Goal: Task Accomplishment & Management: Use online tool/utility

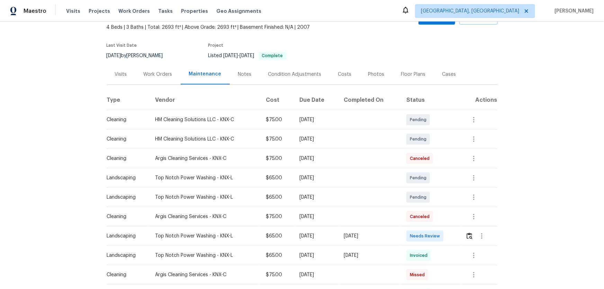
scroll to position [94, 0]
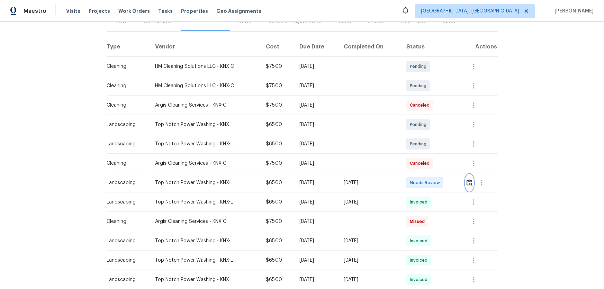
click at [470, 180] on img "button" at bounding box center [470, 182] width 6 height 7
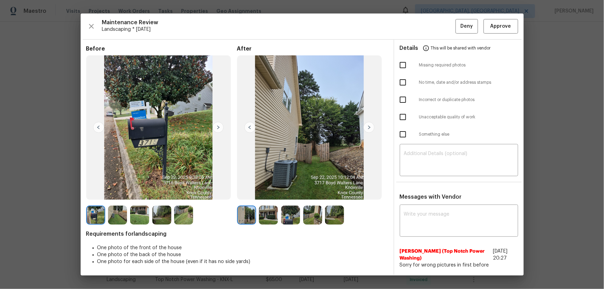
click at [267, 216] on img at bounding box center [268, 215] width 19 height 19
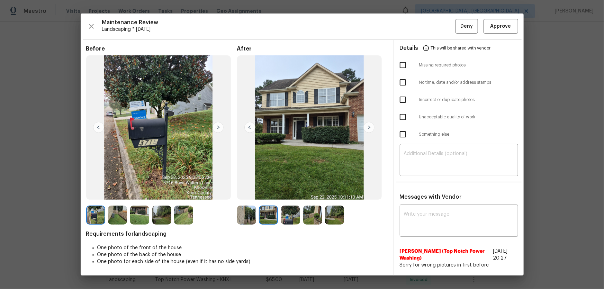
click at [247, 212] on img at bounding box center [246, 215] width 19 height 19
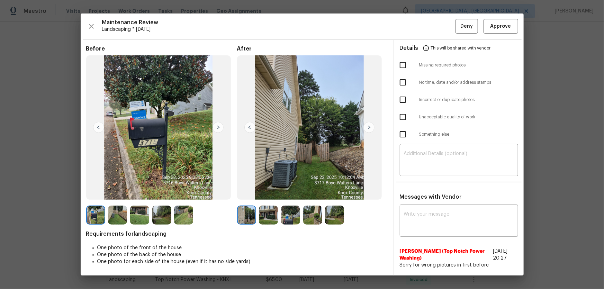
click at [265, 217] on img at bounding box center [268, 215] width 19 height 19
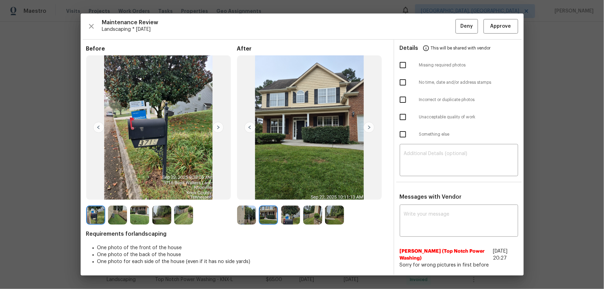
click at [286, 217] on img at bounding box center [290, 215] width 19 height 19
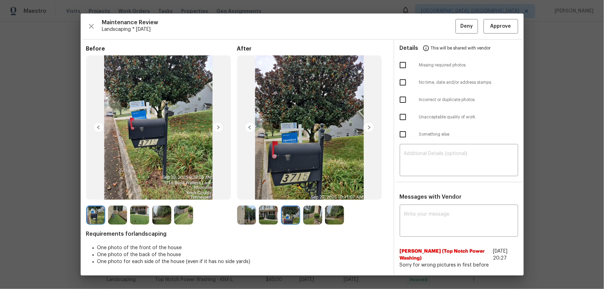
click at [313, 217] on img at bounding box center [312, 215] width 19 height 19
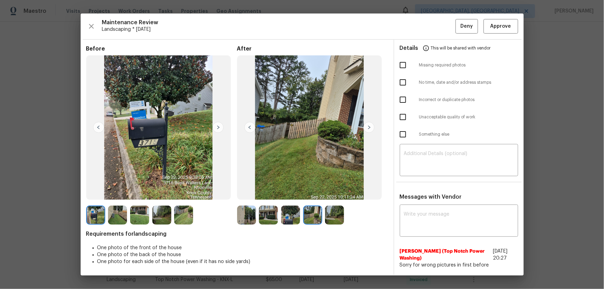
click at [331, 217] on img at bounding box center [334, 215] width 19 height 19
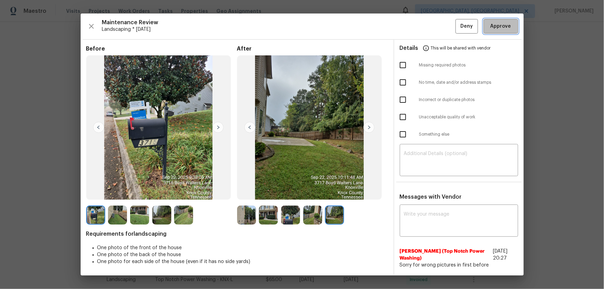
click at [497, 24] on span "Approve" at bounding box center [501, 26] width 21 height 9
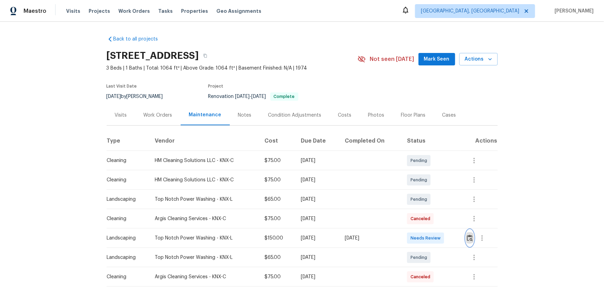
click at [430, 191] on img "button" at bounding box center [470, 238] width 6 height 7
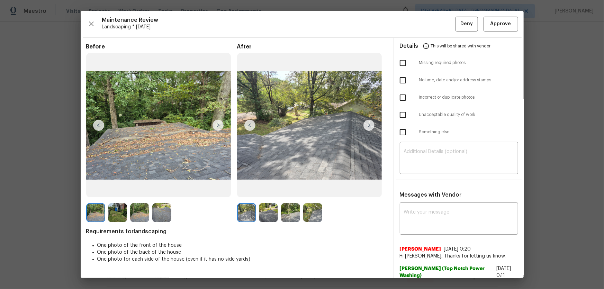
click at [269, 191] on img at bounding box center [268, 212] width 19 height 19
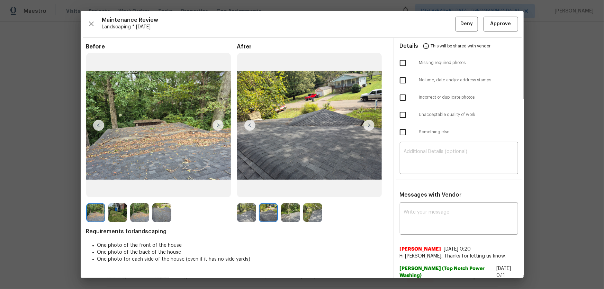
click at [287, 191] on img at bounding box center [290, 212] width 19 height 19
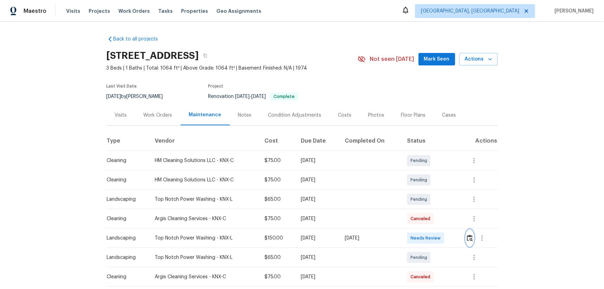
click at [430, 191] on button "button" at bounding box center [470, 238] width 8 height 17
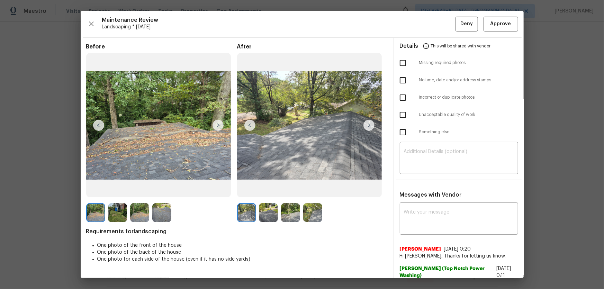
scroll to position [31, 0]
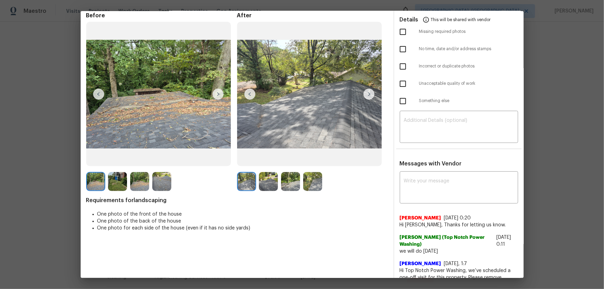
click at [270, 180] on img at bounding box center [268, 181] width 19 height 19
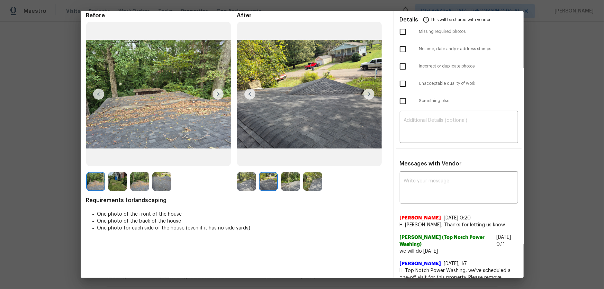
click at [291, 184] on img at bounding box center [290, 181] width 19 height 19
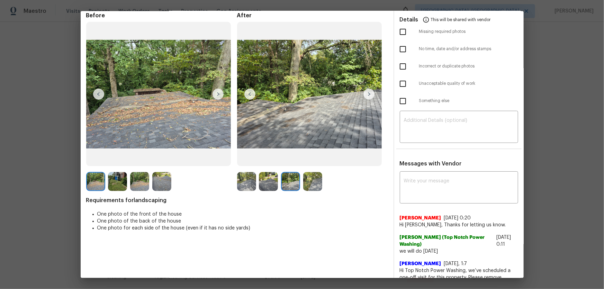
click at [328, 184] on div at bounding box center [312, 181] width 151 height 19
click at [324, 181] on div at bounding box center [312, 181] width 151 height 19
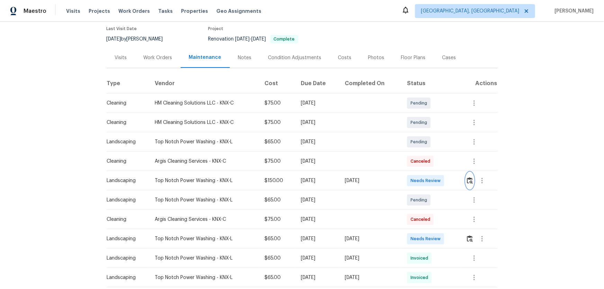
scroll to position [63, 0]
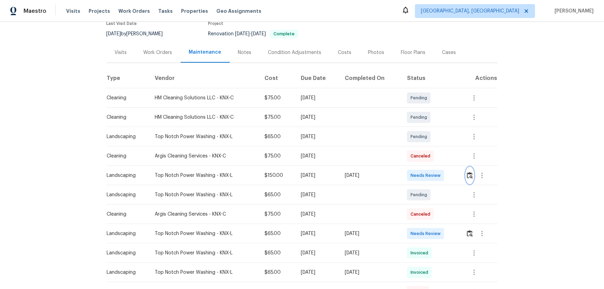
click at [430, 176] on img "button" at bounding box center [470, 175] width 6 height 7
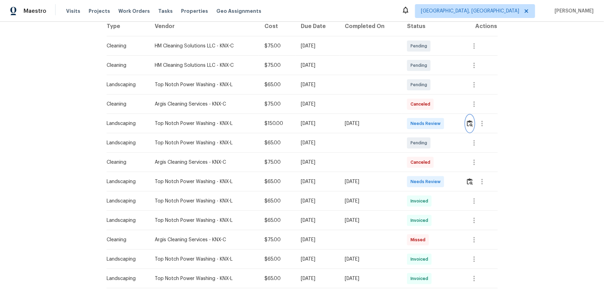
scroll to position [126, 0]
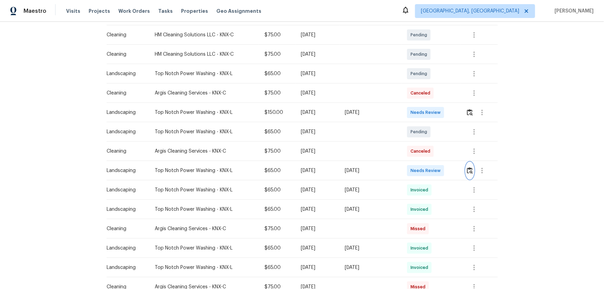
click at [430, 171] on img "button" at bounding box center [470, 170] width 6 height 7
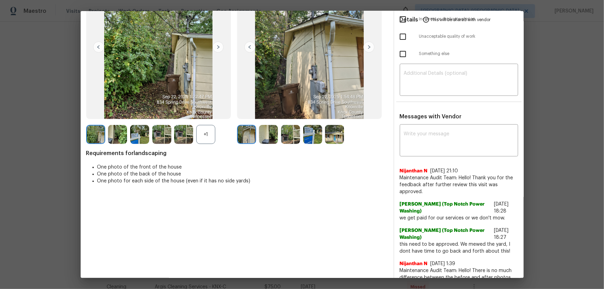
scroll to position [63, 0]
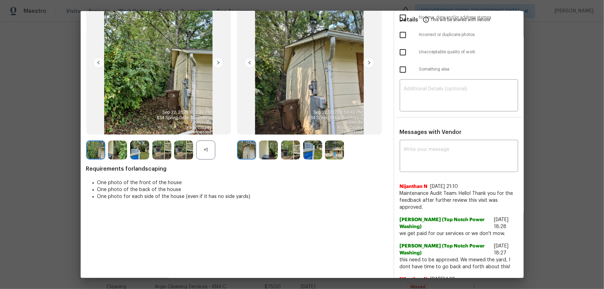
click at [205, 155] on div "+1" at bounding box center [205, 150] width 19 height 19
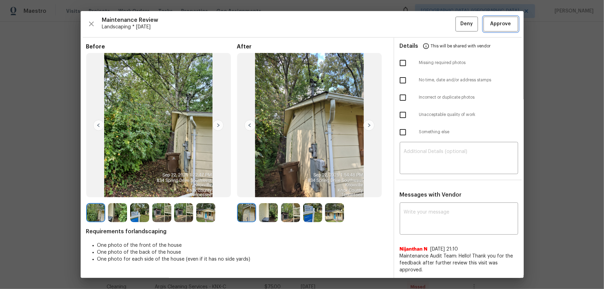
click at [430, 19] on button "Approve" at bounding box center [501, 24] width 35 height 15
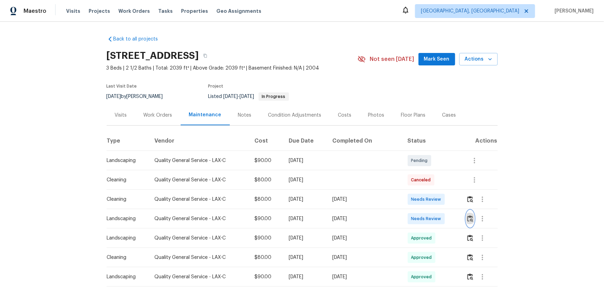
click at [430, 191] on img "button" at bounding box center [470, 218] width 6 height 7
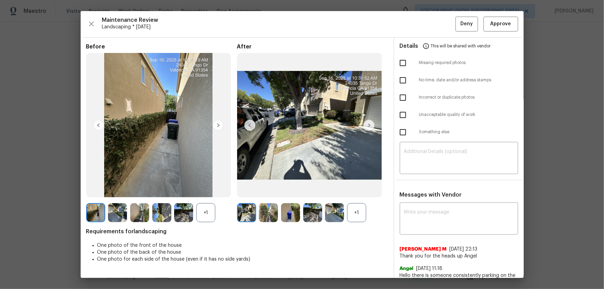
click at [357, 191] on div "+1" at bounding box center [356, 212] width 19 height 19
click at [204, 191] on div "+1" at bounding box center [205, 212] width 19 height 19
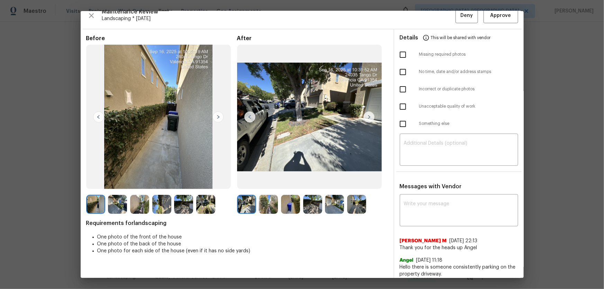
scroll to position [12, 0]
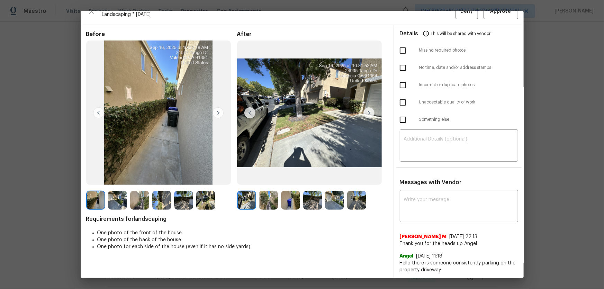
click at [268, 191] on img at bounding box center [268, 200] width 19 height 19
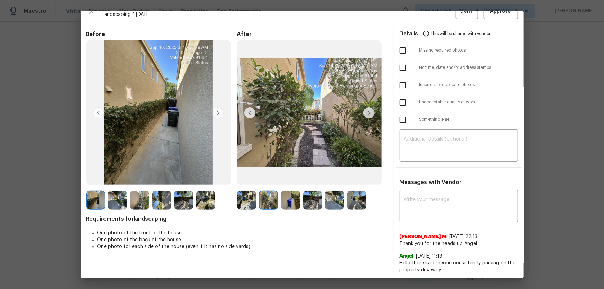
click at [286, 191] on img at bounding box center [290, 200] width 19 height 19
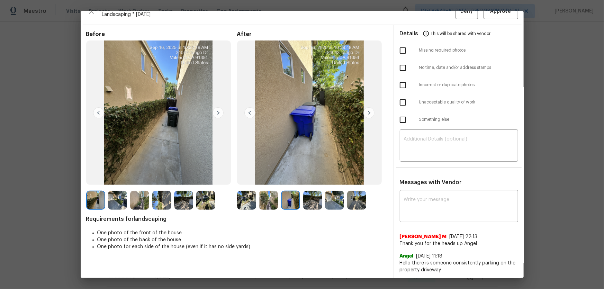
click at [315, 191] on img at bounding box center [312, 200] width 19 height 19
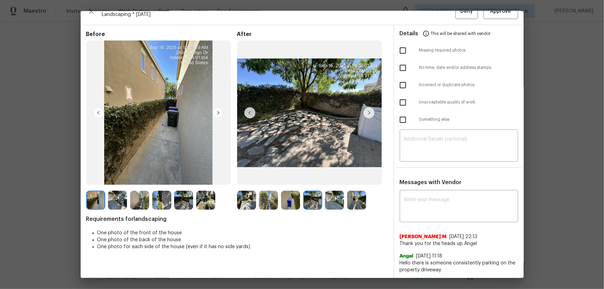
click at [334, 191] on img at bounding box center [334, 200] width 19 height 19
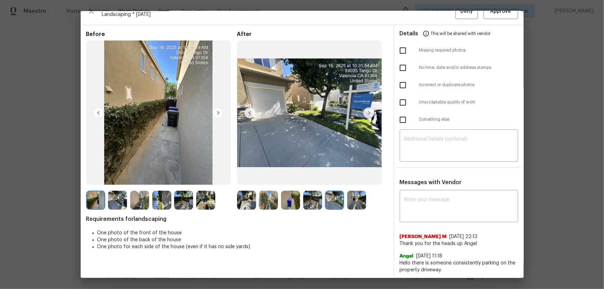
click at [356, 191] on img at bounding box center [356, 200] width 19 height 19
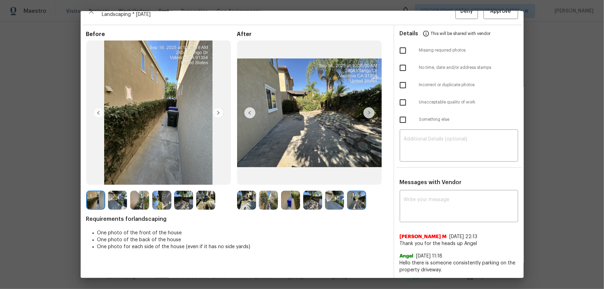
scroll to position [0, 0]
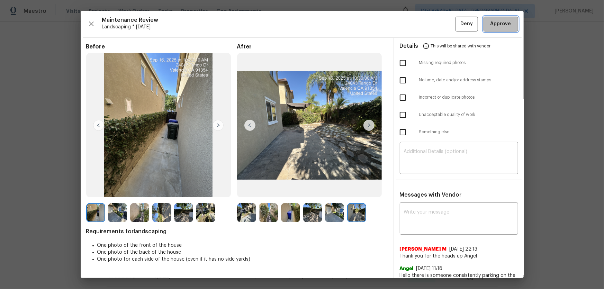
click at [430, 25] on span "Approve" at bounding box center [501, 24] width 24 height 9
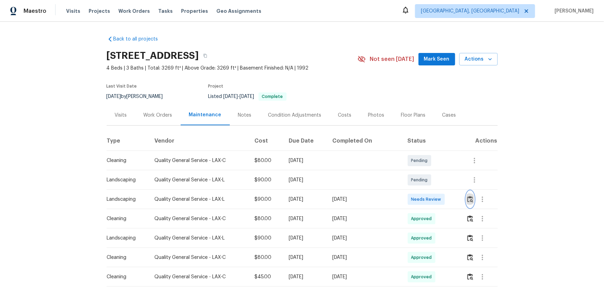
click at [430, 191] on img "button" at bounding box center [470, 199] width 6 height 7
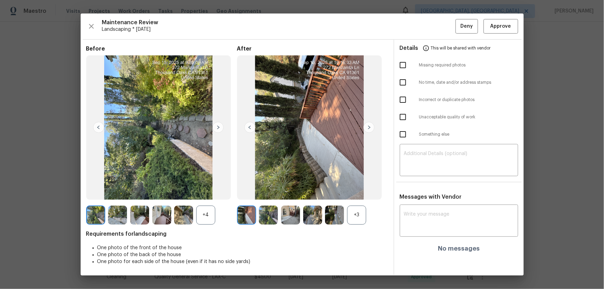
click at [361, 191] on div "+3" at bounding box center [356, 215] width 19 height 19
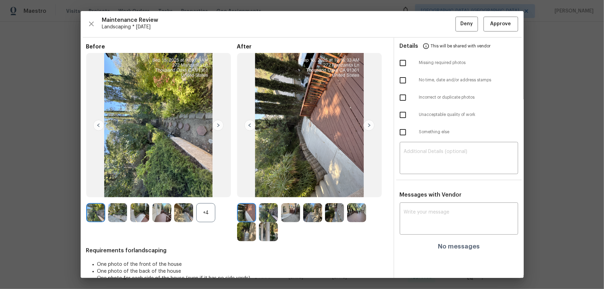
click at [203, 191] on div "+4" at bounding box center [205, 212] width 19 height 19
click at [259, 191] on img at bounding box center [268, 212] width 19 height 19
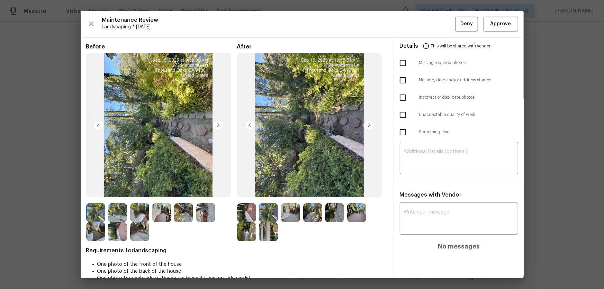
click at [281, 191] on img at bounding box center [290, 212] width 19 height 19
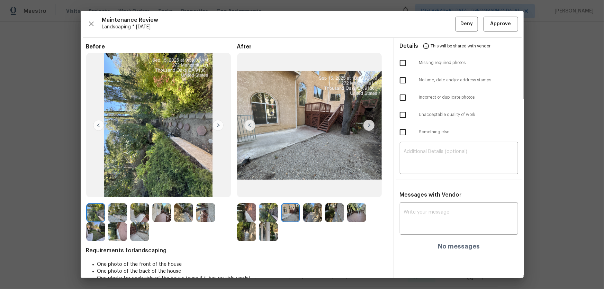
click at [312, 191] on img at bounding box center [312, 212] width 19 height 19
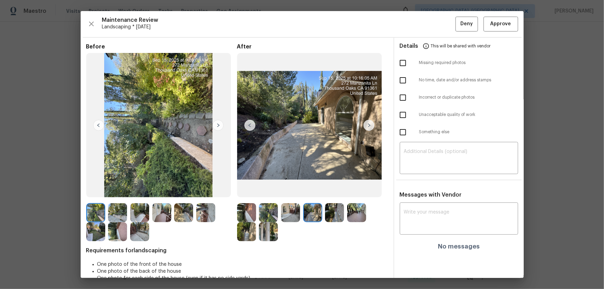
click at [330, 191] on img at bounding box center [334, 212] width 19 height 19
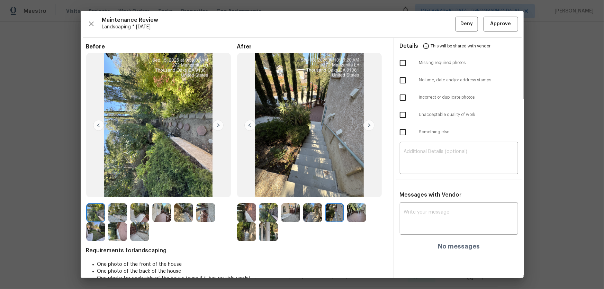
click at [347, 191] on img at bounding box center [356, 212] width 19 height 19
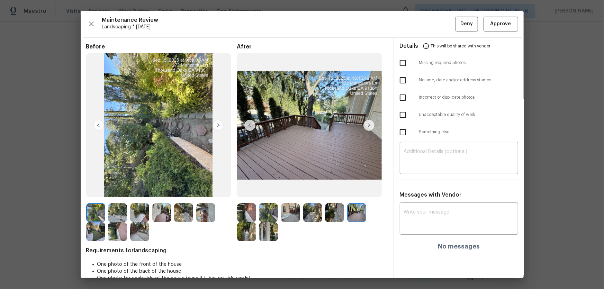
click at [253, 191] on img at bounding box center [246, 231] width 19 height 19
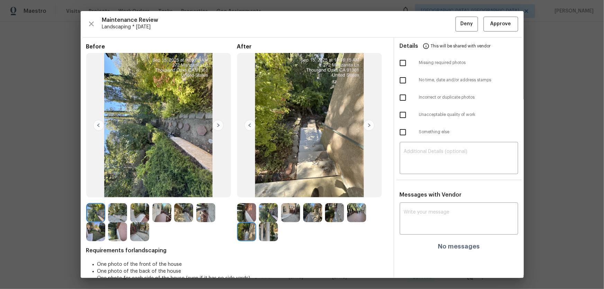
click at [272, 191] on img at bounding box center [268, 231] width 19 height 19
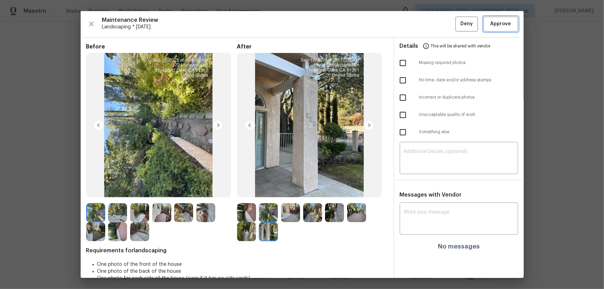
click at [430, 22] on span "Approve" at bounding box center [501, 24] width 24 height 9
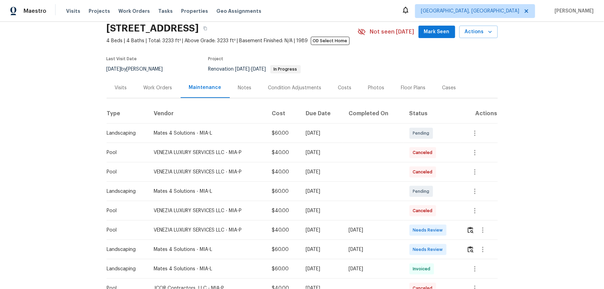
scroll to position [63, 0]
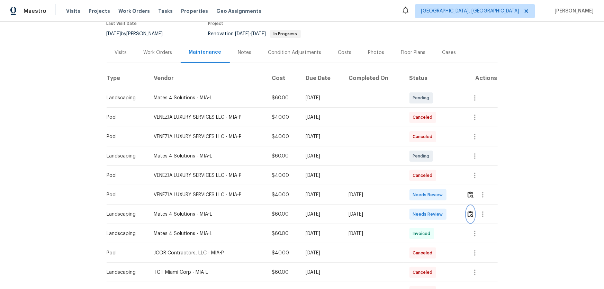
click at [430, 191] on button "button" at bounding box center [471, 214] width 8 height 17
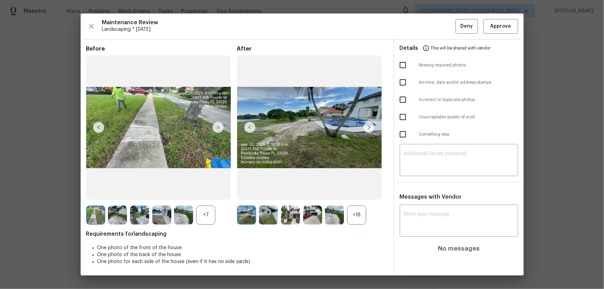
drag, startPoint x: 362, startPoint y: 218, endPoint x: 238, endPoint y: 219, distance: 123.6
click at [362, 191] on div "+18" at bounding box center [356, 215] width 19 height 19
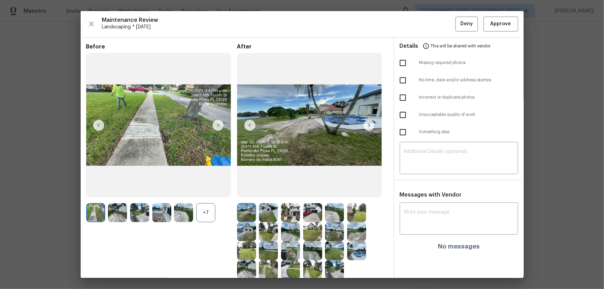
click at [206, 191] on div "+7" at bounding box center [205, 212] width 19 height 19
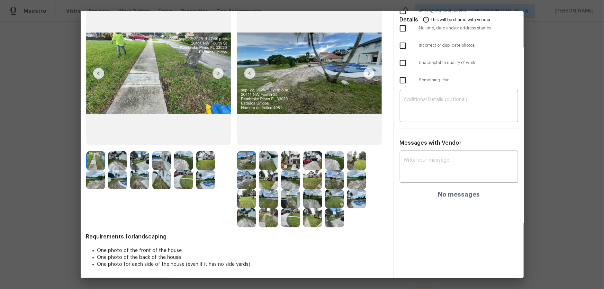
scroll to position [0, 0]
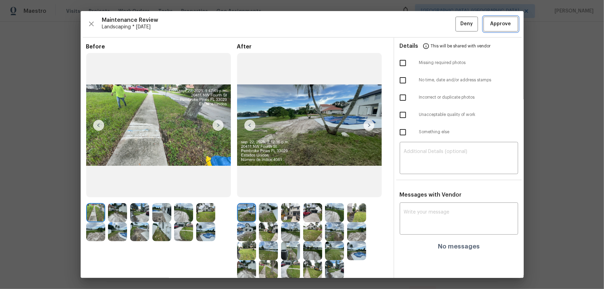
click at [430, 29] on button "Approve" at bounding box center [501, 24] width 35 height 15
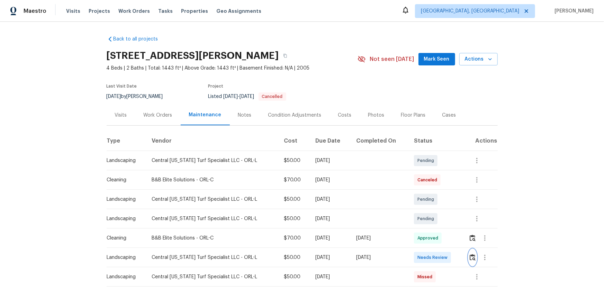
click at [430, 191] on img "button" at bounding box center [473, 257] width 6 height 7
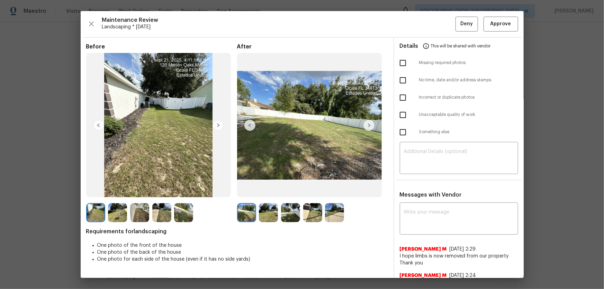
click at [263, 191] on img at bounding box center [268, 212] width 19 height 19
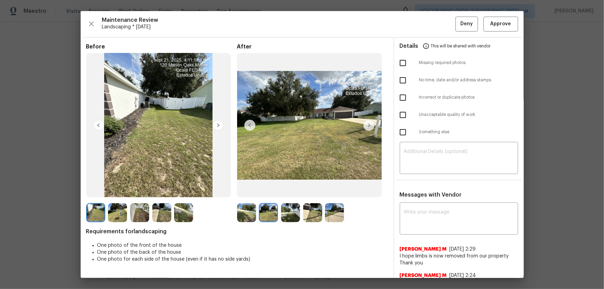
click at [286, 191] on img at bounding box center [290, 212] width 19 height 19
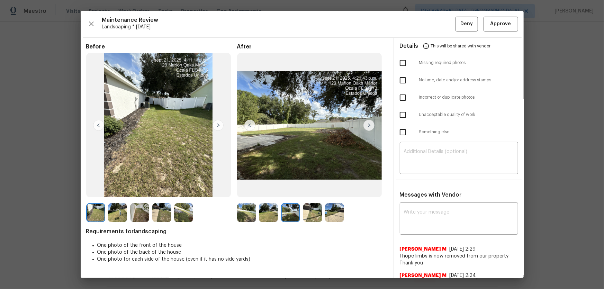
click at [311, 191] on img at bounding box center [312, 212] width 19 height 19
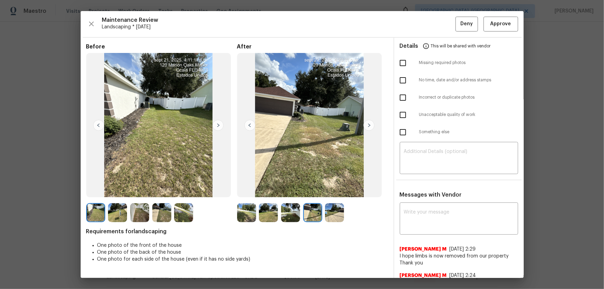
click at [332, 191] on img at bounding box center [334, 212] width 19 height 19
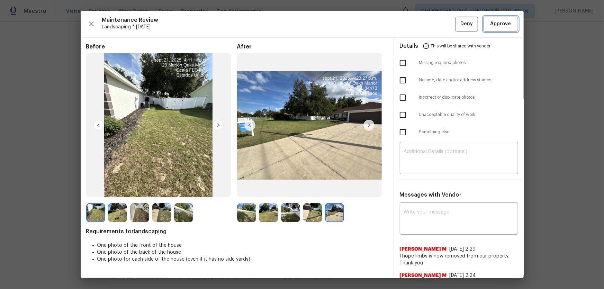
click at [430, 21] on span "Approve" at bounding box center [501, 24] width 21 height 9
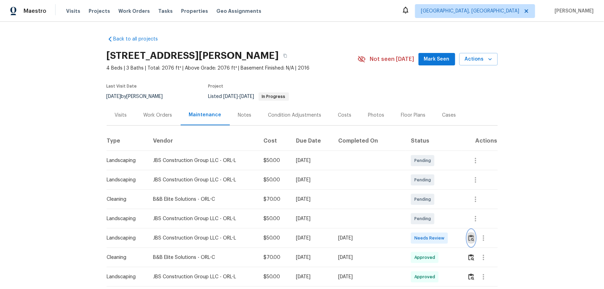
click at [430, 191] on img "button" at bounding box center [471, 238] width 6 height 7
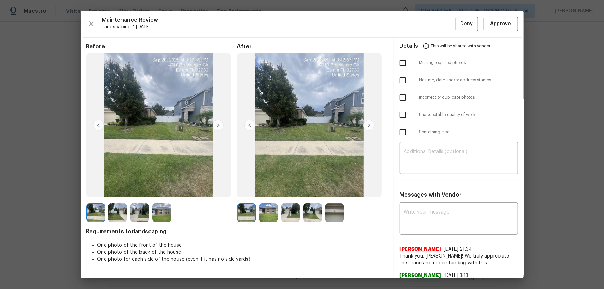
click at [271, 191] on img at bounding box center [268, 212] width 19 height 19
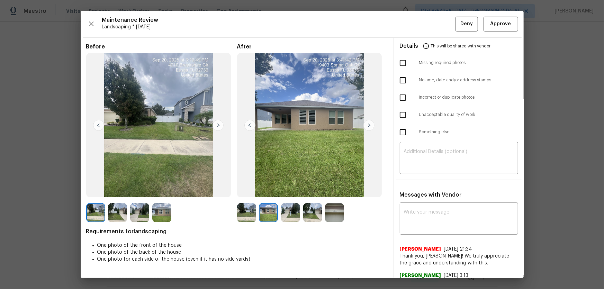
click at [283, 191] on img at bounding box center [290, 212] width 19 height 19
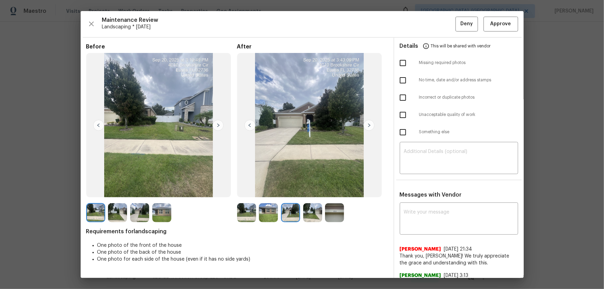
click at [310, 191] on img at bounding box center [312, 212] width 19 height 19
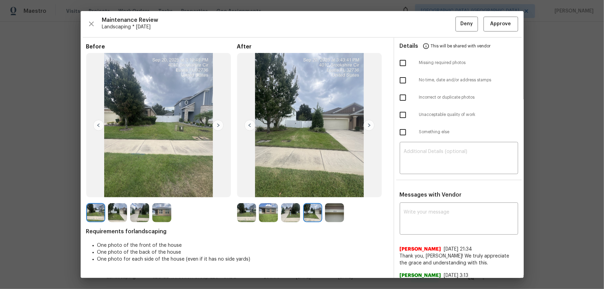
click at [331, 191] on img at bounding box center [334, 212] width 19 height 19
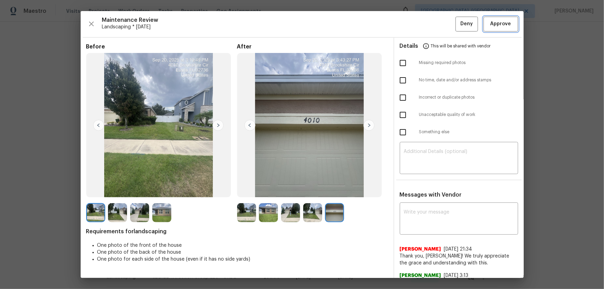
click at [430, 18] on button "Approve" at bounding box center [501, 24] width 35 height 15
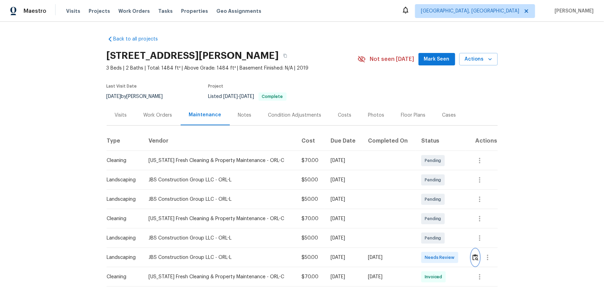
click at [430, 191] on img "button" at bounding box center [476, 257] width 6 height 7
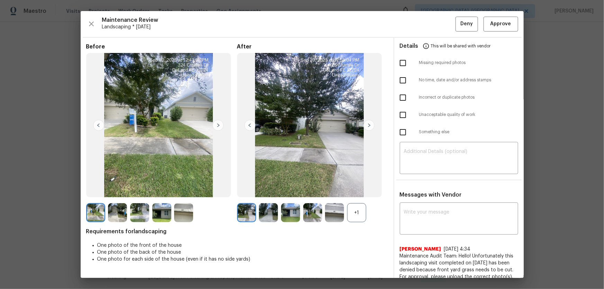
click at [355, 191] on div "After +1" at bounding box center [312, 132] width 151 height 179
click at [355, 191] on div "+1" at bounding box center [356, 212] width 19 height 19
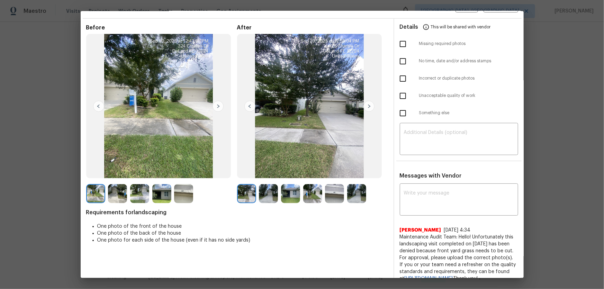
scroll to position [35, 0]
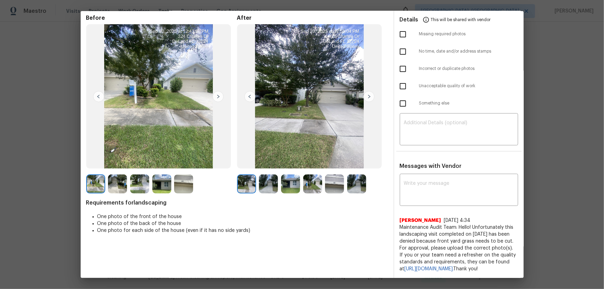
click at [261, 177] on img at bounding box center [268, 184] width 19 height 19
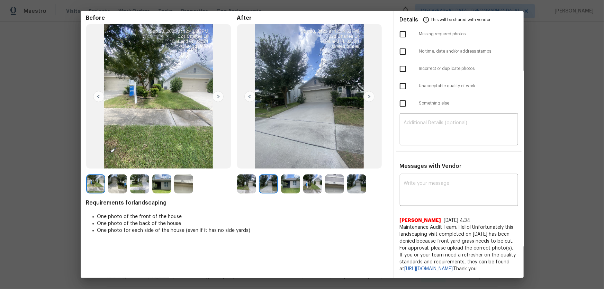
click at [289, 180] on img at bounding box center [290, 184] width 19 height 19
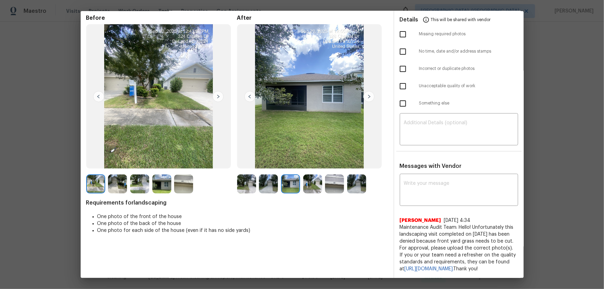
click at [306, 182] on img at bounding box center [312, 184] width 19 height 19
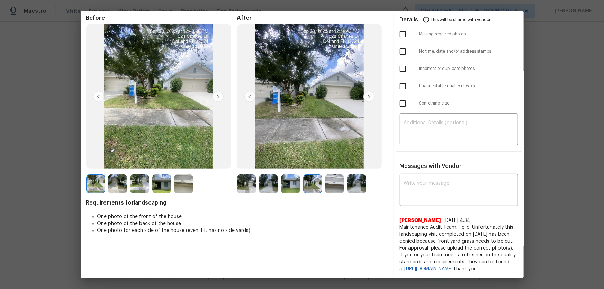
click at [326, 182] on img at bounding box center [334, 184] width 19 height 19
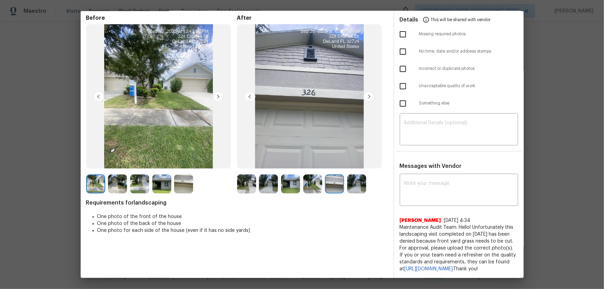
click at [353, 180] on img at bounding box center [356, 184] width 19 height 19
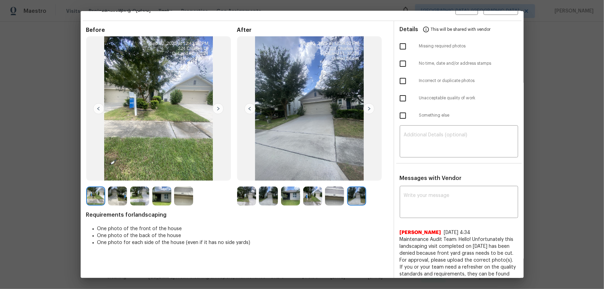
scroll to position [0, 0]
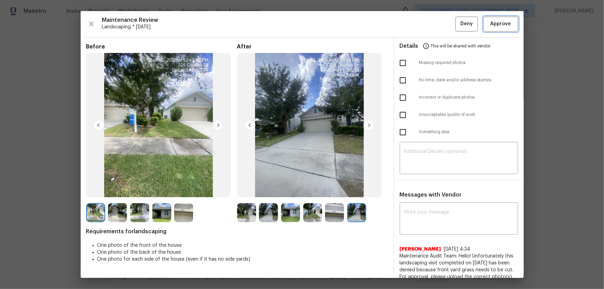
click at [430, 24] on button "Approve" at bounding box center [501, 24] width 35 height 15
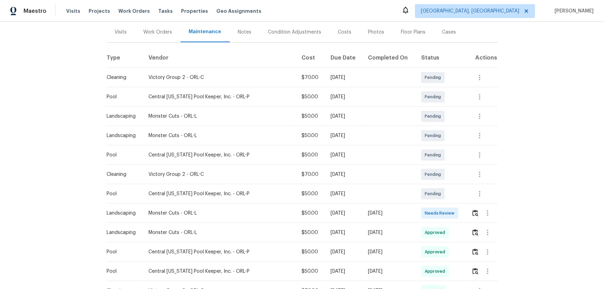
scroll to position [94, 0]
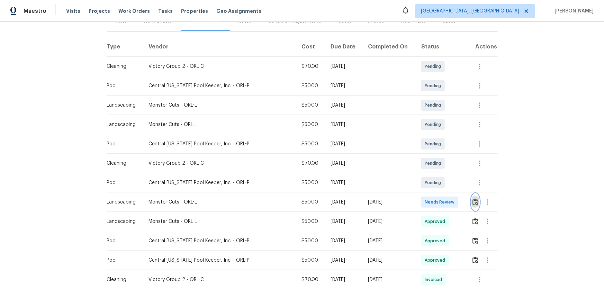
click at [430, 191] on img "button" at bounding box center [476, 202] width 6 height 7
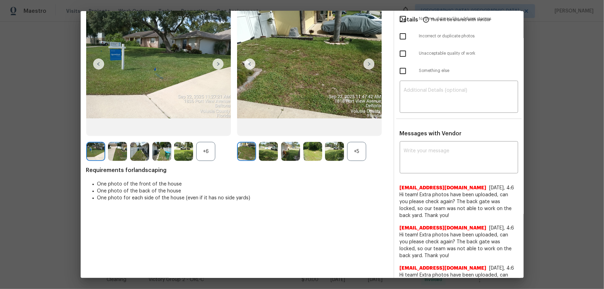
scroll to position [63, 0]
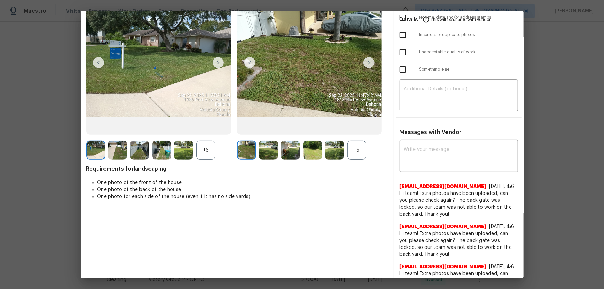
click at [354, 151] on div "+5" at bounding box center [356, 150] width 19 height 19
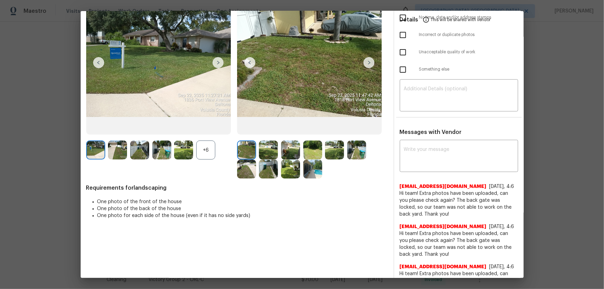
click at [205, 150] on div "+6" at bounding box center [205, 150] width 19 height 19
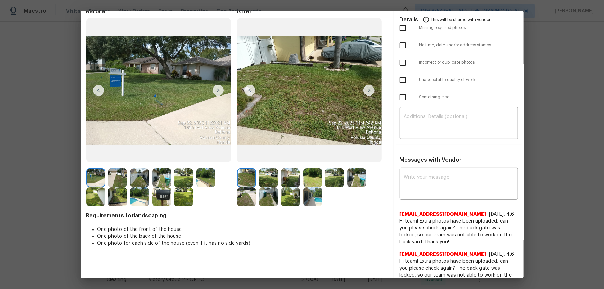
scroll to position [0, 0]
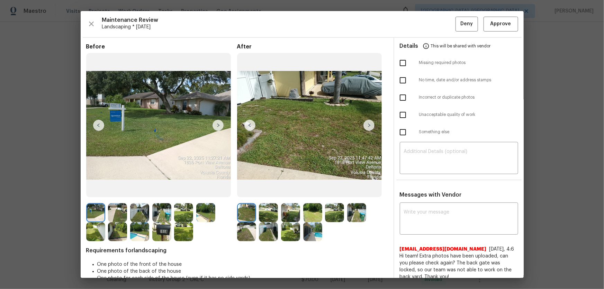
click at [268, 191] on img at bounding box center [268, 212] width 19 height 19
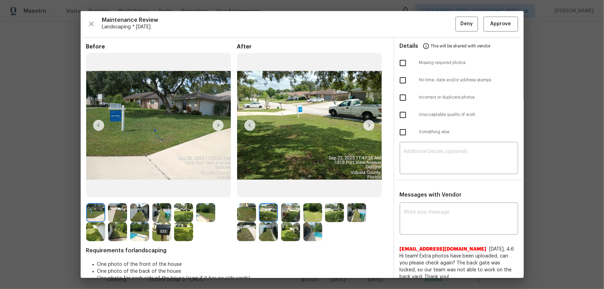
click at [281, 191] on img at bounding box center [290, 212] width 19 height 19
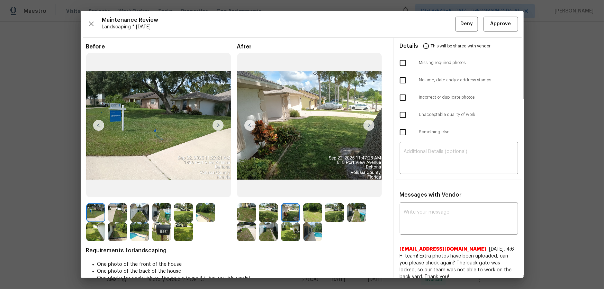
click at [314, 191] on img at bounding box center [312, 212] width 19 height 19
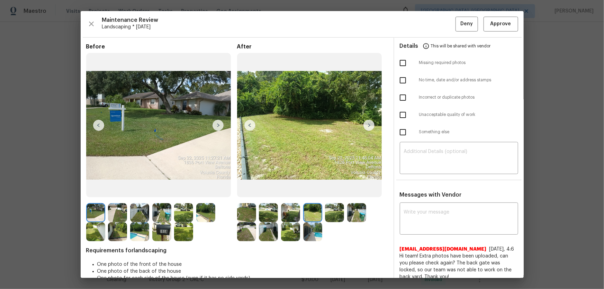
click at [333, 191] on img at bounding box center [334, 212] width 19 height 19
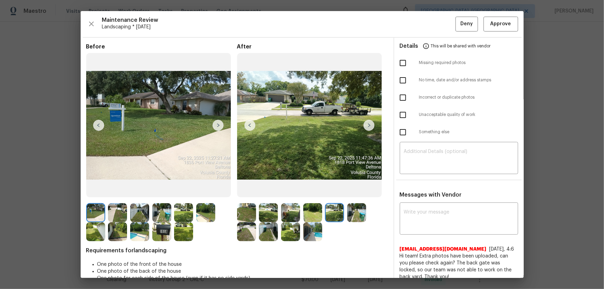
click at [353, 191] on img at bounding box center [356, 212] width 19 height 19
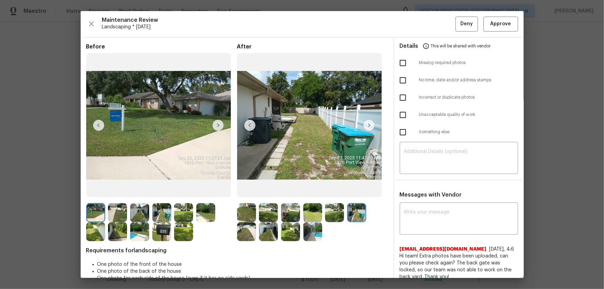
click at [245, 191] on img at bounding box center [246, 231] width 19 height 19
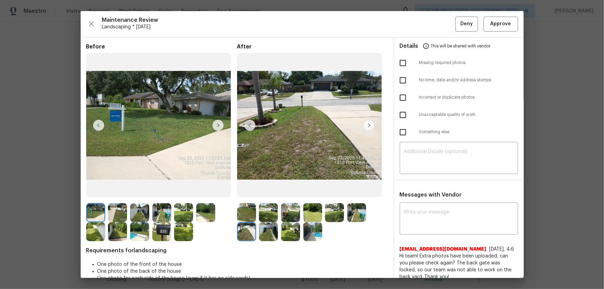
click at [263, 191] on img at bounding box center [268, 231] width 19 height 19
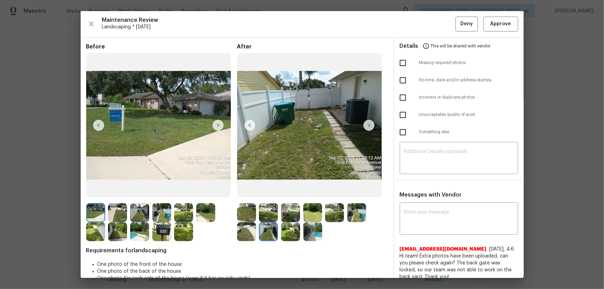
click at [284, 191] on img at bounding box center [290, 231] width 19 height 19
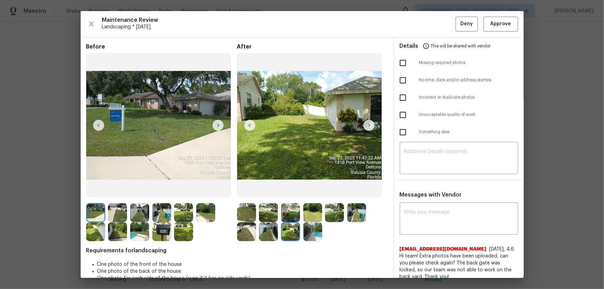
click at [309, 191] on img at bounding box center [312, 231] width 19 height 19
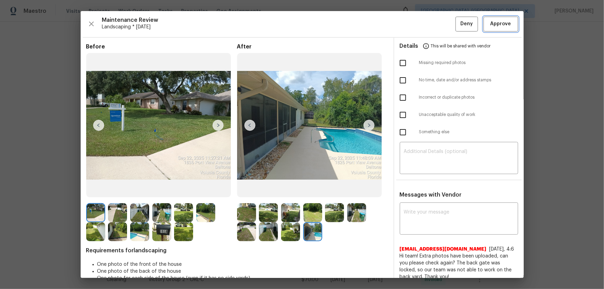
click at [430, 26] on span "Approve" at bounding box center [501, 24] width 21 height 9
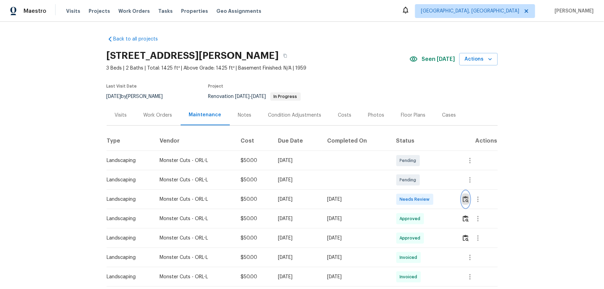
click at [430, 191] on img "button" at bounding box center [466, 199] width 6 height 7
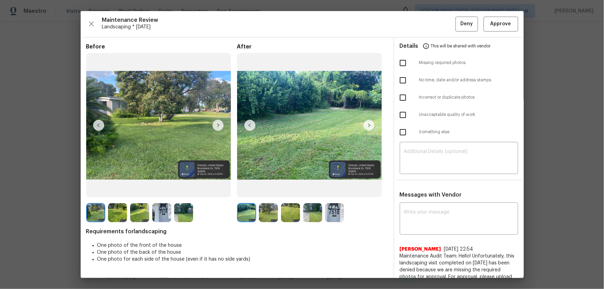
click at [267, 191] on img at bounding box center [268, 212] width 19 height 19
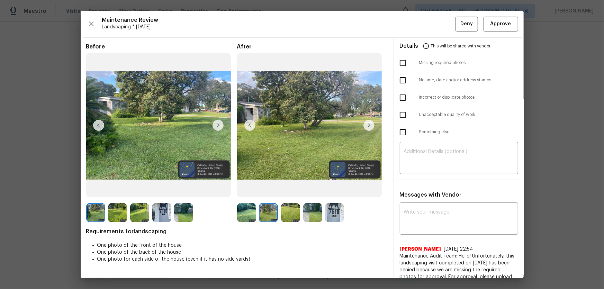
click at [289, 191] on img at bounding box center [290, 212] width 19 height 19
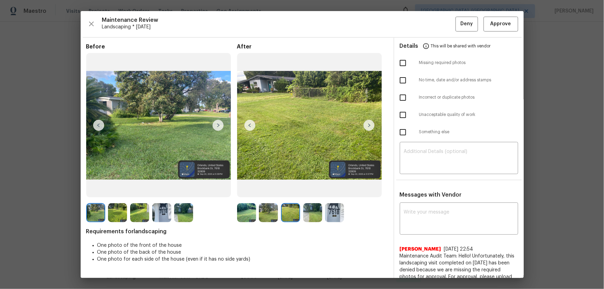
click at [308, 191] on img at bounding box center [312, 212] width 19 height 19
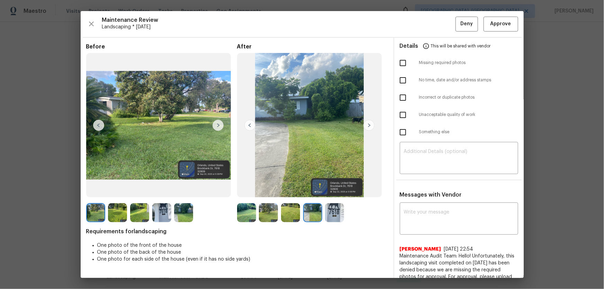
click at [332, 191] on img at bounding box center [334, 212] width 19 height 19
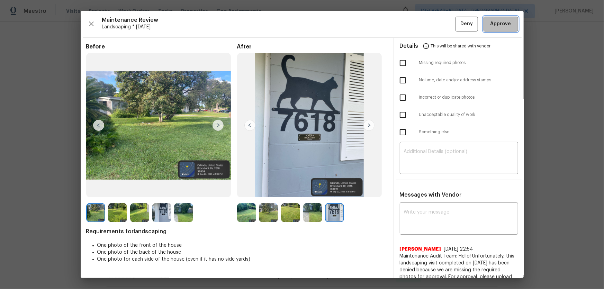
click at [430, 24] on span "Approve" at bounding box center [501, 24] width 21 height 9
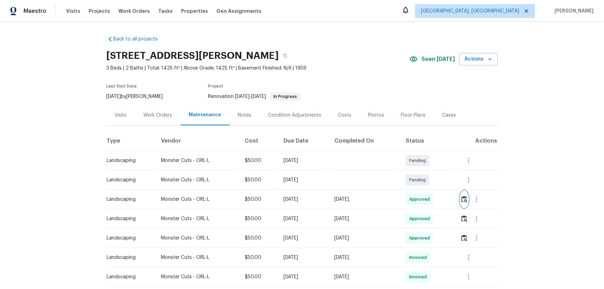
click at [430, 191] on img "button" at bounding box center [465, 199] width 6 height 7
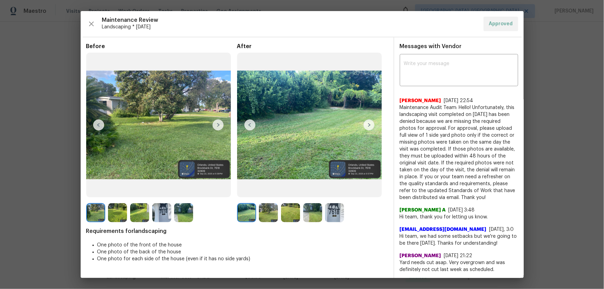
click at [262, 191] on img at bounding box center [268, 212] width 19 height 19
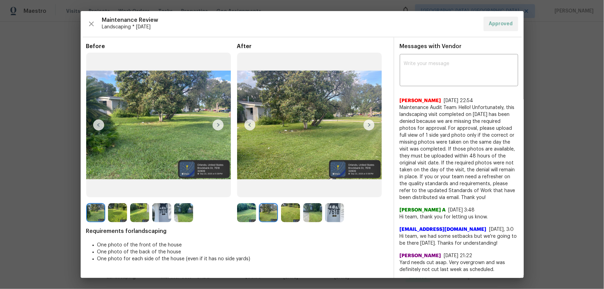
click at [286, 191] on img at bounding box center [290, 212] width 19 height 19
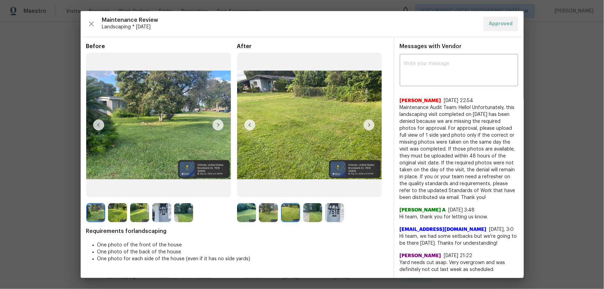
click at [290, 191] on img at bounding box center [290, 212] width 19 height 19
click at [306, 191] on img at bounding box center [312, 212] width 19 height 19
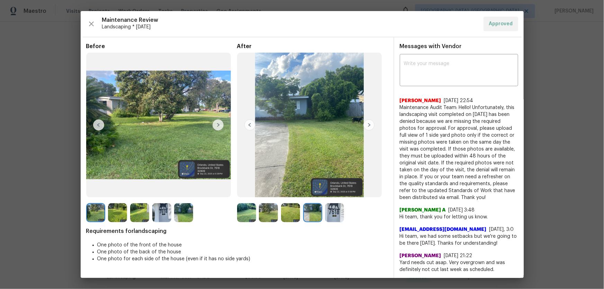
click at [281, 191] on img at bounding box center [290, 212] width 19 height 19
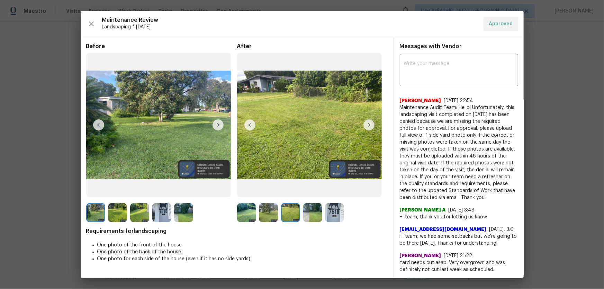
click at [271, 191] on img at bounding box center [268, 212] width 19 height 19
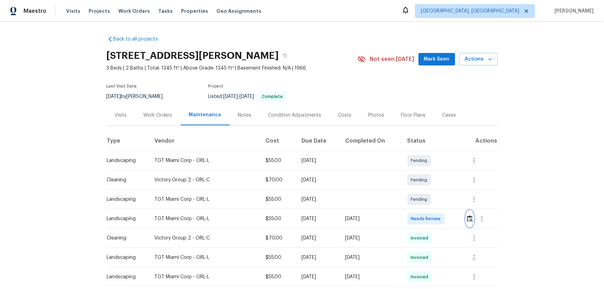
click at [430, 191] on img "button" at bounding box center [470, 218] width 6 height 7
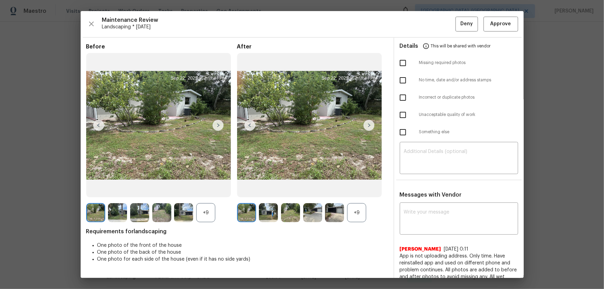
drag, startPoint x: 360, startPoint y: 211, endPoint x: 281, endPoint y: 214, distance: 79.4
click at [360, 191] on div "+9" at bounding box center [356, 212] width 19 height 19
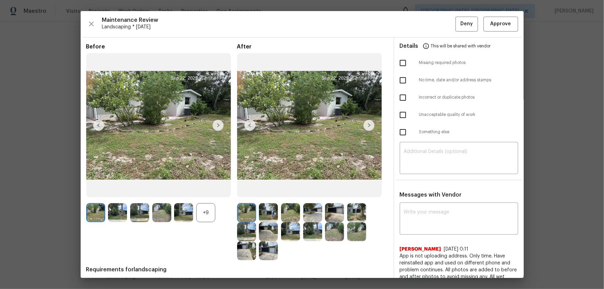
click at [214, 191] on div "+9" at bounding box center [205, 212] width 19 height 19
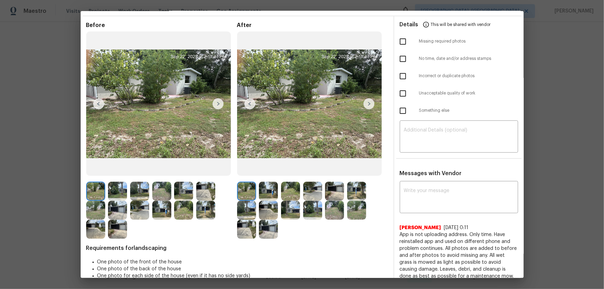
scroll to position [31, 0]
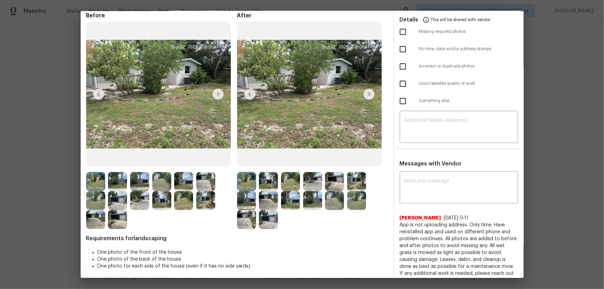
click at [256, 180] on div at bounding box center [248, 181] width 22 height 19
click at [266, 181] on img at bounding box center [268, 181] width 19 height 19
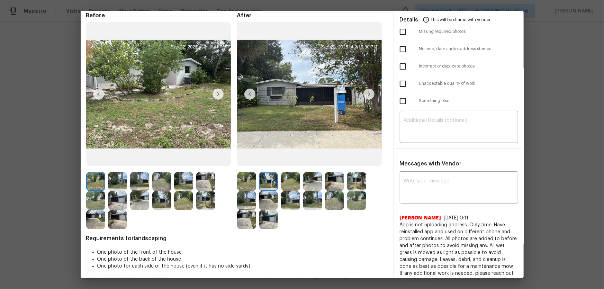
click at [296, 184] on img at bounding box center [290, 181] width 19 height 19
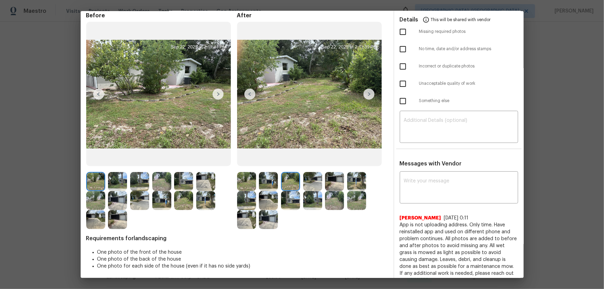
click at [313, 186] on img at bounding box center [312, 181] width 19 height 19
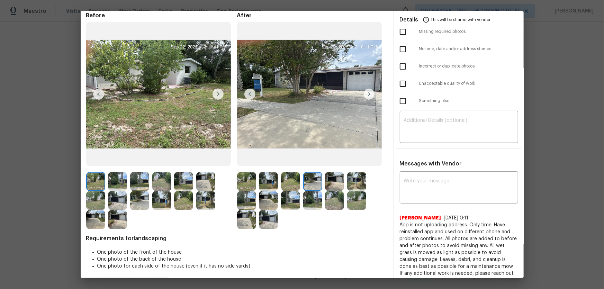
click at [339, 186] on img at bounding box center [334, 181] width 19 height 19
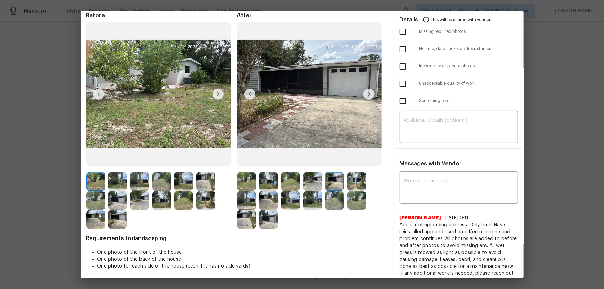
click at [354, 186] on img at bounding box center [356, 181] width 19 height 19
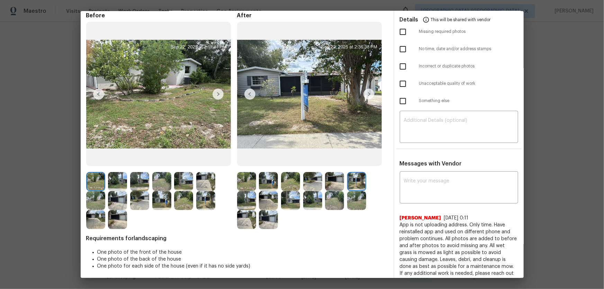
click at [246, 191] on img at bounding box center [246, 200] width 19 height 19
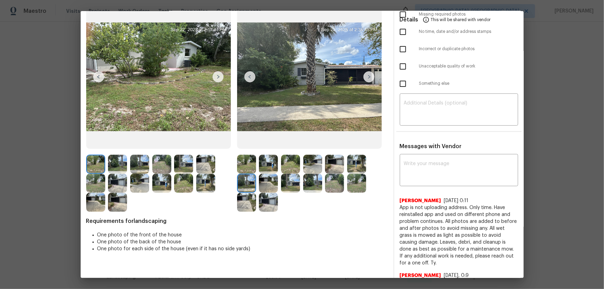
scroll to position [63, 0]
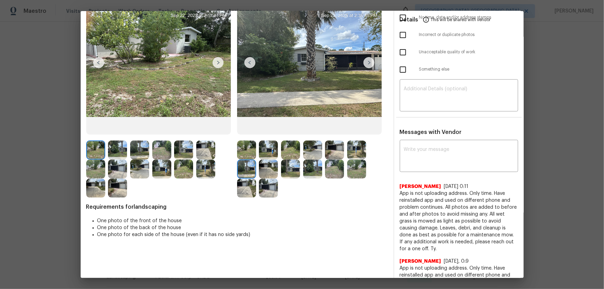
click at [265, 191] on div "Before After Requirements for landscaping One photo of the front of the house O…" at bounding box center [237, 259] width 302 height 556
click at [267, 171] on img at bounding box center [268, 169] width 19 height 19
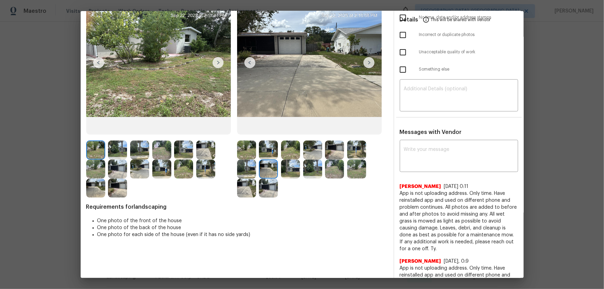
click at [287, 173] on img at bounding box center [290, 169] width 19 height 19
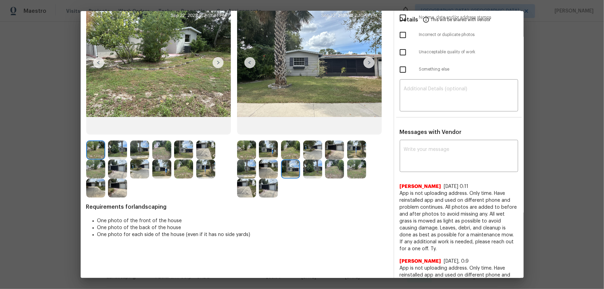
click at [315, 169] on img at bounding box center [312, 169] width 19 height 19
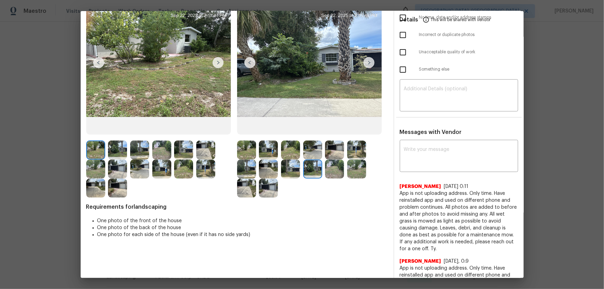
click at [326, 169] on img at bounding box center [334, 169] width 19 height 19
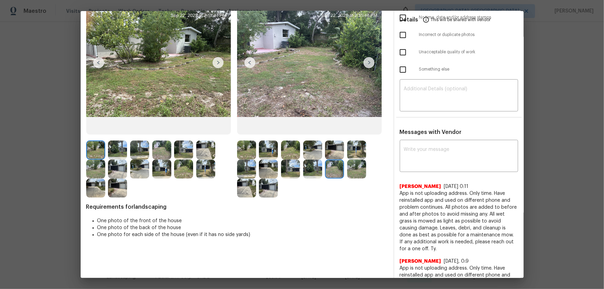
click at [350, 168] on img at bounding box center [356, 169] width 19 height 19
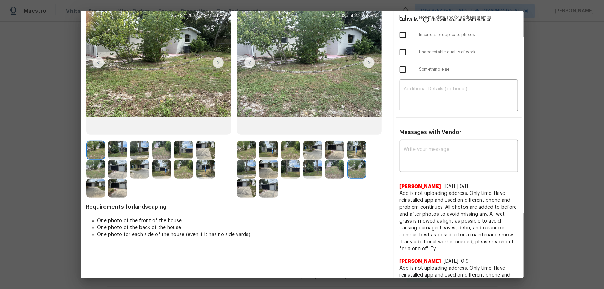
click at [244, 185] on img at bounding box center [246, 188] width 19 height 19
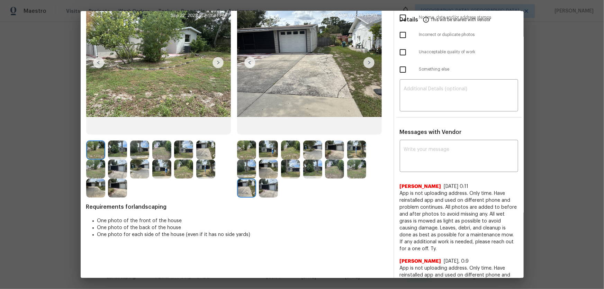
click at [263, 190] on img at bounding box center [268, 188] width 19 height 19
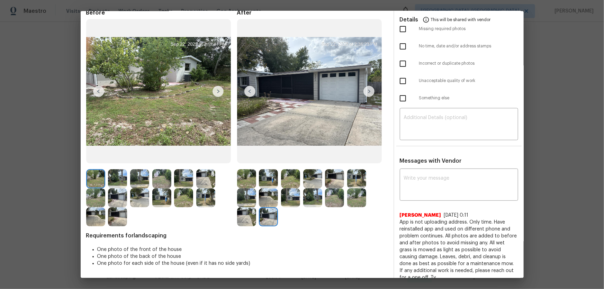
scroll to position [0, 0]
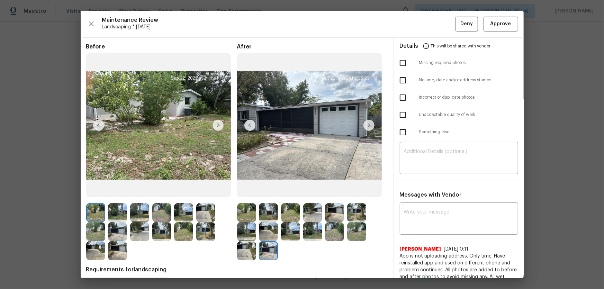
click at [121, 191] on img at bounding box center [117, 250] width 19 height 19
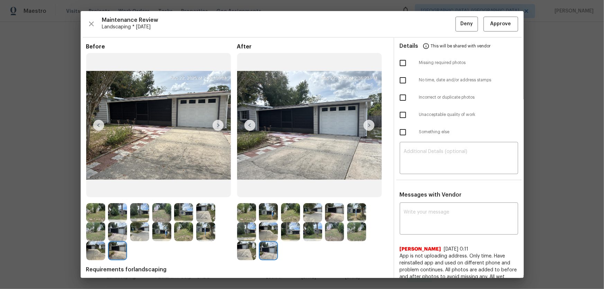
click at [430, 26] on div "Maintenance Review Landscaping * Mon, Sep 22 Deny Approve Before After Requirem…" at bounding box center [302, 144] width 443 height 267
click at [430, 27] on span "Approve" at bounding box center [501, 24] width 21 height 9
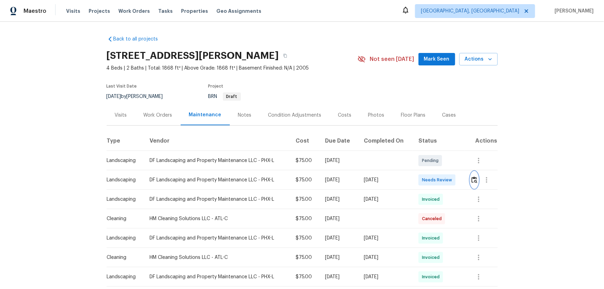
click at [430, 181] on img "button" at bounding box center [475, 180] width 6 height 7
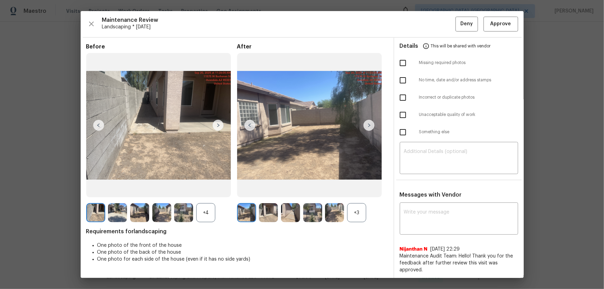
click at [360, 191] on div "+3" at bounding box center [356, 212] width 19 height 19
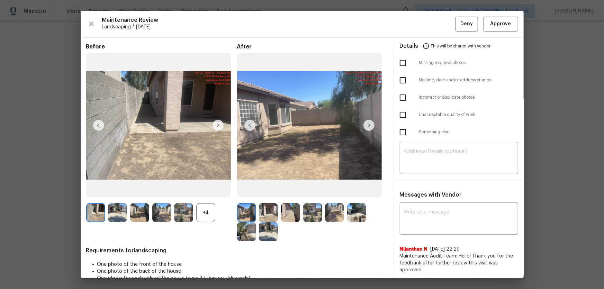
click at [209, 191] on div "+4" at bounding box center [205, 212] width 19 height 19
click at [271, 191] on img at bounding box center [268, 212] width 19 height 19
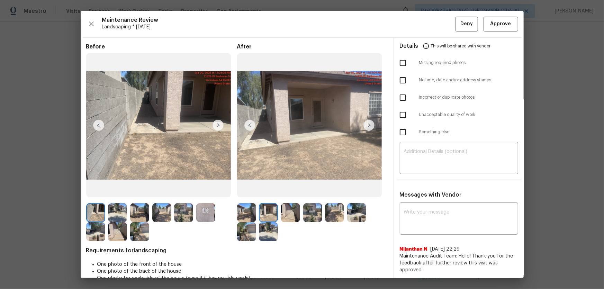
click at [291, 191] on img at bounding box center [290, 212] width 19 height 19
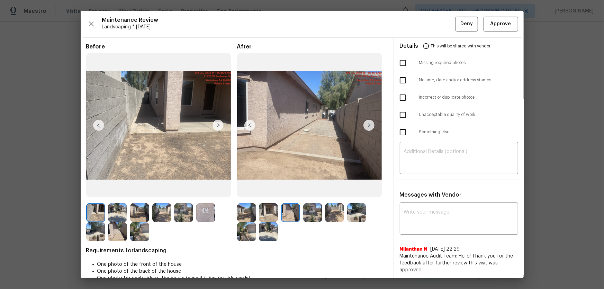
click at [318, 191] on img at bounding box center [312, 212] width 19 height 19
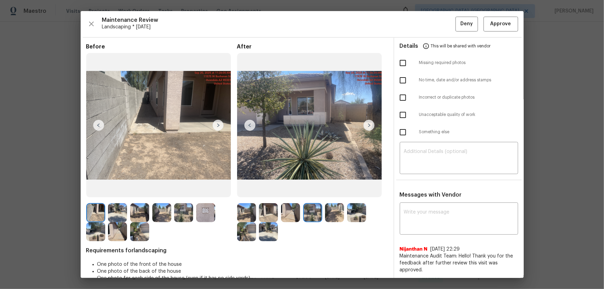
click at [333, 191] on img at bounding box center [334, 212] width 19 height 19
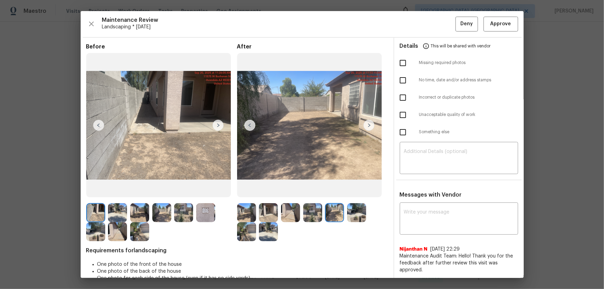
click at [350, 191] on img at bounding box center [356, 212] width 19 height 19
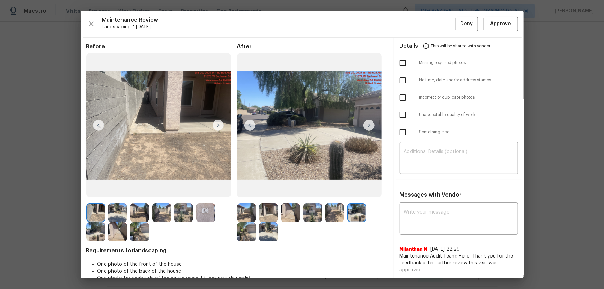
click at [243, 191] on img at bounding box center [246, 231] width 19 height 19
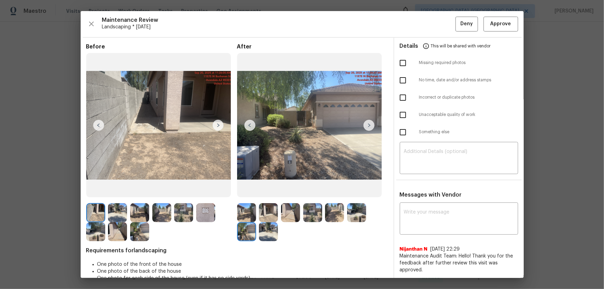
click at [265, 191] on img at bounding box center [268, 231] width 19 height 19
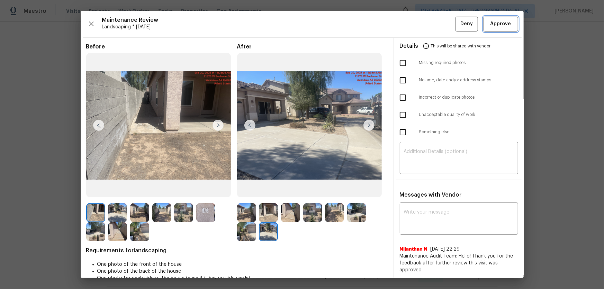
click at [430, 24] on button "Approve" at bounding box center [501, 24] width 35 height 15
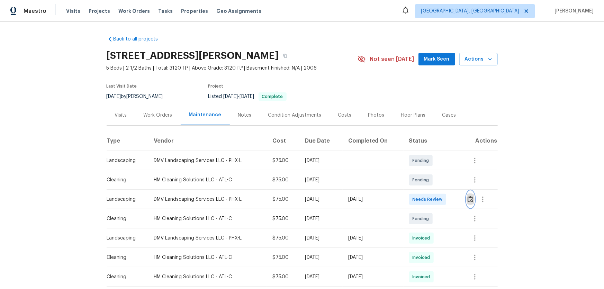
click at [430, 191] on button "button" at bounding box center [471, 199] width 8 height 17
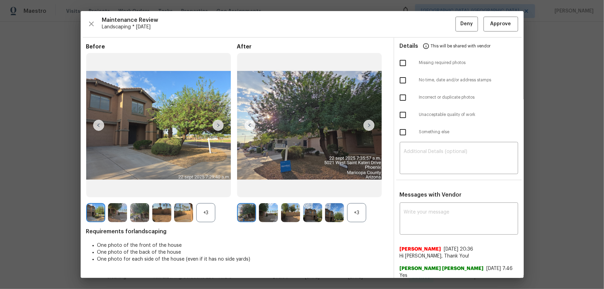
click at [354, 191] on div "+3" at bounding box center [356, 212] width 19 height 19
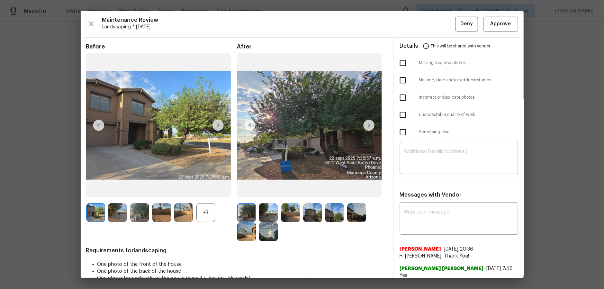
click at [212, 191] on div "+3" at bounding box center [205, 212] width 19 height 19
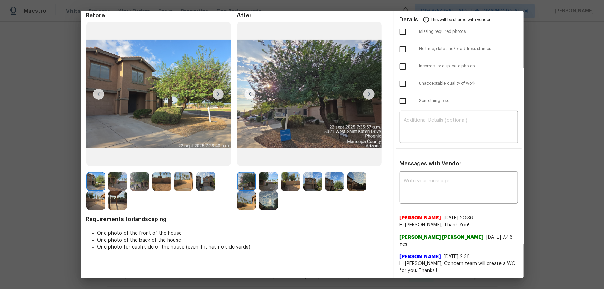
click at [272, 184] on img at bounding box center [268, 181] width 19 height 19
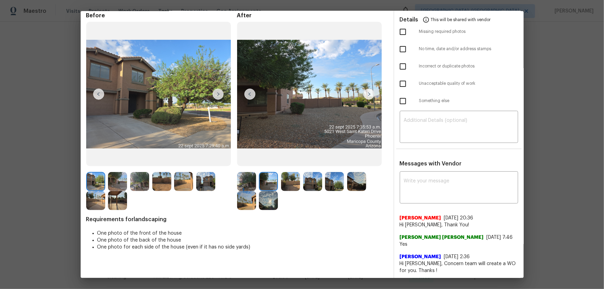
click at [291, 183] on img at bounding box center [290, 181] width 19 height 19
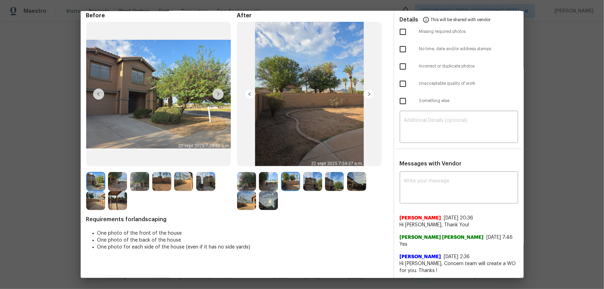
click at [306, 181] on img at bounding box center [312, 181] width 19 height 19
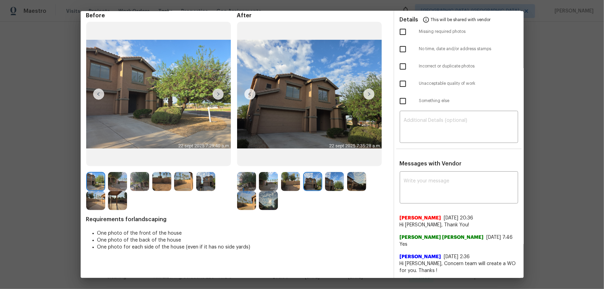
click at [333, 188] on img at bounding box center [334, 181] width 19 height 19
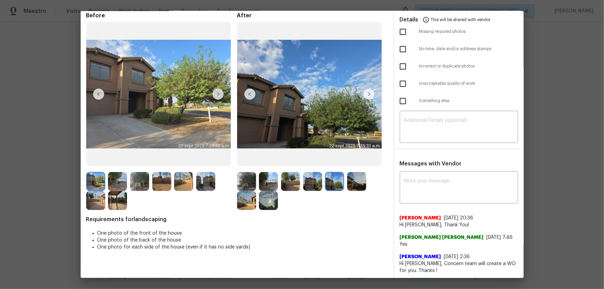
click at [356, 185] on img at bounding box center [356, 181] width 19 height 19
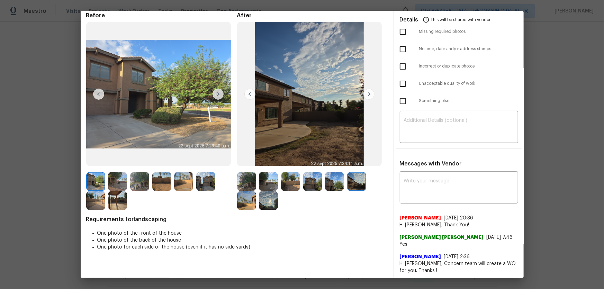
click at [250, 191] on img at bounding box center [246, 200] width 19 height 19
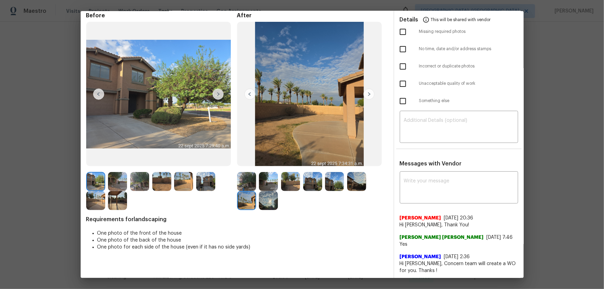
click at [252, 191] on img at bounding box center [246, 200] width 19 height 19
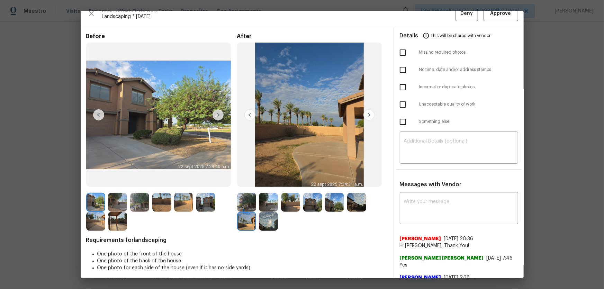
scroll to position [0, 0]
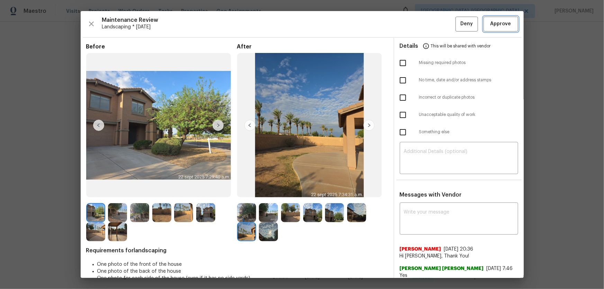
click at [430, 24] on span "Approve" at bounding box center [501, 24] width 21 height 9
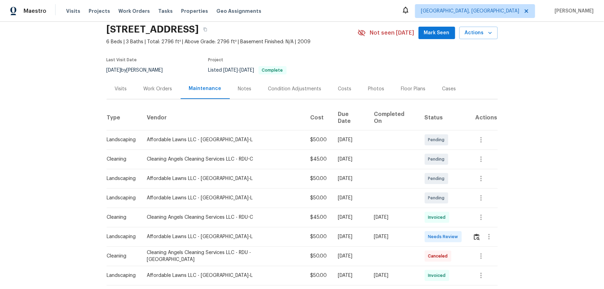
scroll to position [63, 0]
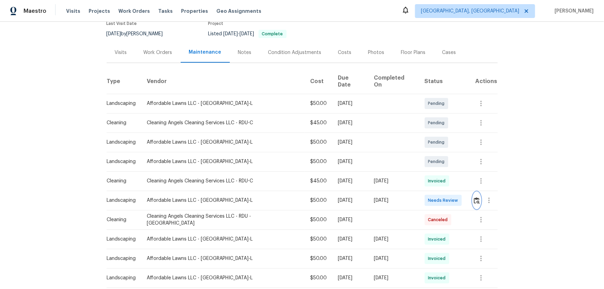
click at [474, 197] on img "button" at bounding box center [477, 200] width 6 height 7
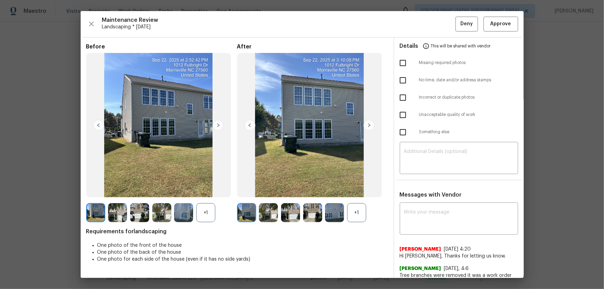
click at [359, 217] on div "+1" at bounding box center [356, 212] width 19 height 19
click at [212, 214] on div "+1" at bounding box center [205, 212] width 19 height 19
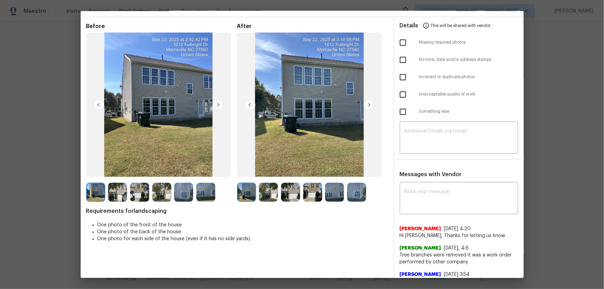
scroll to position [31, 0]
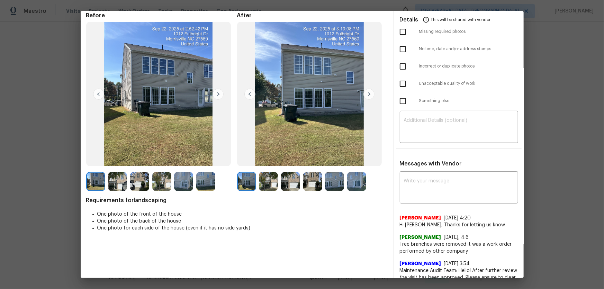
click at [263, 186] on img at bounding box center [268, 181] width 19 height 19
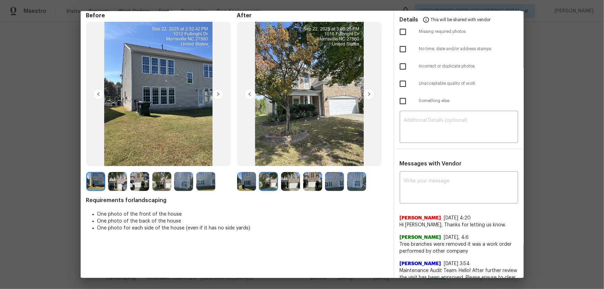
click at [287, 185] on img at bounding box center [290, 181] width 19 height 19
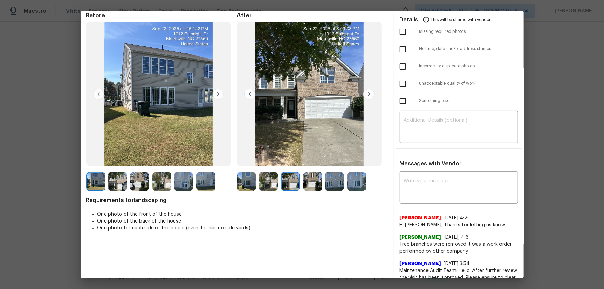
click at [308, 185] on img at bounding box center [312, 181] width 19 height 19
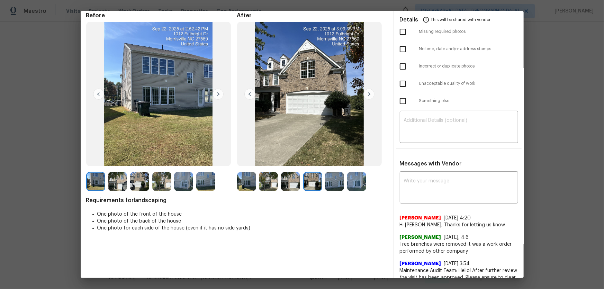
click at [336, 184] on img at bounding box center [334, 181] width 19 height 19
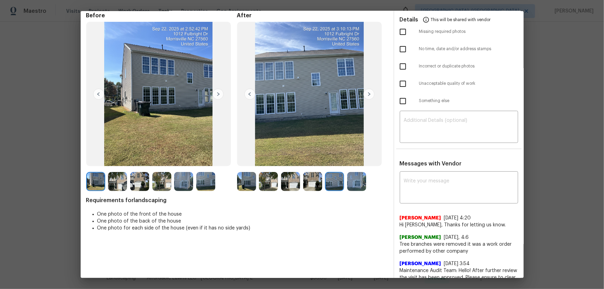
click at [359, 182] on img at bounding box center [356, 181] width 19 height 19
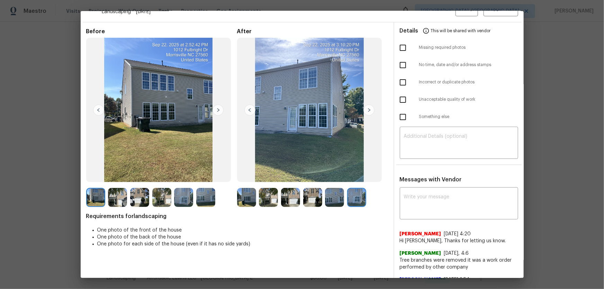
scroll to position [0, 0]
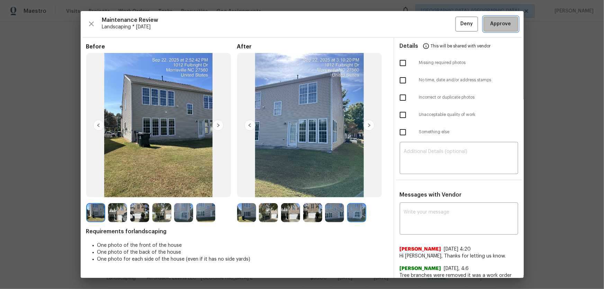
click at [506, 26] on span "Approve" at bounding box center [501, 24] width 24 height 9
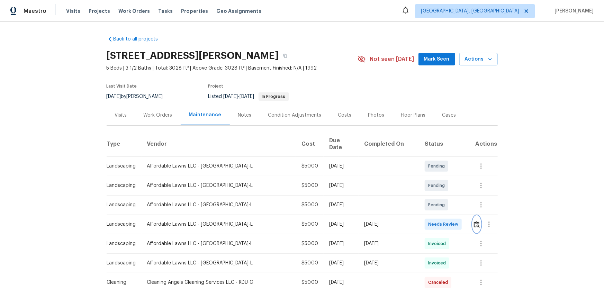
click at [430, 191] on img "button" at bounding box center [477, 224] width 6 height 7
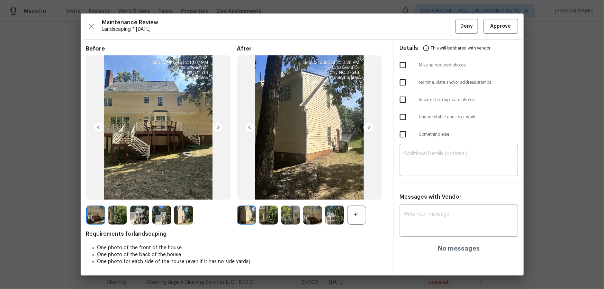
click at [358, 191] on div "+1" at bounding box center [356, 215] width 19 height 19
click at [269, 191] on img at bounding box center [268, 215] width 19 height 19
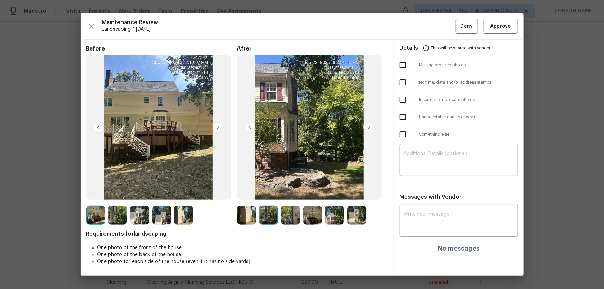
click at [286, 191] on img at bounding box center [290, 215] width 19 height 19
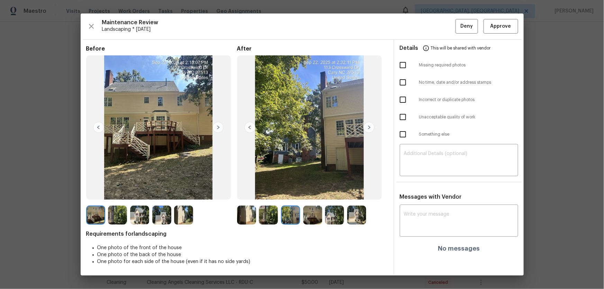
click at [303, 191] on img at bounding box center [312, 215] width 19 height 19
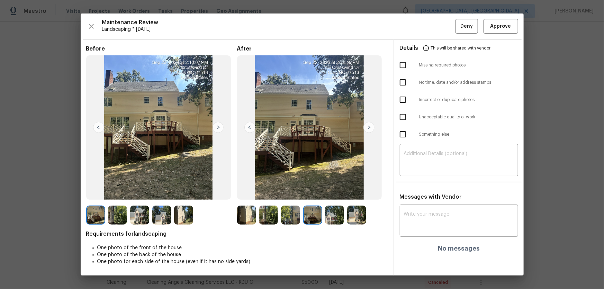
click at [326, 191] on img at bounding box center [334, 215] width 19 height 19
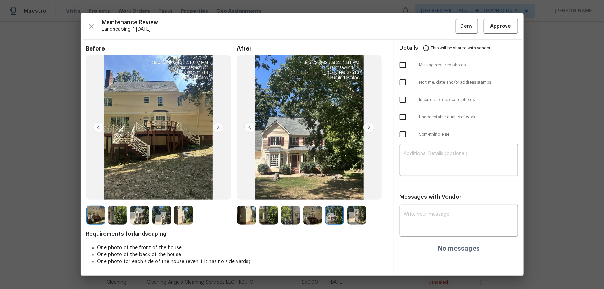
click at [356, 191] on img at bounding box center [356, 215] width 19 height 19
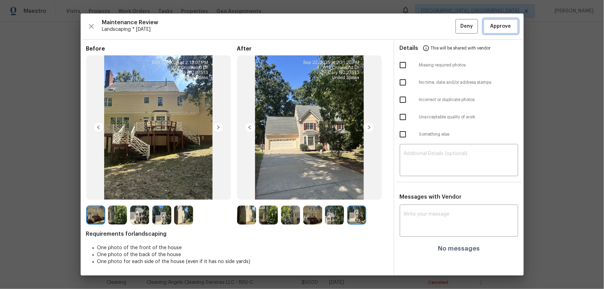
click at [430, 26] on span "Approve" at bounding box center [501, 26] width 21 height 9
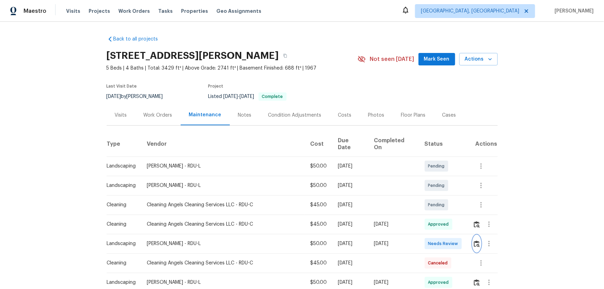
click at [430, 191] on img "button" at bounding box center [477, 244] width 6 height 7
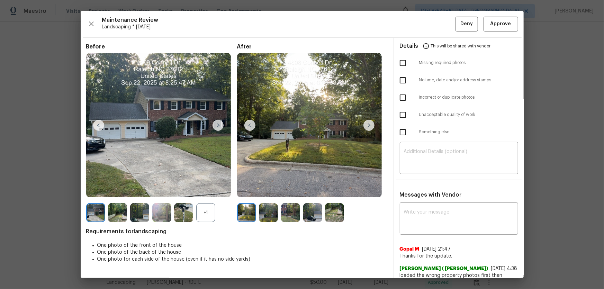
click at [211, 191] on div "+1" at bounding box center [205, 212] width 19 height 19
click at [274, 191] on img at bounding box center [268, 212] width 19 height 19
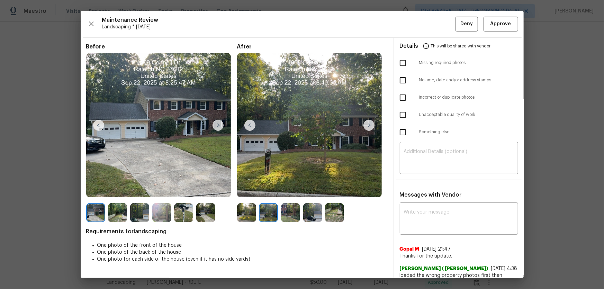
click at [298, 191] on img at bounding box center [290, 212] width 19 height 19
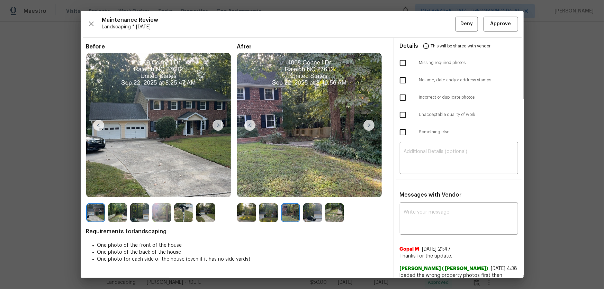
click at [308, 191] on img at bounding box center [312, 212] width 19 height 19
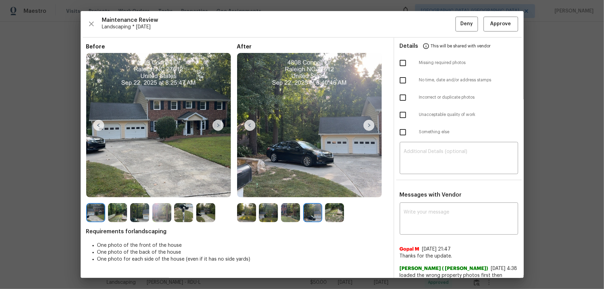
click at [337, 191] on img at bounding box center [334, 212] width 19 height 19
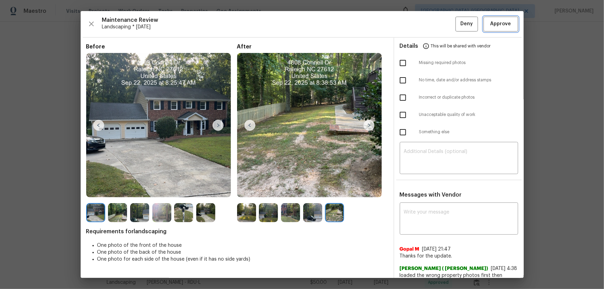
click at [430, 25] on span "Approve" at bounding box center [501, 24] width 24 height 9
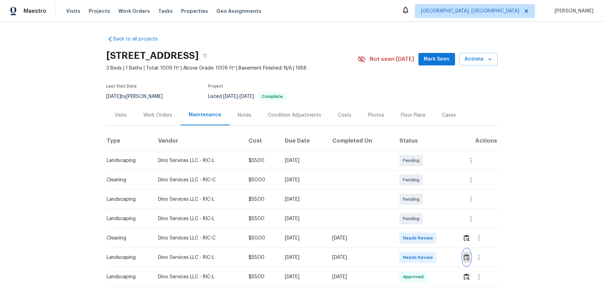
click at [430, 191] on img "button" at bounding box center [467, 257] width 6 height 7
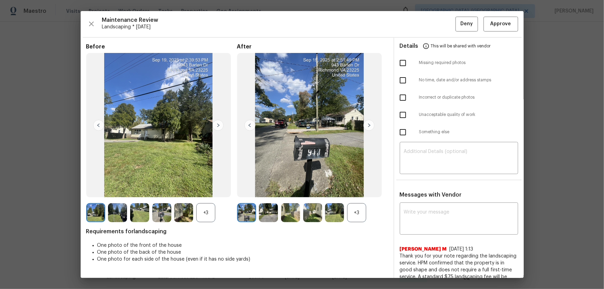
drag, startPoint x: 353, startPoint y: 220, endPoint x: 333, endPoint y: 220, distance: 19.7
click at [353, 191] on div "+3" at bounding box center [356, 212] width 19 height 19
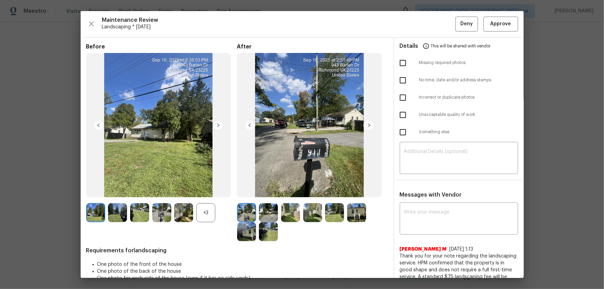
click at [212, 191] on div "+3" at bounding box center [205, 212] width 19 height 19
click at [268, 191] on img at bounding box center [268, 212] width 19 height 19
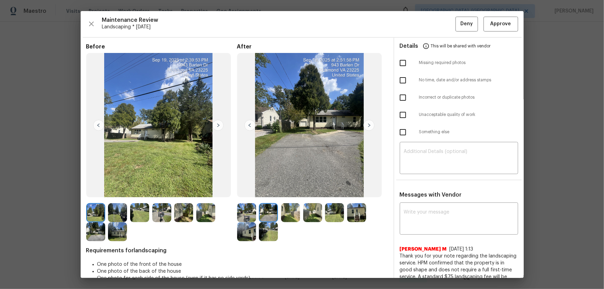
click at [301, 191] on div at bounding box center [292, 212] width 22 height 19
click at [289, 191] on img at bounding box center [290, 212] width 19 height 19
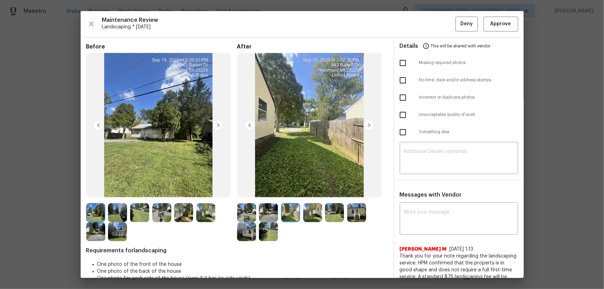
click at [310, 191] on img at bounding box center [312, 212] width 19 height 19
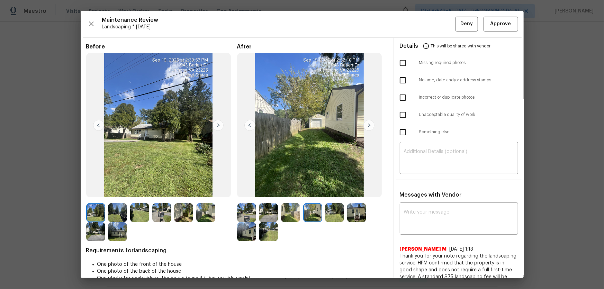
click at [325, 191] on img at bounding box center [334, 212] width 19 height 19
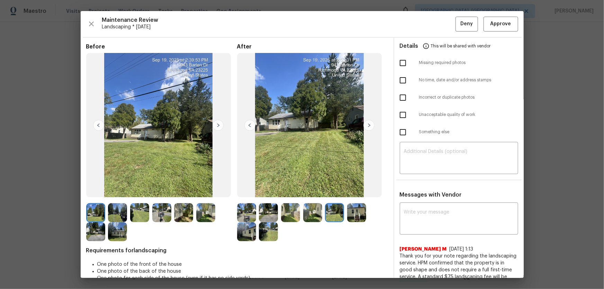
click at [348, 191] on img at bounding box center [356, 212] width 19 height 19
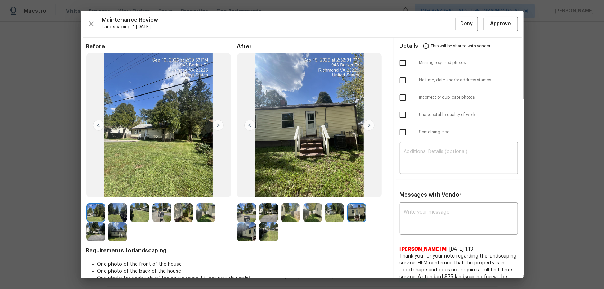
click at [244, 191] on img at bounding box center [246, 231] width 19 height 19
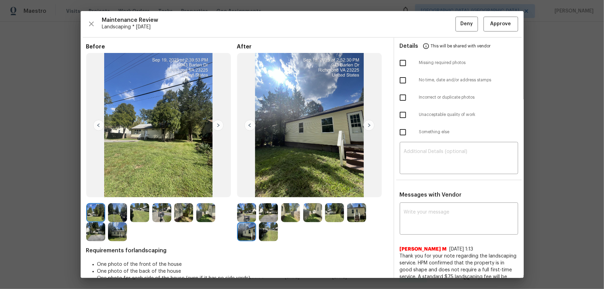
click at [274, 191] on img at bounding box center [268, 231] width 19 height 19
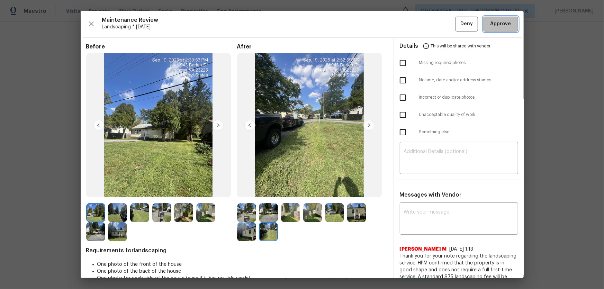
click at [430, 28] on button "Approve" at bounding box center [501, 24] width 35 height 15
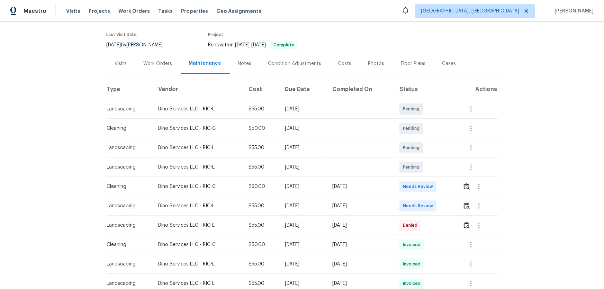
scroll to position [63, 0]
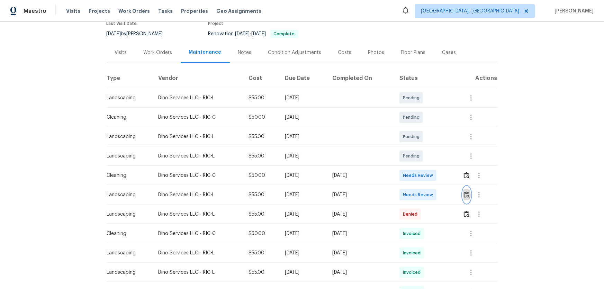
click at [465, 192] on img "button" at bounding box center [467, 194] width 6 height 7
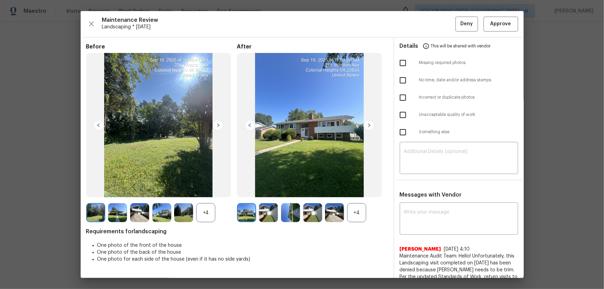
click at [353, 208] on div "+4" at bounding box center [356, 212] width 19 height 19
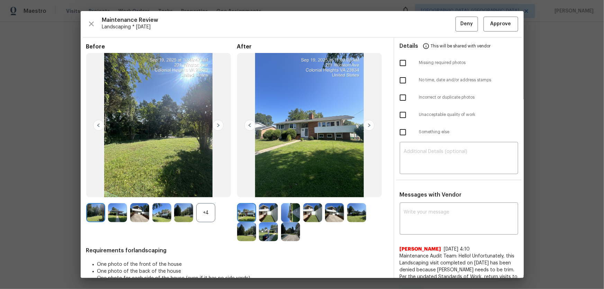
click at [202, 211] on div "+4" at bounding box center [205, 212] width 19 height 19
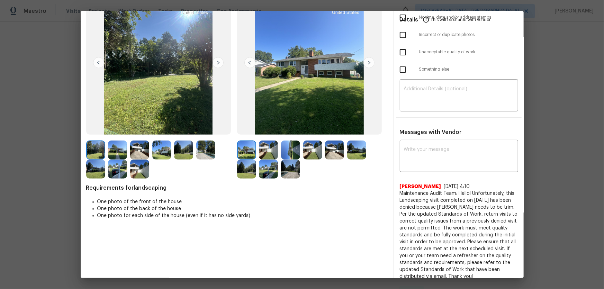
click at [272, 152] on img at bounding box center [268, 150] width 19 height 19
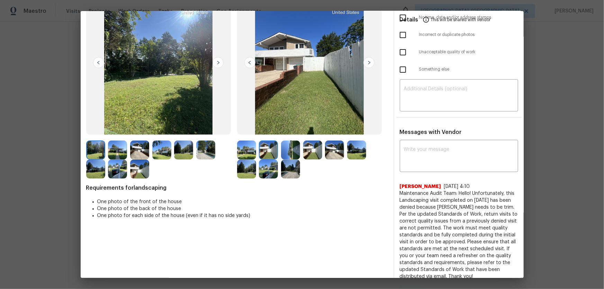
click at [287, 153] on img at bounding box center [290, 150] width 19 height 19
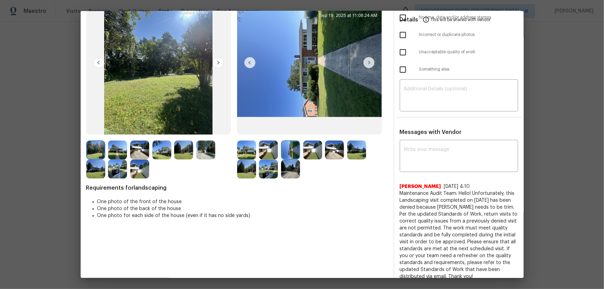
click at [309, 153] on img at bounding box center [312, 150] width 19 height 19
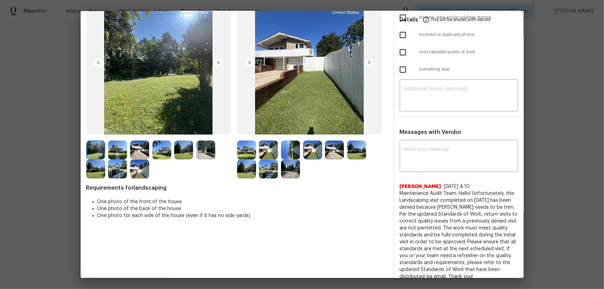
click at [325, 154] on img at bounding box center [334, 150] width 19 height 19
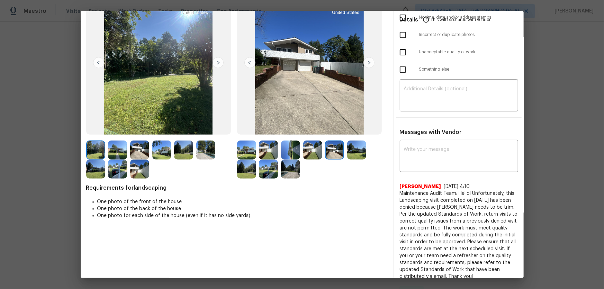
click at [349, 156] on img at bounding box center [356, 150] width 19 height 19
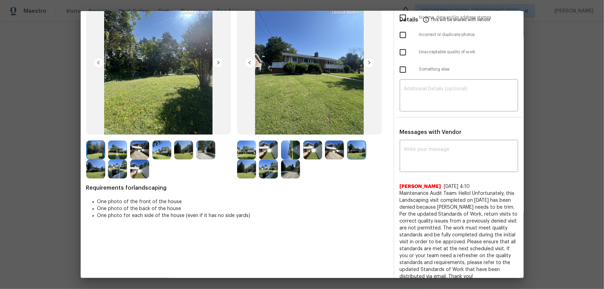
click at [239, 168] on img at bounding box center [246, 169] width 19 height 19
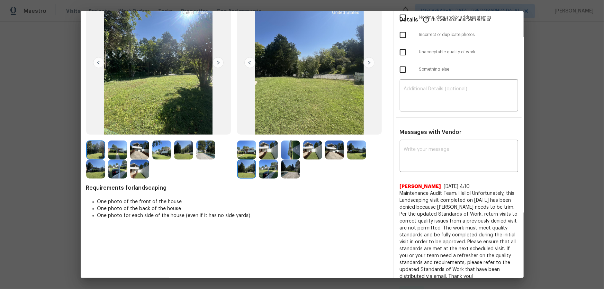
click at [266, 172] on img at bounding box center [268, 169] width 19 height 19
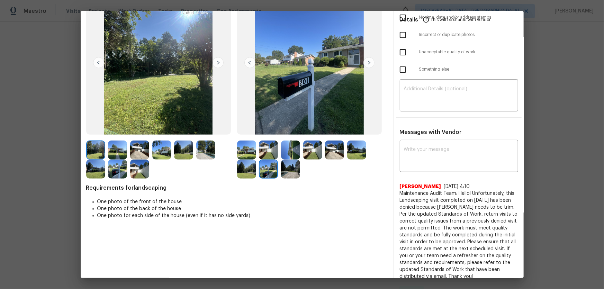
click at [284, 173] on img at bounding box center [290, 169] width 19 height 19
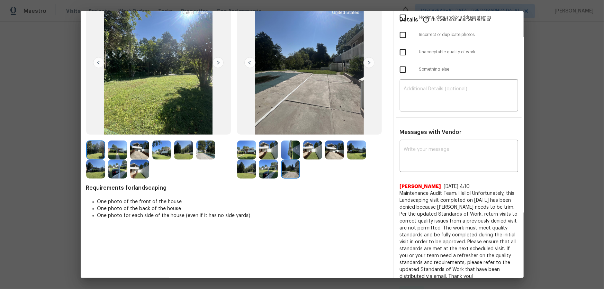
scroll to position [0, 0]
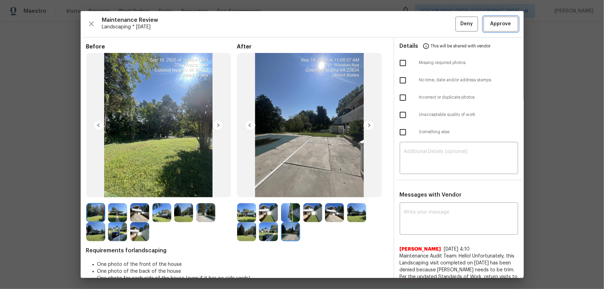
click at [499, 28] on span "Approve" at bounding box center [501, 24] width 21 height 9
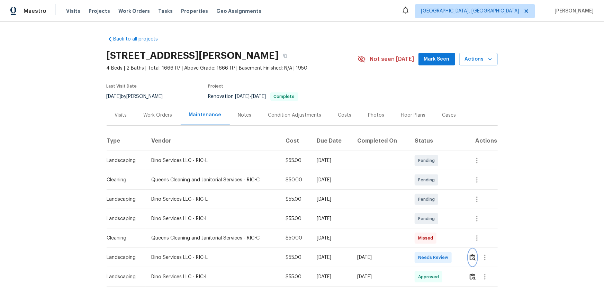
click at [430, 191] on img "button" at bounding box center [473, 257] width 6 height 7
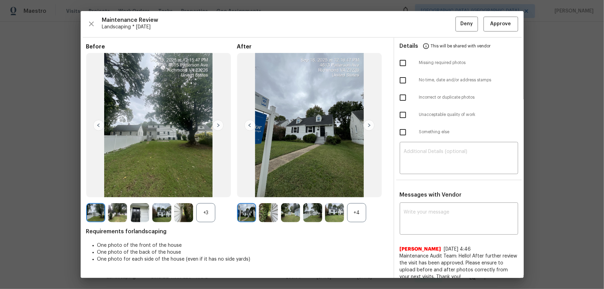
click at [357, 191] on div "+4" at bounding box center [356, 212] width 19 height 19
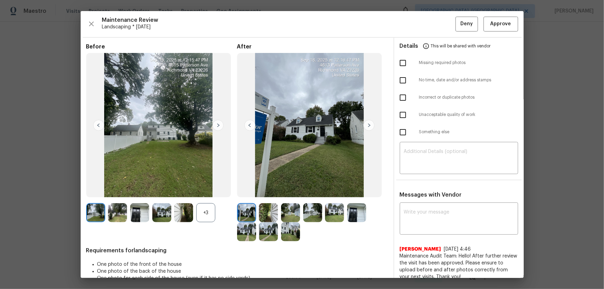
click at [202, 191] on div "+3" at bounding box center [205, 212] width 19 height 19
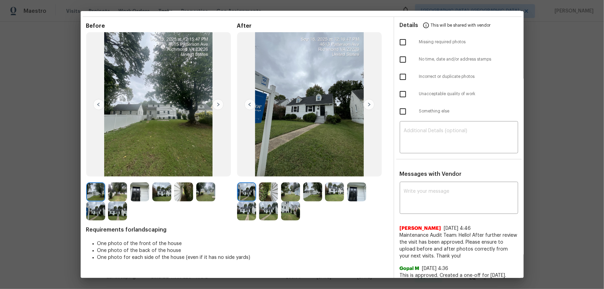
scroll to position [31, 0]
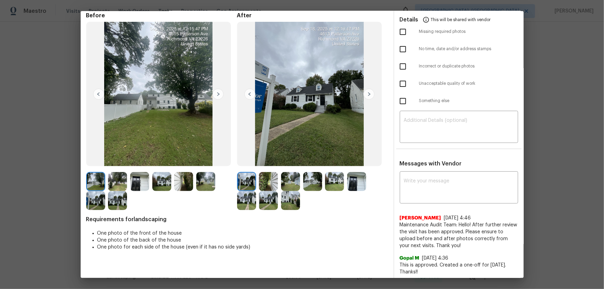
click at [269, 183] on img at bounding box center [268, 181] width 19 height 19
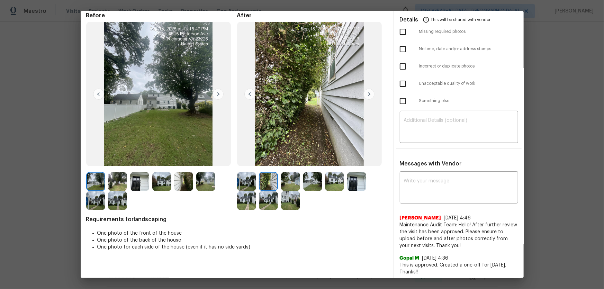
click at [294, 182] on img at bounding box center [290, 181] width 19 height 19
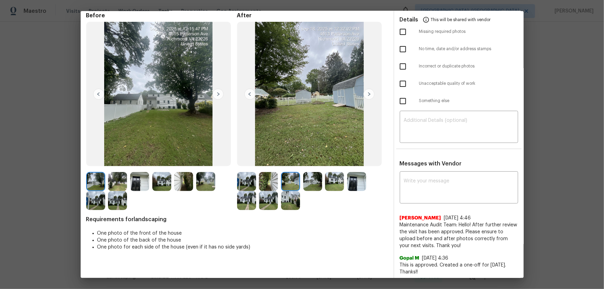
click at [314, 184] on img at bounding box center [312, 181] width 19 height 19
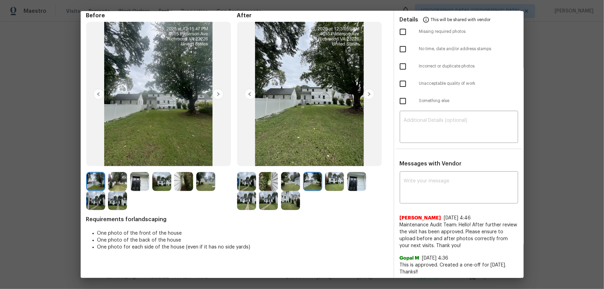
click at [333, 187] on img at bounding box center [334, 181] width 19 height 19
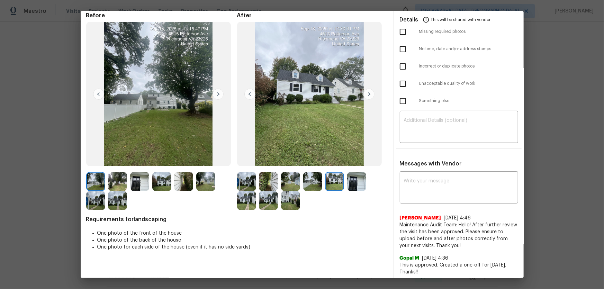
click at [352, 185] on img at bounding box center [356, 181] width 19 height 19
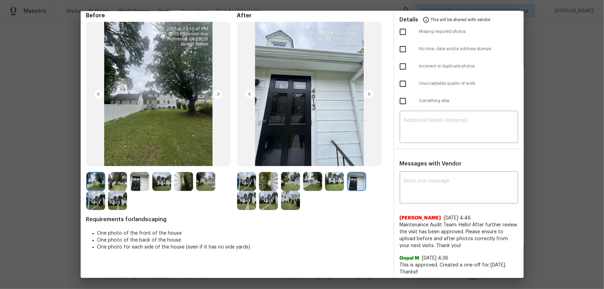
click at [250, 191] on img at bounding box center [246, 200] width 19 height 19
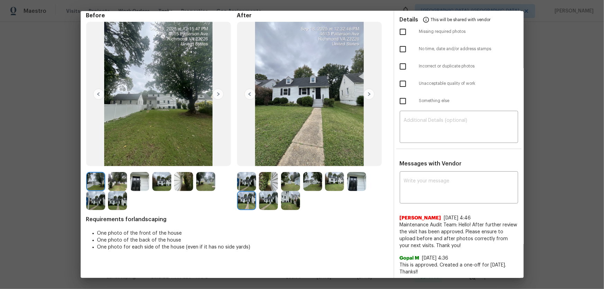
click at [266, 191] on img at bounding box center [268, 200] width 19 height 19
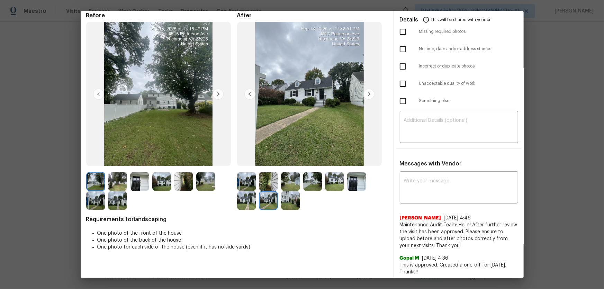
click at [289, 191] on img at bounding box center [290, 200] width 19 height 19
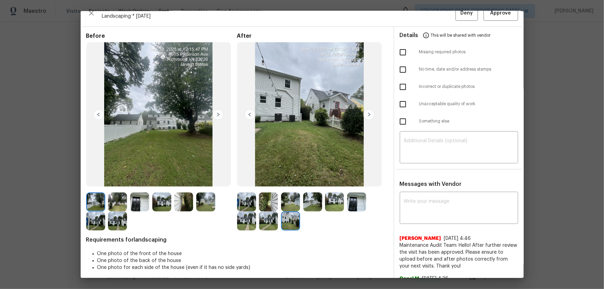
scroll to position [0, 0]
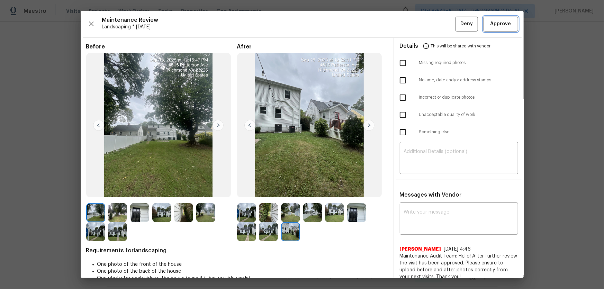
click at [430, 23] on button "Approve" at bounding box center [501, 24] width 35 height 15
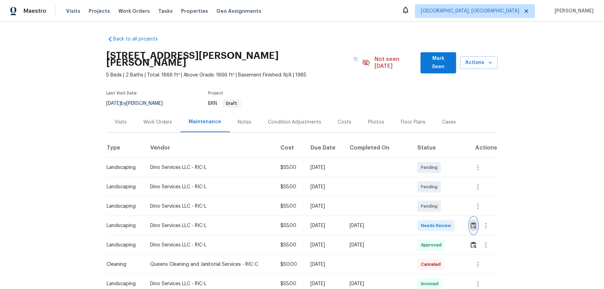
click at [430, 191] on button "button" at bounding box center [474, 225] width 8 height 17
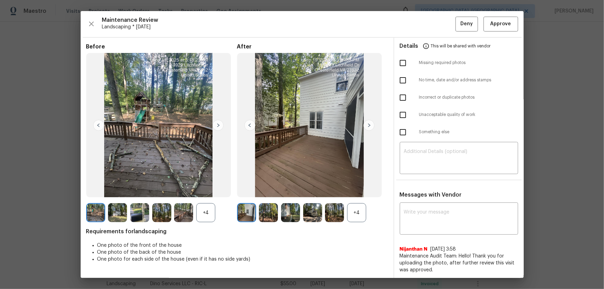
click at [356, 191] on div "+4" at bounding box center [356, 212] width 19 height 19
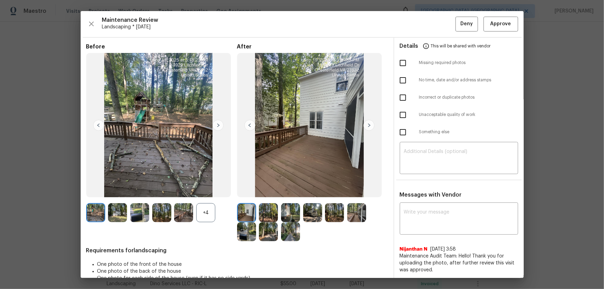
click at [203, 191] on div "+4" at bounding box center [205, 212] width 19 height 19
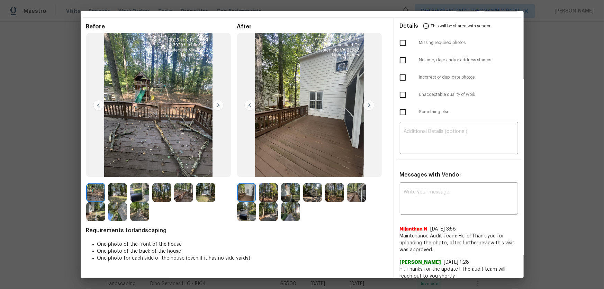
scroll to position [31, 0]
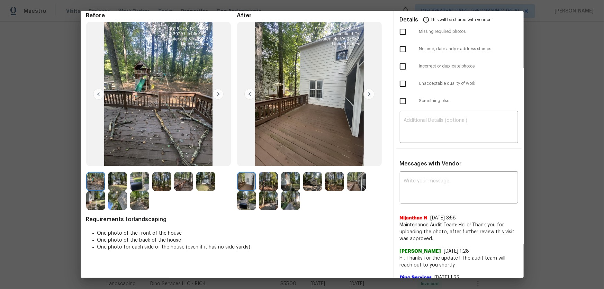
click at [271, 185] on img at bounding box center [268, 181] width 19 height 19
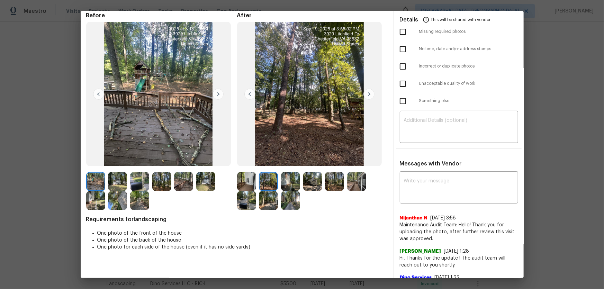
click at [290, 185] on img at bounding box center [290, 181] width 19 height 19
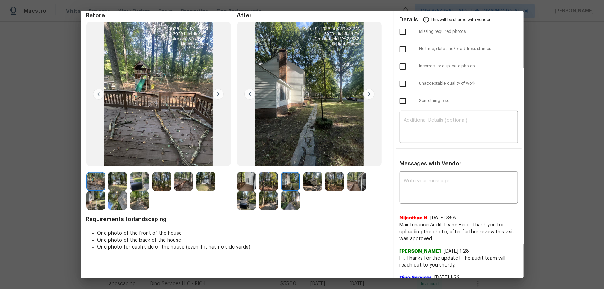
click at [313, 189] on img at bounding box center [312, 181] width 19 height 19
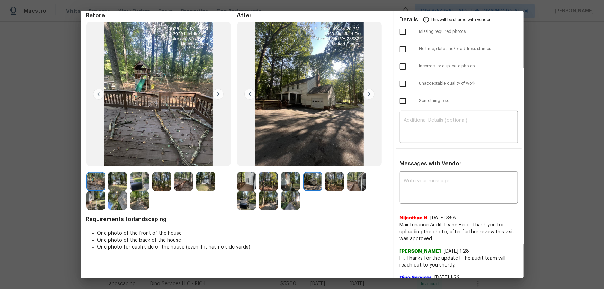
click at [339, 187] on img at bounding box center [334, 181] width 19 height 19
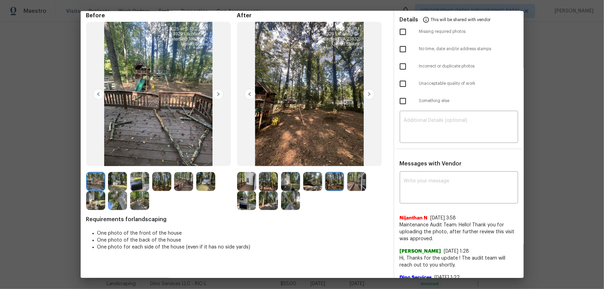
click at [367, 186] on div at bounding box center [358, 181] width 22 height 19
click at [352, 187] on img at bounding box center [356, 181] width 19 height 19
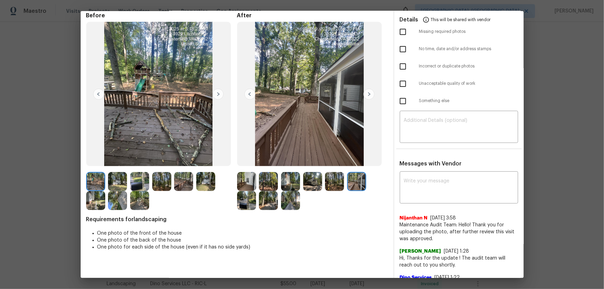
click at [245, 191] on img at bounding box center [246, 200] width 19 height 19
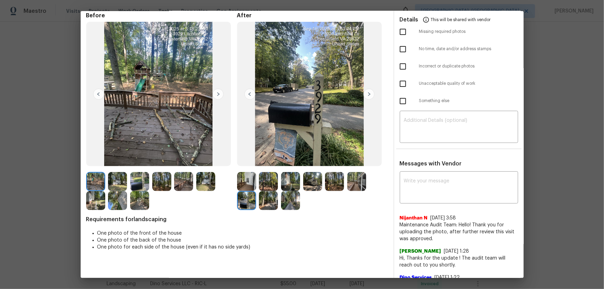
click at [268, 191] on img at bounding box center [268, 200] width 19 height 19
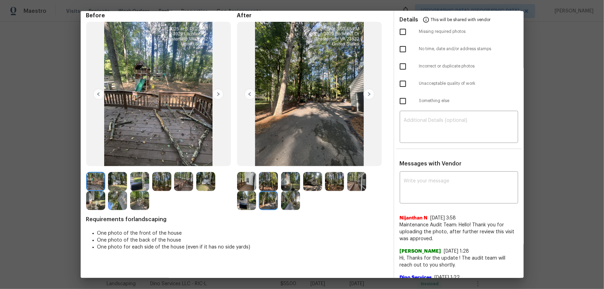
click at [286, 191] on img at bounding box center [290, 200] width 19 height 19
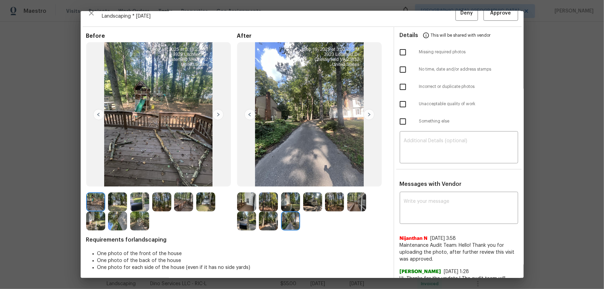
scroll to position [0, 0]
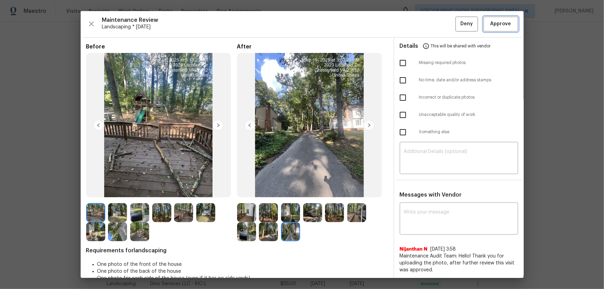
click at [430, 27] on span "Approve" at bounding box center [501, 24] width 21 height 9
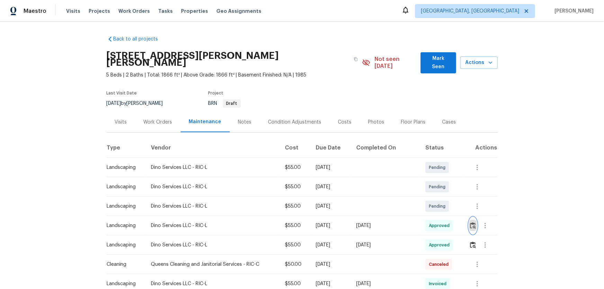
click at [430, 191] on img "button" at bounding box center [473, 225] width 6 height 7
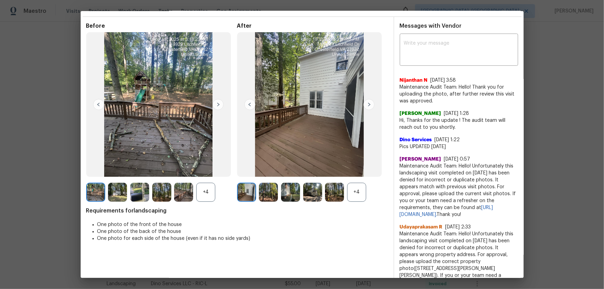
scroll to position [31, 0]
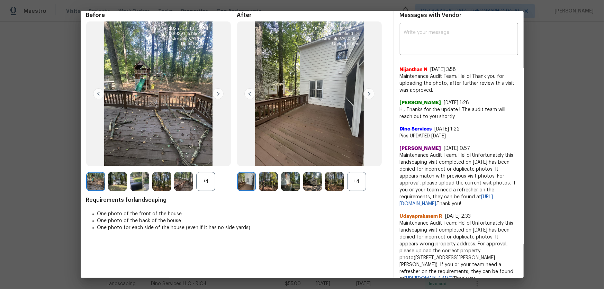
click at [196, 172] on div at bounding box center [185, 181] width 22 height 19
click at [135, 180] on img at bounding box center [139, 181] width 19 height 19
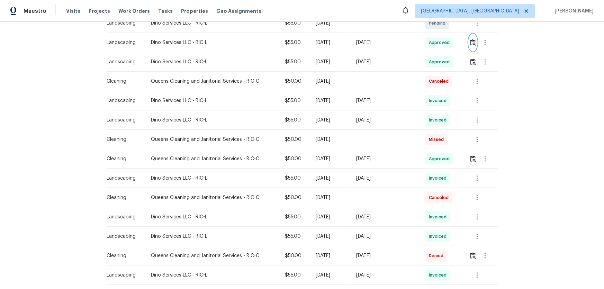
scroll to position [189, 0]
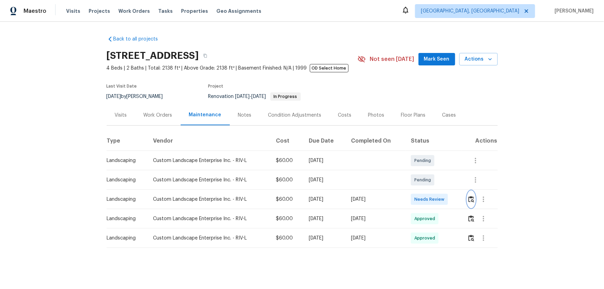
click at [430, 191] on img "button" at bounding box center [471, 199] width 6 height 7
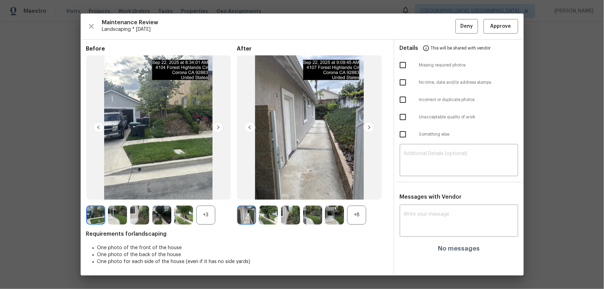
click at [355, 191] on div "+8" at bounding box center [356, 215] width 19 height 19
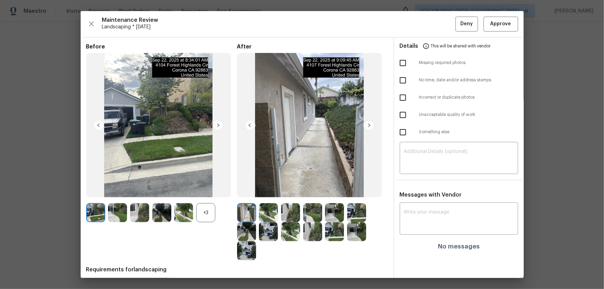
click at [208, 191] on div "+3" at bounding box center [205, 212] width 19 height 19
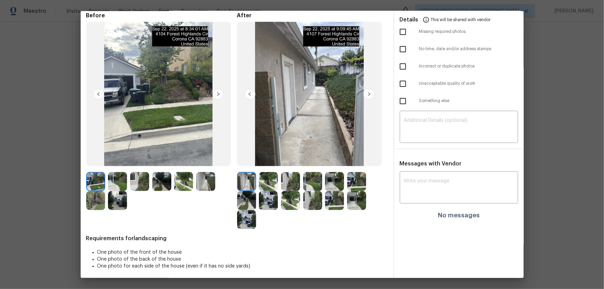
click at [270, 180] on img at bounding box center [268, 181] width 19 height 19
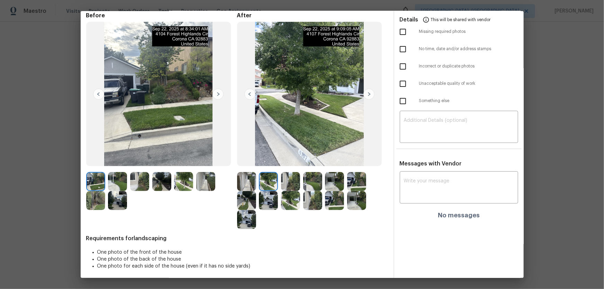
click at [288, 184] on img at bounding box center [290, 181] width 19 height 19
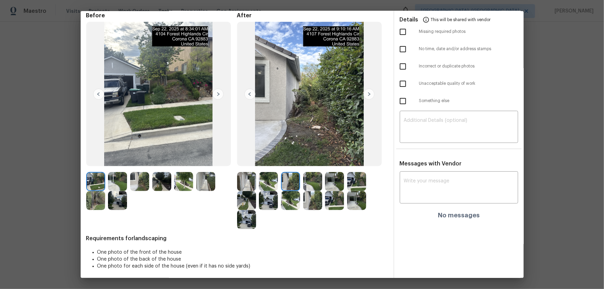
click at [313, 187] on img at bounding box center [312, 181] width 19 height 19
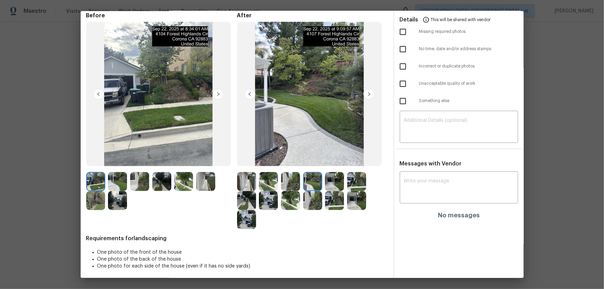
click at [328, 186] on img at bounding box center [334, 181] width 19 height 19
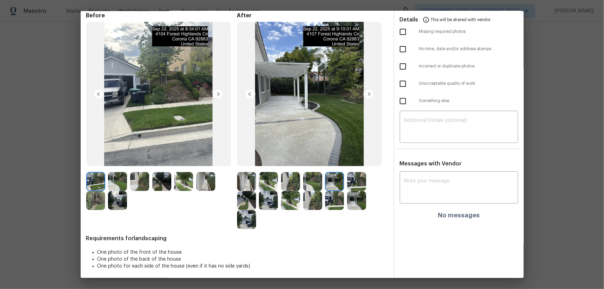
click at [348, 184] on img at bounding box center [356, 181] width 19 height 19
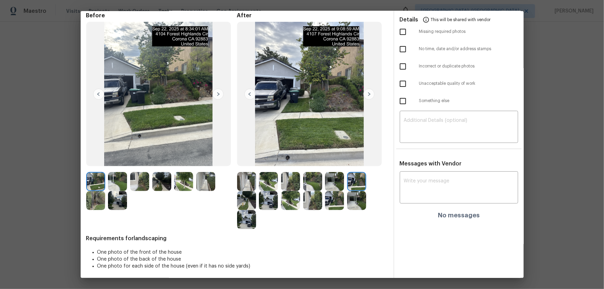
click at [249, 191] on img at bounding box center [246, 200] width 19 height 19
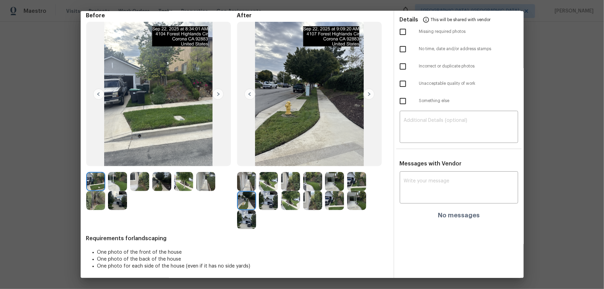
click at [262, 191] on img at bounding box center [268, 200] width 19 height 19
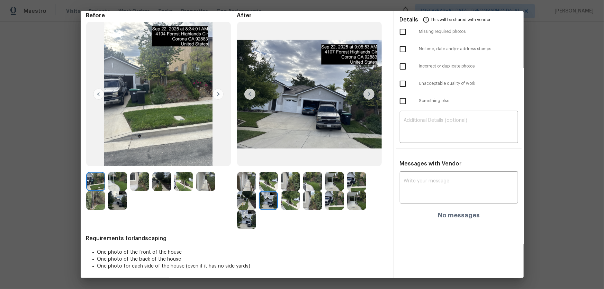
click at [294, 191] on img at bounding box center [290, 200] width 19 height 19
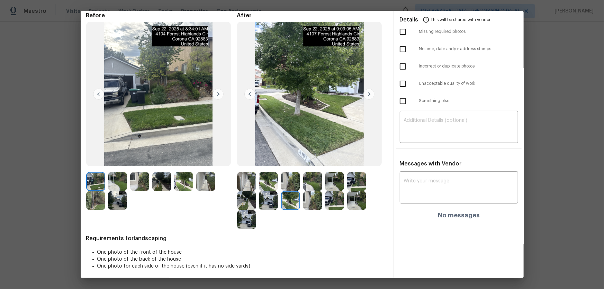
click at [320, 191] on img at bounding box center [312, 200] width 19 height 19
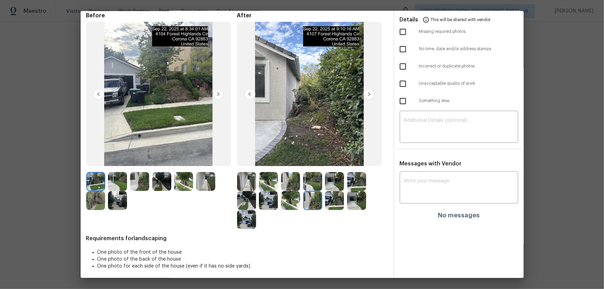
click at [331, 191] on img at bounding box center [334, 200] width 19 height 19
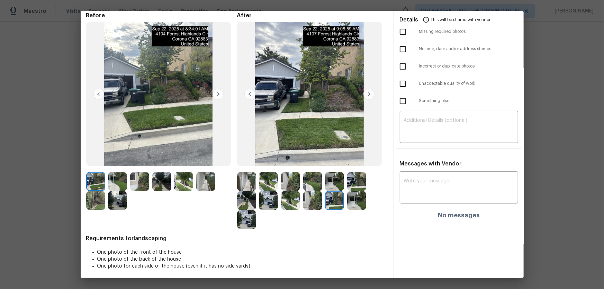
click at [351, 191] on img at bounding box center [356, 200] width 19 height 19
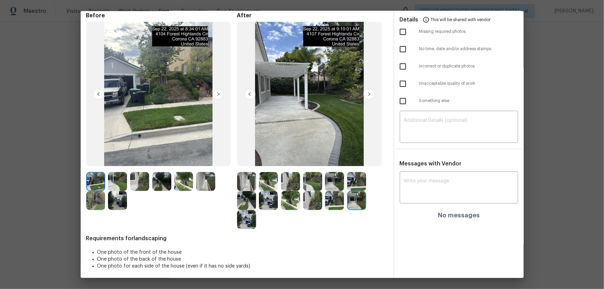
click at [249, 191] on img at bounding box center [246, 219] width 19 height 19
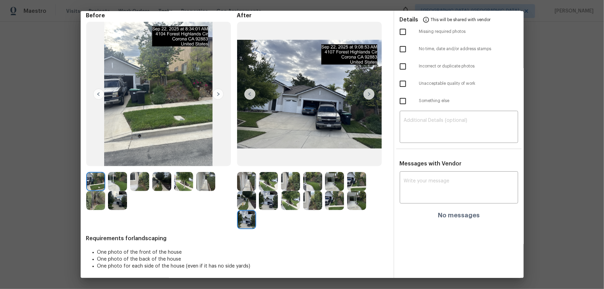
scroll to position [0, 0]
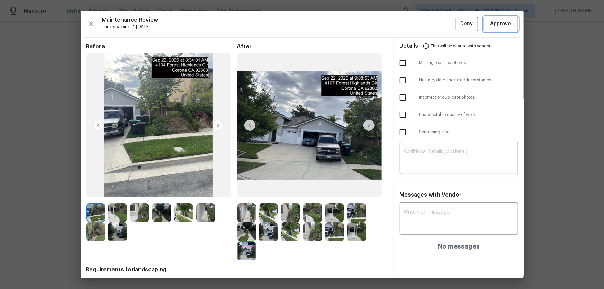
click at [430, 25] on span "Approve" at bounding box center [501, 24] width 21 height 9
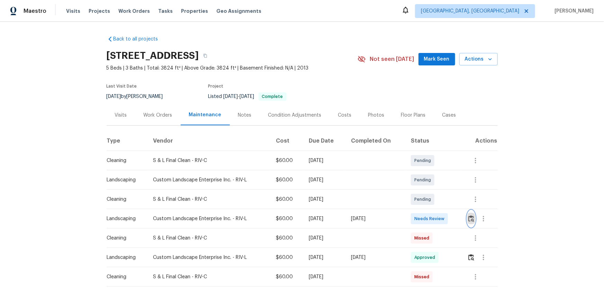
click at [430, 191] on button "button" at bounding box center [471, 219] width 8 height 17
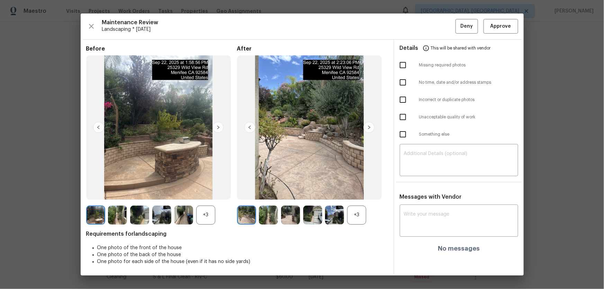
click at [350, 191] on div "+3" at bounding box center [356, 215] width 19 height 19
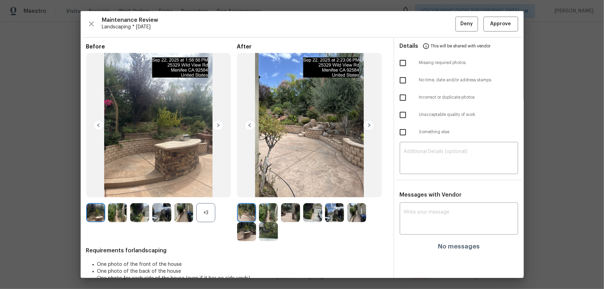
click at [202, 191] on div "+3" at bounding box center [205, 212] width 19 height 19
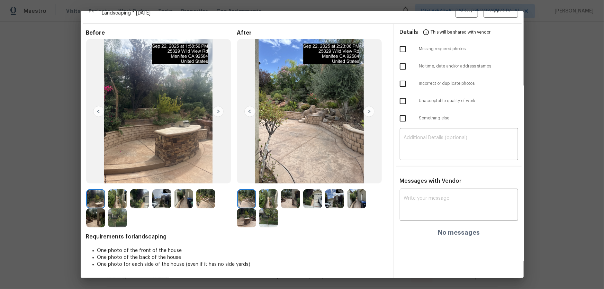
click at [267, 191] on img at bounding box center [268, 198] width 19 height 19
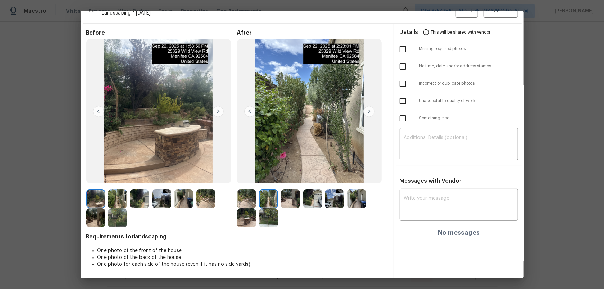
click at [287, 191] on img at bounding box center [290, 198] width 19 height 19
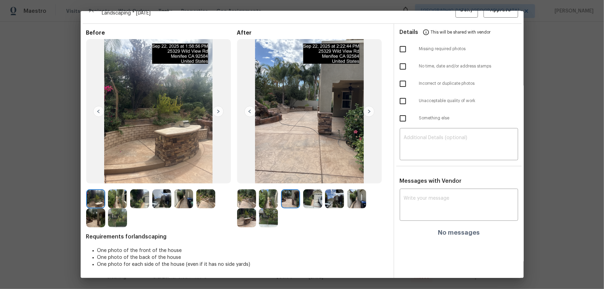
click at [308, 191] on img at bounding box center [312, 198] width 19 height 19
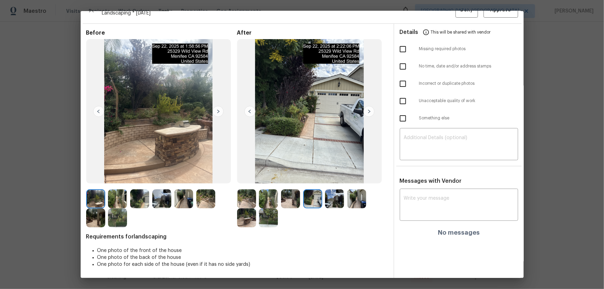
click at [331, 191] on img at bounding box center [334, 198] width 19 height 19
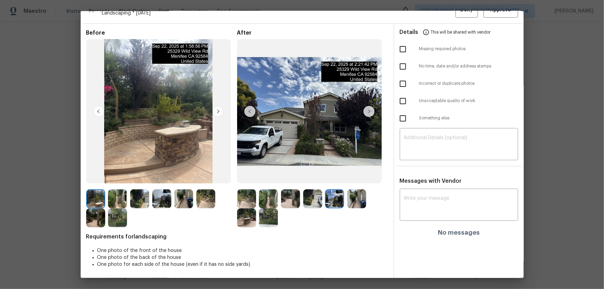
click at [354, 191] on img at bounding box center [356, 198] width 19 height 19
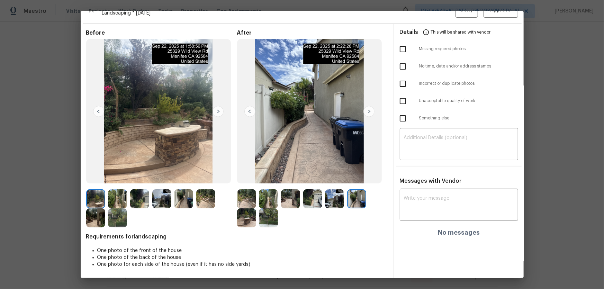
click at [249, 191] on img at bounding box center [246, 217] width 19 height 19
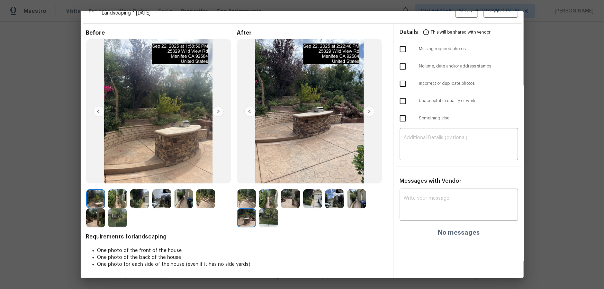
click at [262, 191] on img at bounding box center [268, 217] width 19 height 19
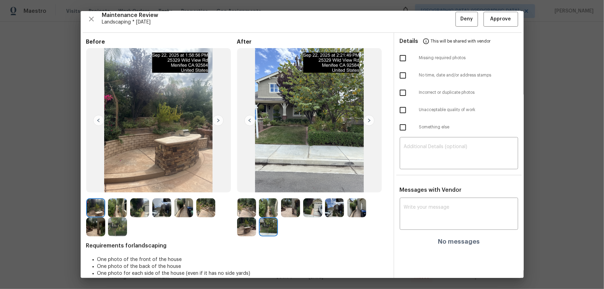
scroll to position [0, 0]
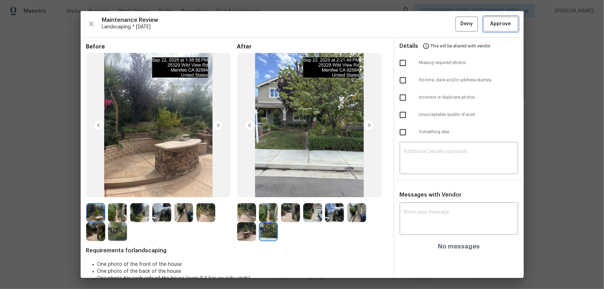
click at [430, 29] on button "Approve" at bounding box center [501, 24] width 35 height 15
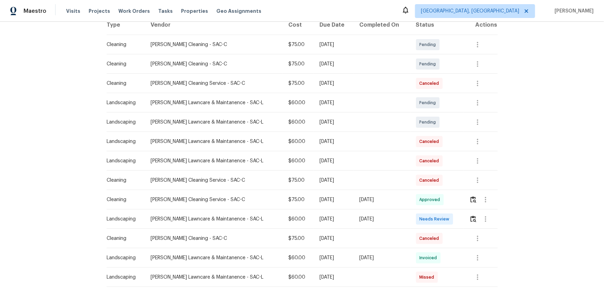
scroll to position [126, 0]
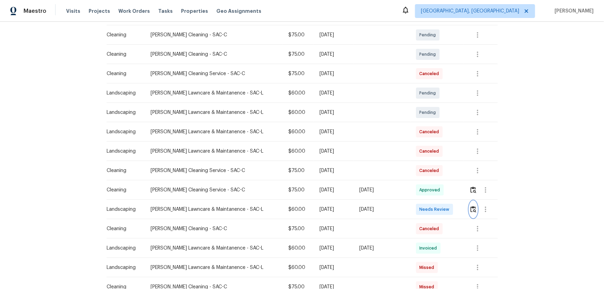
click at [430, 191] on img "button" at bounding box center [474, 209] width 6 height 7
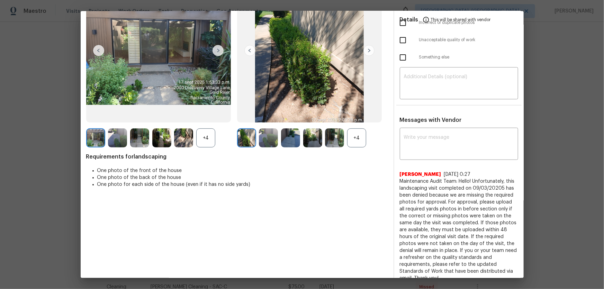
scroll to position [83, 0]
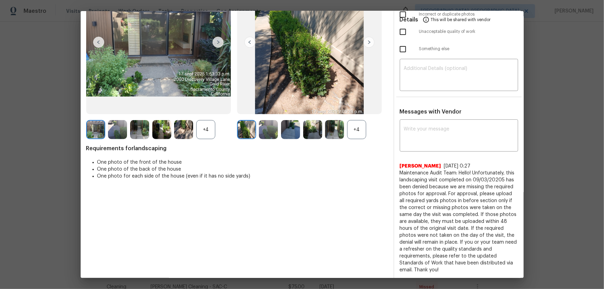
click at [355, 128] on div "+4" at bounding box center [356, 129] width 19 height 19
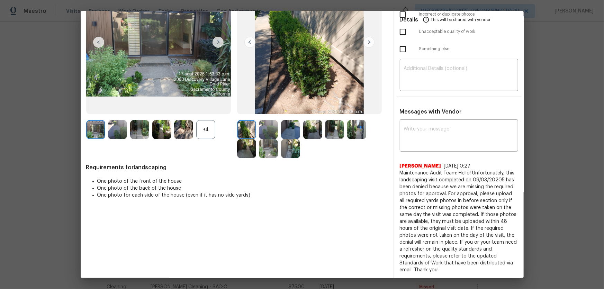
click at [206, 132] on div "+4" at bounding box center [205, 129] width 19 height 19
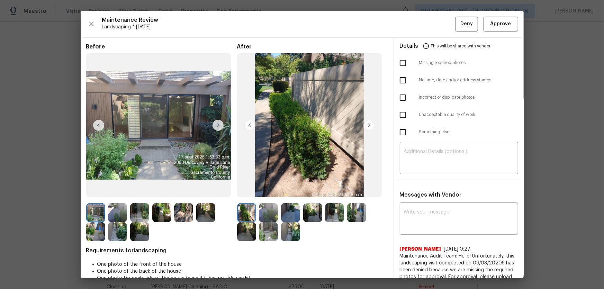
click at [267, 191] on img at bounding box center [268, 212] width 19 height 19
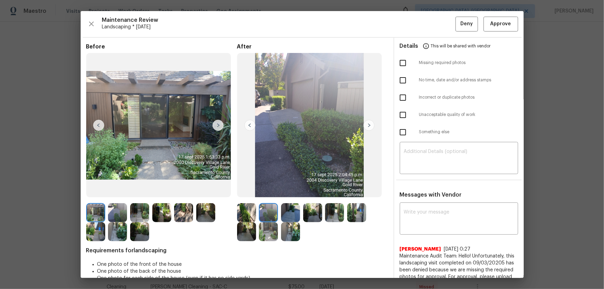
click at [285, 191] on img at bounding box center [290, 212] width 19 height 19
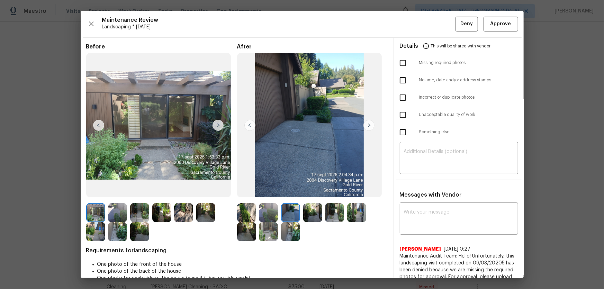
click at [316, 191] on img at bounding box center [312, 212] width 19 height 19
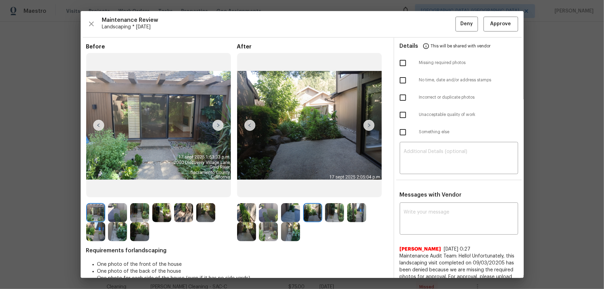
click at [325, 191] on img at bounding box center [334, 212] width 19 height 19
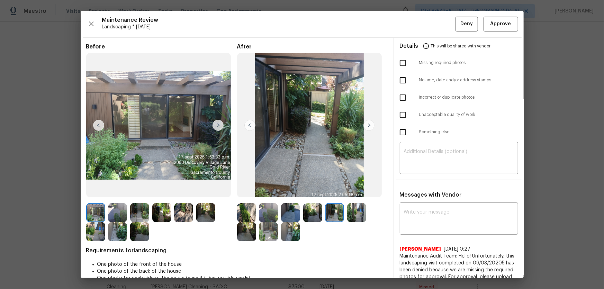
click at [347, 191] on img at bounding box center [356, 212] width 19 height 19
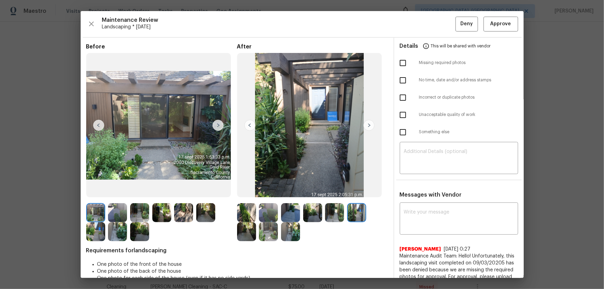
click at [246, 191] on img at bounding box center [246, 231] width 19 height 19
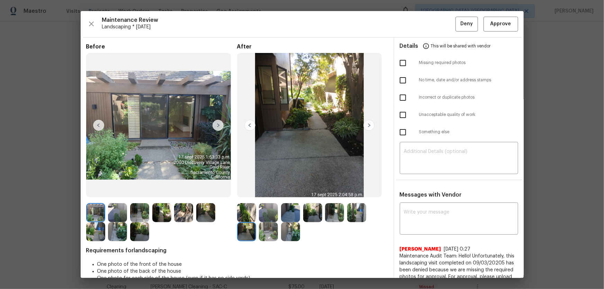
click at [271, 191] on img at bounding box center [268, 231] width 19 height 19
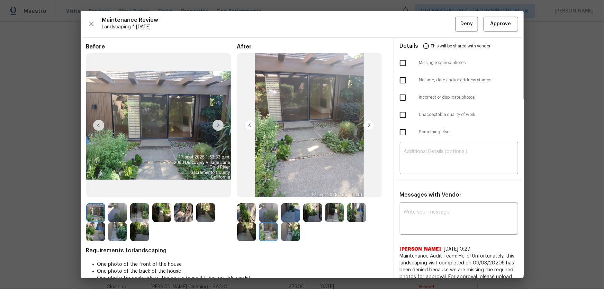
click at [292, 191] on img at bounding box center [290, 231] width 19 height 19
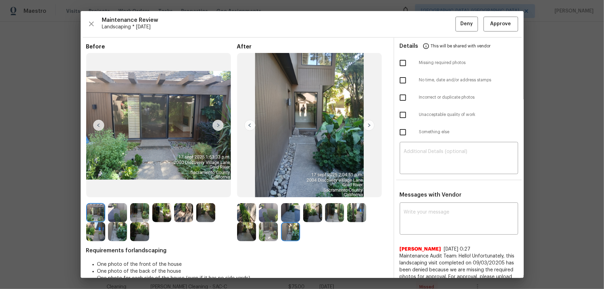
click at [89, 191] on img at bounding box center [95, 231] width 19 height 19
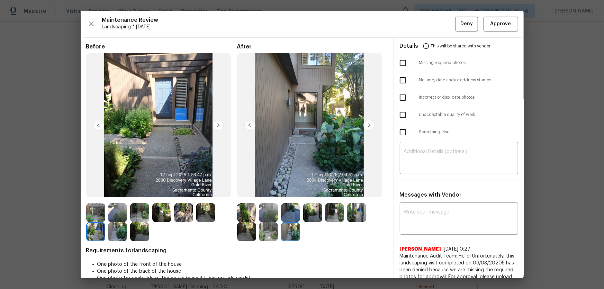
click at [266, 191] on img at bounding box center [268, 212] width 19 height 19
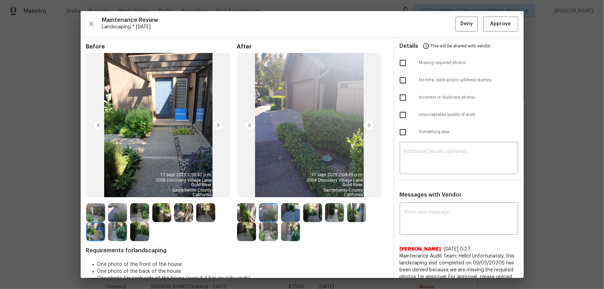
click at [295, 191] on img at bounding box center [290, 212] width 19 height 19
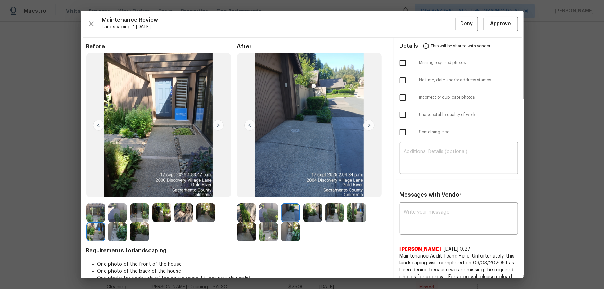
click at [277, 191] on div at bounding box center [270, 231] width 22 height 19
click at [282, 191] on img at bounding box center [290, 231] width 19 height 19
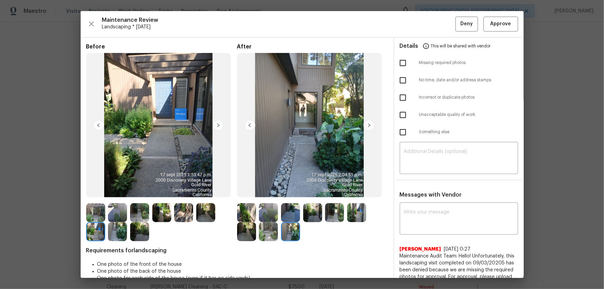
click at [259, 191] on img at bounding box center [268, 231] width 19 height 19
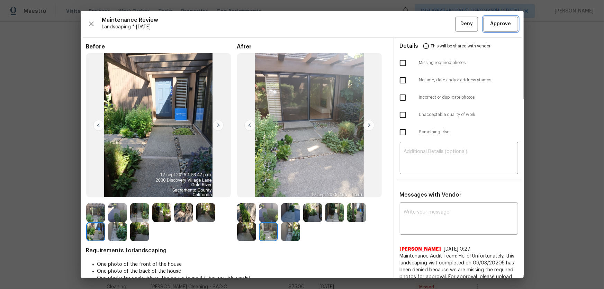
click at [430, 26] on span "Approve" at bounding box center [501, 24] width 24 height 9
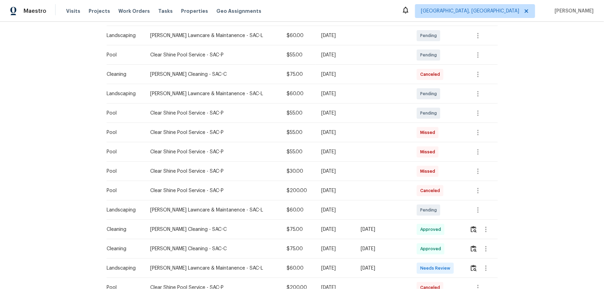
scroll to position [126, 0]
click at [430, 191] on button "button" at bounding box center [474, 267] width 8 height 17
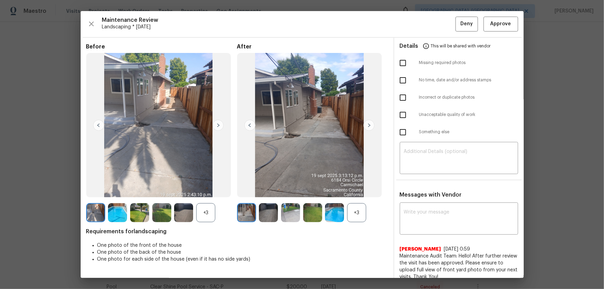
click at [363, 191] on div "+3" at bounding box center [356, 212] width 19 height 19
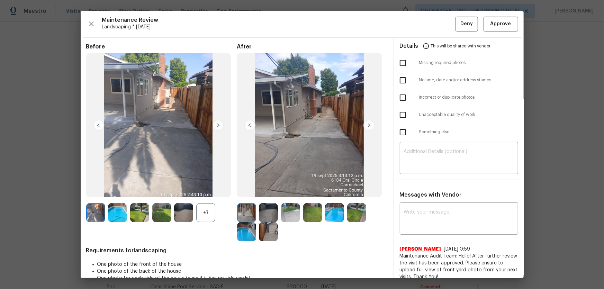
click at [208, 191] on div "+3" at bounding box center [205, 212] width 19 height 19
click at [261, 191] on div "After" at bounding box center [312, 142] width 151 height 198
click at [267, 191] on img at bounding box center [268, 212] width 19 height 19
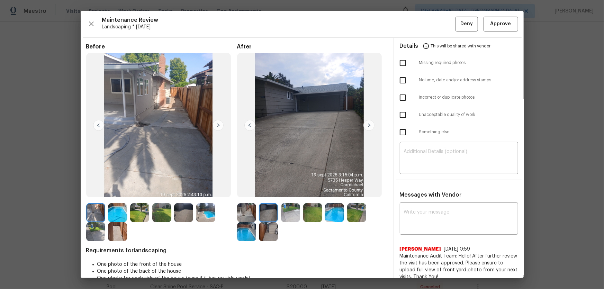
click at [284, 191] on img at bounding box center [290, 212] width 19 height 19
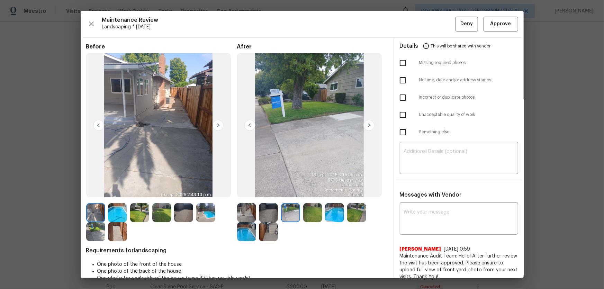
click at [313, 191] on img at bounding box center [312, 212] width 19 height 19
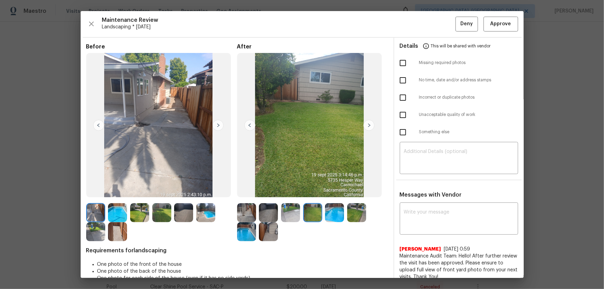
click at [342, 191] on div at bounding box center [336, 212] width 22 height 19
click at [331, 191] on img at bounding box center [334, 212] width 19 height 19
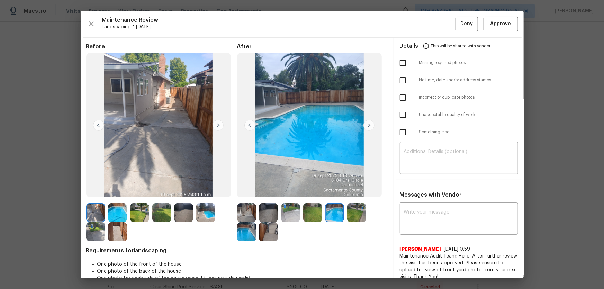
click at [351, 191] on img at bounding box center [356, 212] width 19 height 19
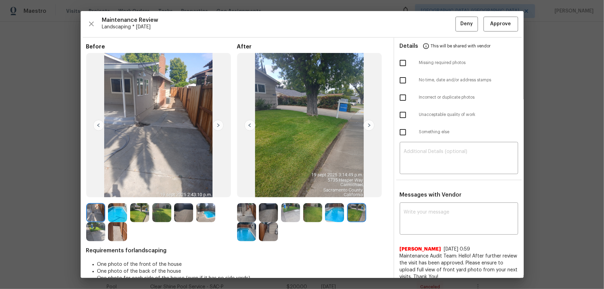
click at [247, 191] on img at bounding box center [246, 231] width 19 height 19
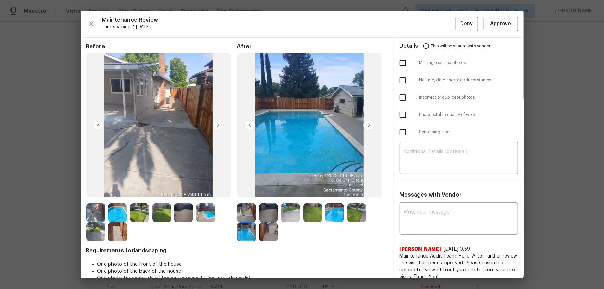
click at [262, 191] on img at bounding box center [268, 231] width 19 height 19
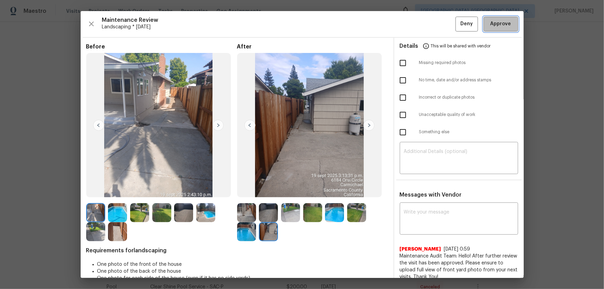
click at [430, 30] on button "Approve" at bounding box center [501, 24] width 35 height 15
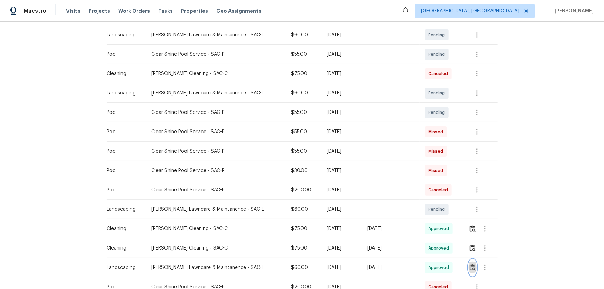
click at [430, 191] on button "button" at bounding box center [473, 267] width 8 height 17
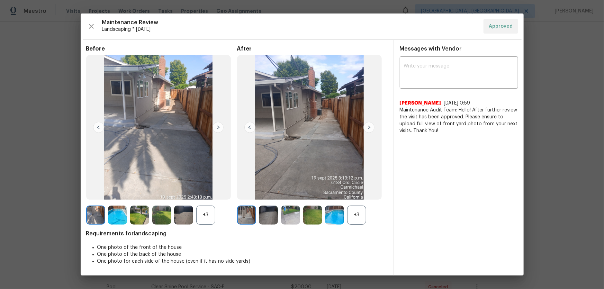
click at [204, 191] on div "+3" at bounding box center [205, 215] width 19 height 19
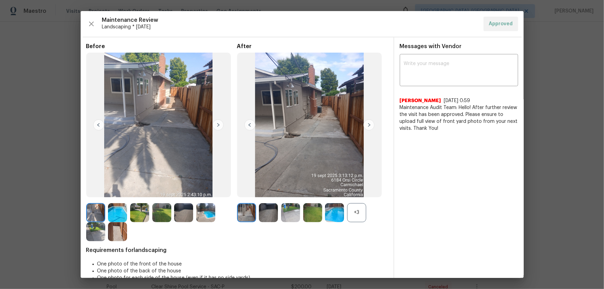
click at [349, 191] on div "+3" at bounding box center [356, 212] width 19 height 19
click at [266, 191] on img at bounding box center [268, 212] width 19 height 19
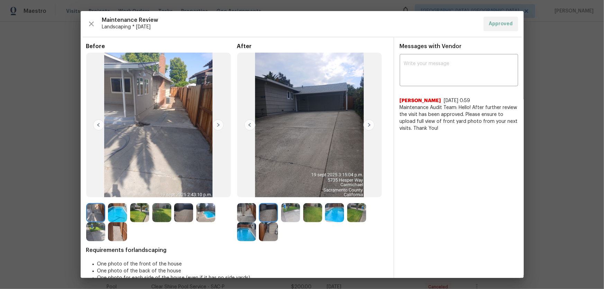
click at [268, 191] on img at bounding box center [268, 231] width 19 height 19
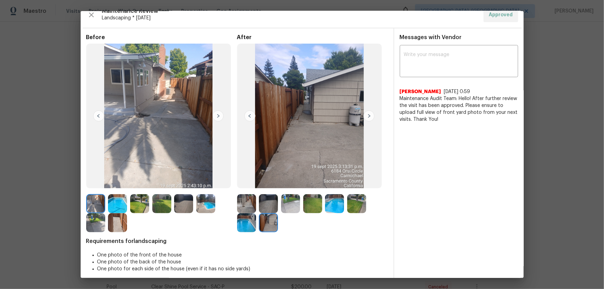
scroll to position [14, 0]
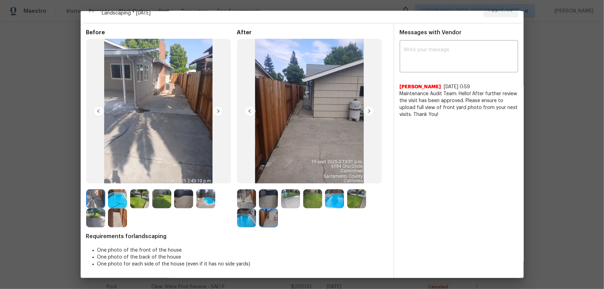
click at [246, 191] on img at bounding box center [246, 198] width 19 height 19
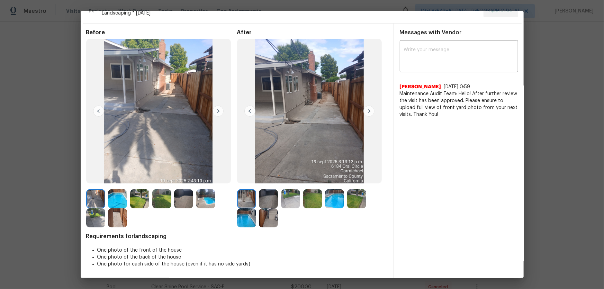
click at [260, 191] on img at bounding box center [268, 198] width 19 height 19
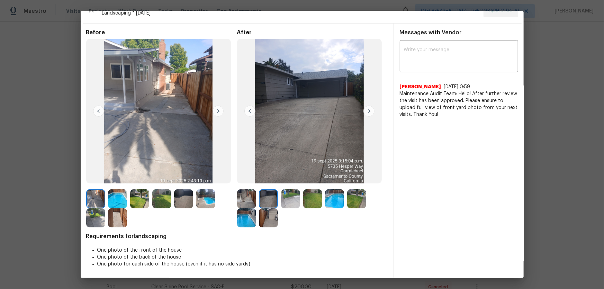
click at [281, 191] on img at bounding box center [290, 198] width 19 height 19
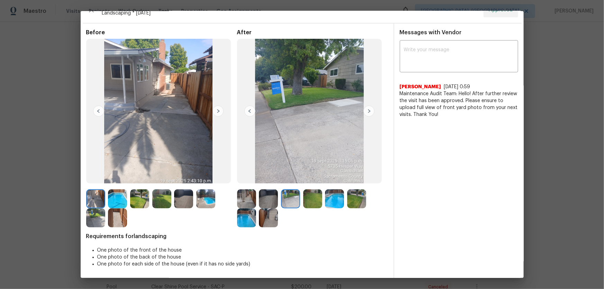
click at [312, 191] on img at bounding box center [312, 198] width 19 height 19
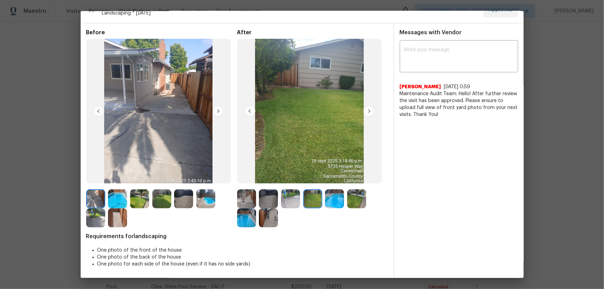
click at [328, 191] on img at bounding box center [334, 198] width 19 height 19
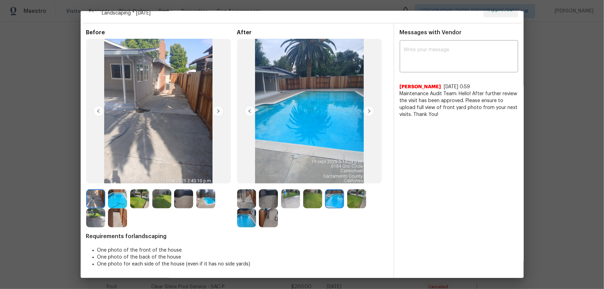
click at [363, 191] on img at bounding box center [356, 198] width 19 height 19
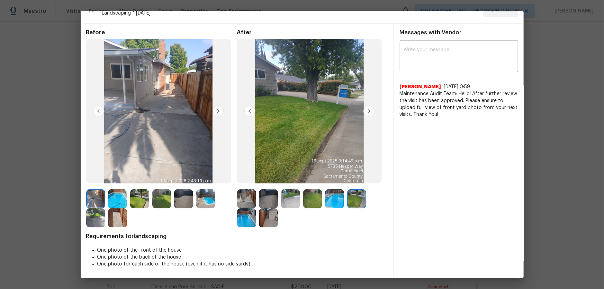
click at [253, 191] on img at bounding box center [246, 217] width 19 height 19
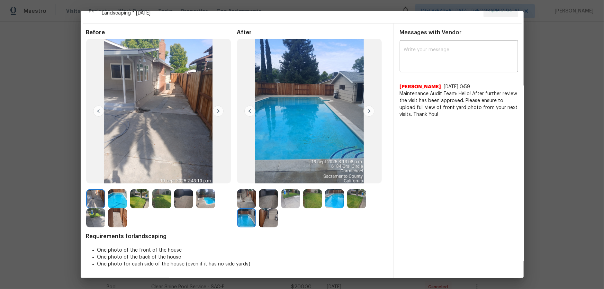
drag, startPoint x: 268, startPoint y: 220, endPoint x: 263, endPoint y: 220, distance: 5.5
click at [268, 191] on img at bounding box center [268, 217] width 19 height 19
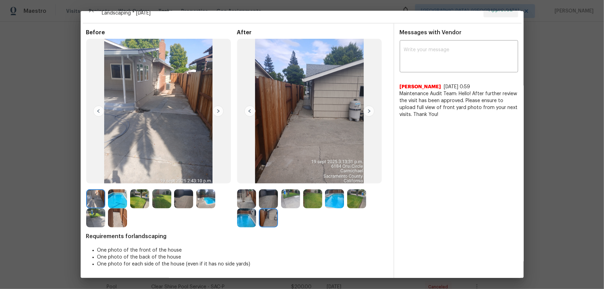
click at [114, 191] on img at bounding box center [117, 217] width 19 height 19
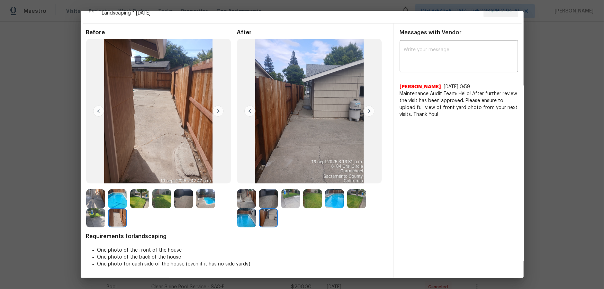
click at [123, 191] on img at bounding box center [117, 198] width 19 height 19
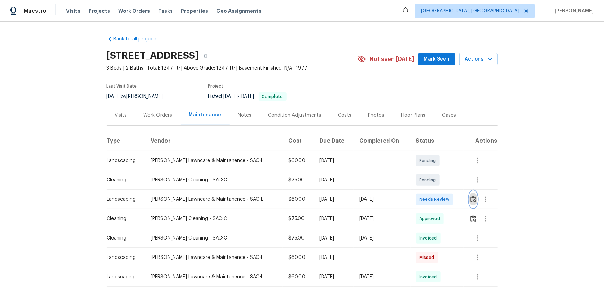
click at [430, 191] on img "button" at bounding box center [474, 199] width 6 height 7
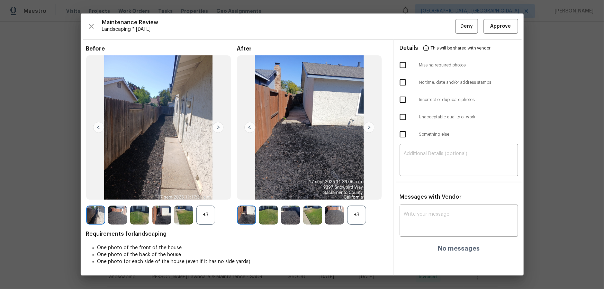
click at [355, 191] on div "+3" at bounding box center [356, 215] width 19 height 19
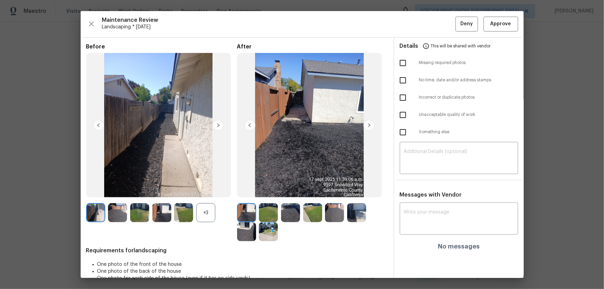
click at [201, 191] on div "+3" at bounding box center [205, 212] width 19 height 19
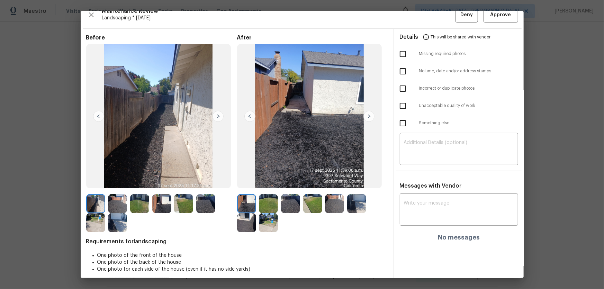
scroll to position [14, 0]
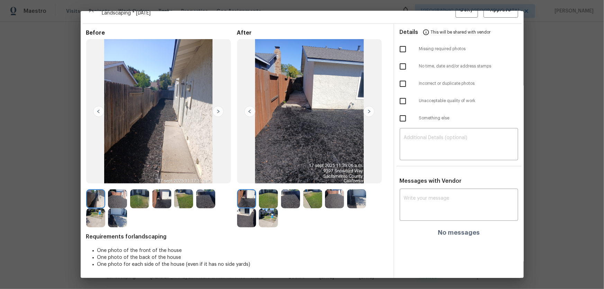
click at [270, 191] on img at bounding box center [268, 198] width 19 height 19
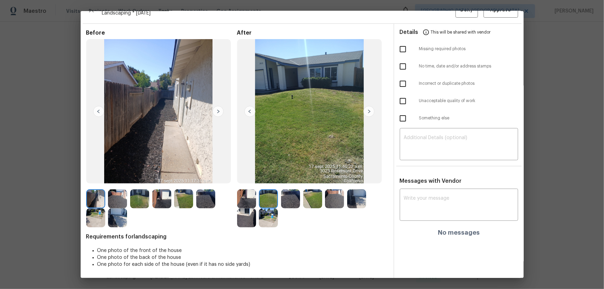
click at [294, 191] on img at bounding box center [290, 198] width 19 height 19
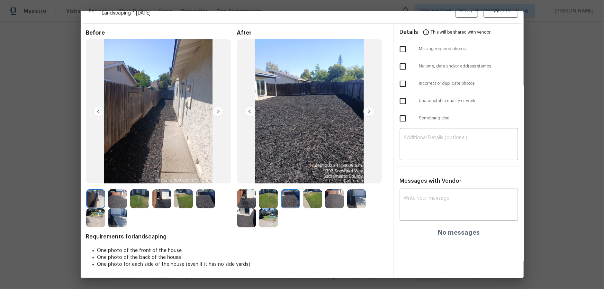
click at [309, 191] on img at bounding box center [312, 198] width 19 height 19
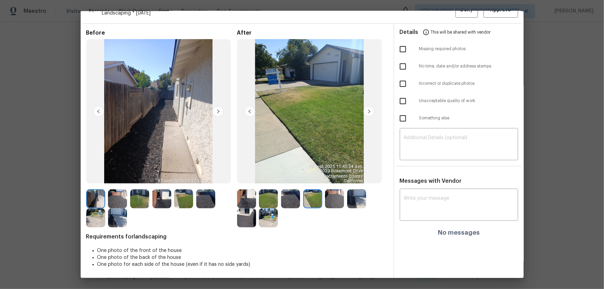
click at [341, 191] on img at bounding box center [334, 198] width 19 height 19
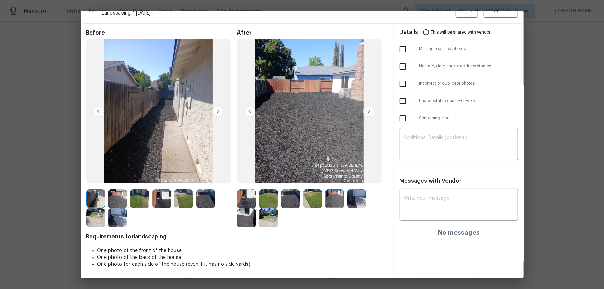
click at [354, 191] on img at bounding box center [356, 198] width 19 height 19
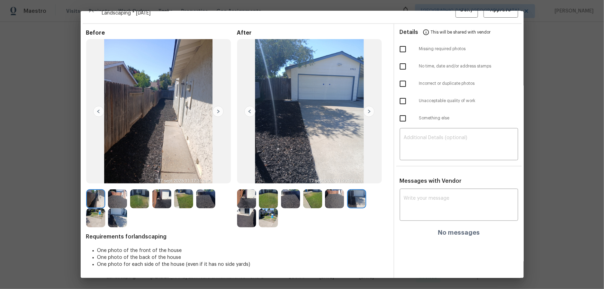
click at [233, 191] on div at bounding box center [161, 208] width 151 height 38
click at [243, 191] on img at bounding box center [246, 217] width 19 height 19
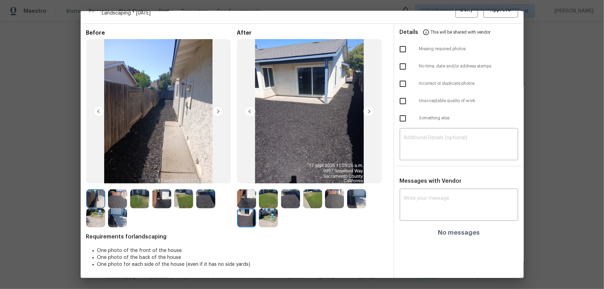
click at [260, 191] on img at bounding box center [268, 217] width 19 height 19
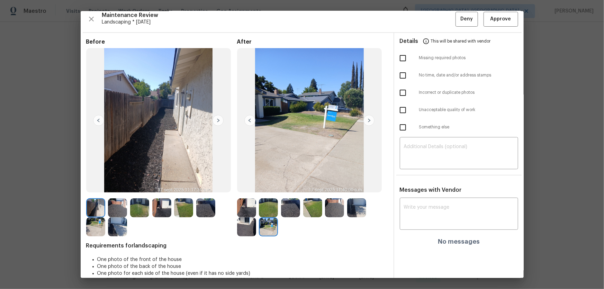
scroll to position [0, 0]
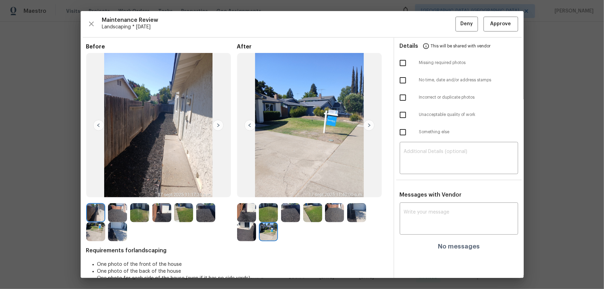
click at [185, 191] on img at bounding box center [183, 212] width 19 height 19
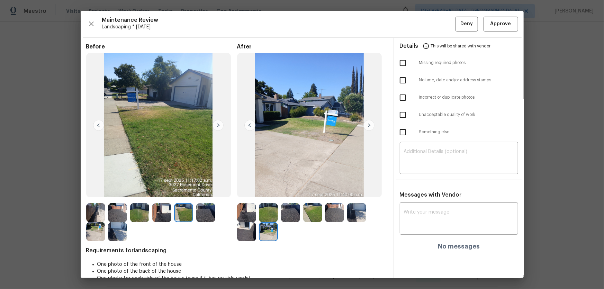
click at [166, 191] on img at bounding box center [161, 212] width 19 height 19
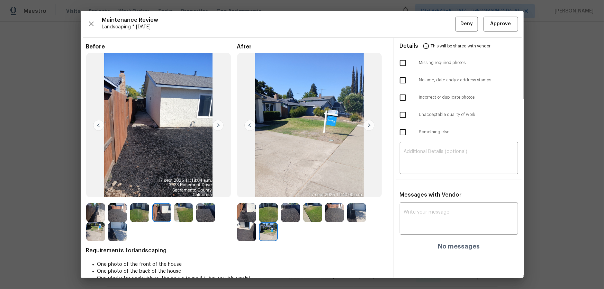
click at [118, 191] on img at bounding box center [117, 231] width 19 height 19
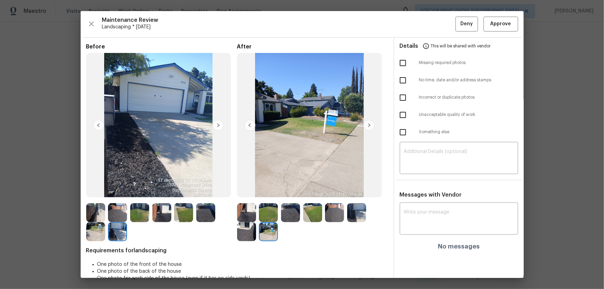
click at [103, 191] on img at bounding box center [95, 231] width 19 height 19
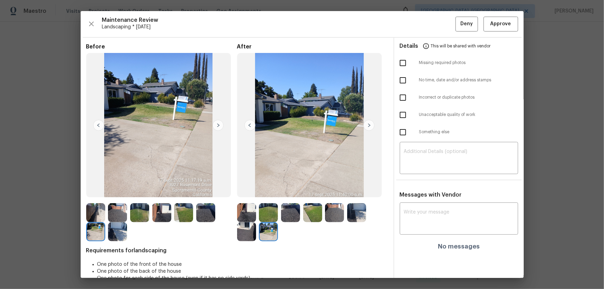
click at [271, 191] on img at bounding box center [268, 212] width 19 height 19
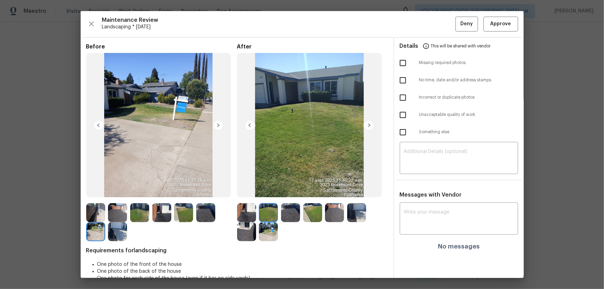
click at [283, 191] on img at bounding box center [290, 212] width 19 height 19
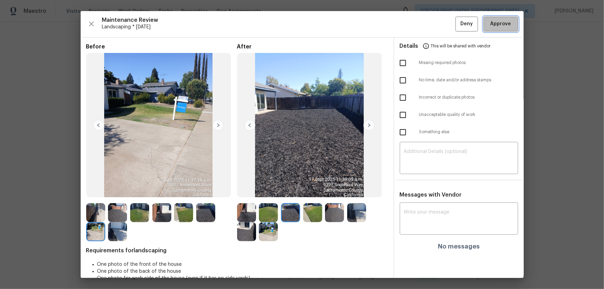
click at [430, 29] on button "Approve" at bounding box center [501, 24] width 35 height 15
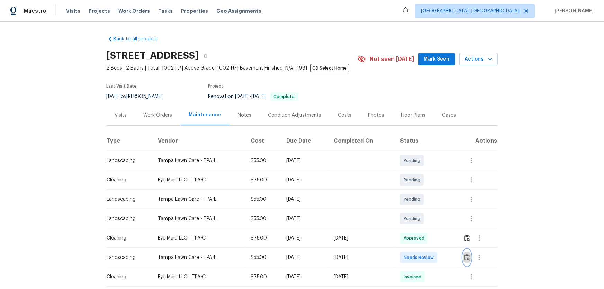
click at [430, 191] on img "button" at bounding box center [467, 257] width 6 height 7
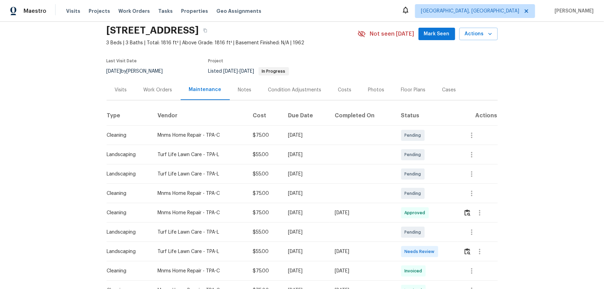
scroll to position [63, 0]
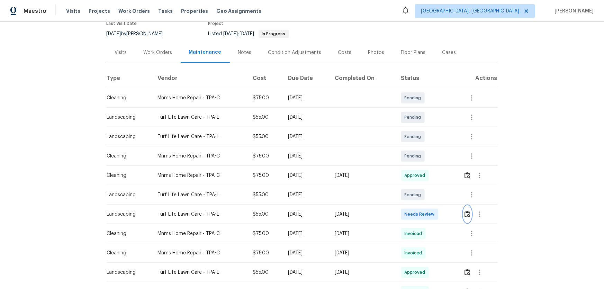
click at [430, 191] on img "button" at bounding box center [468, 214] width 6 height 7
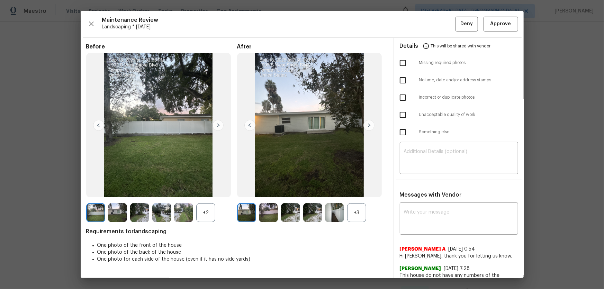
click at [360, 191] on div "+3" at bounding box center [356, 212] width 19 height 19
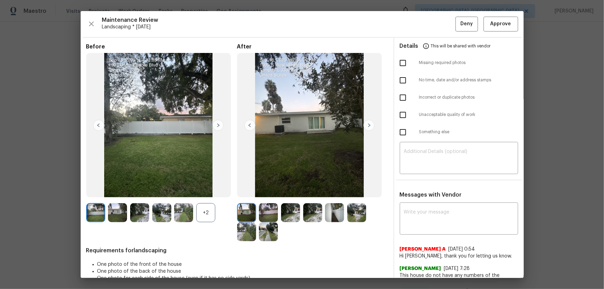
click at [214, 191] on div "+2" at bounding box center [205, 212] width 19 height 19
click at [268, 191] on img at bounding box center [268, 212] width 19 height 19
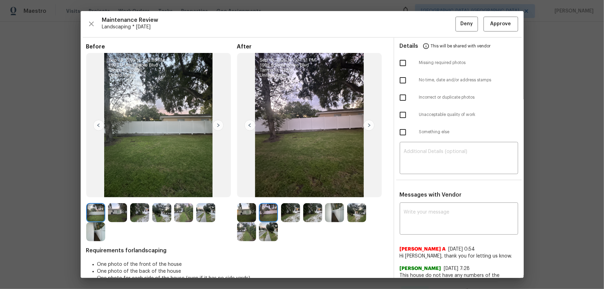
click at [288, 191] on img at bounding box center [290, 212] width 19 height 19
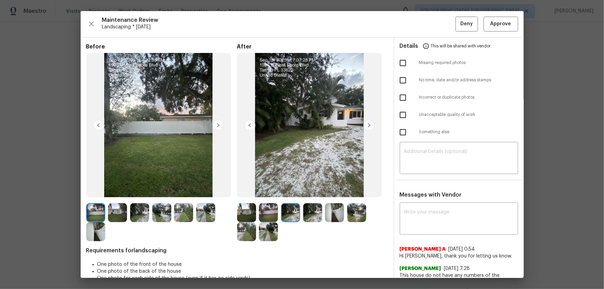
click at [313, 191] on img at bounding box center [312, 212] width 19 height 19
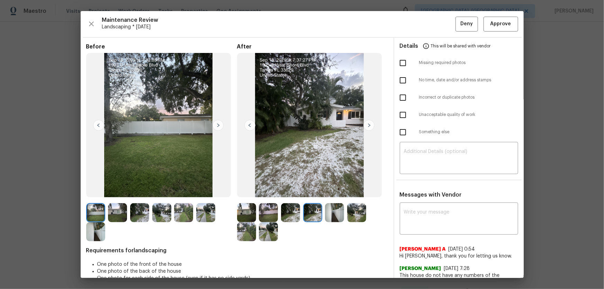
click at [341, 191] on img at bounding box center [334, 212] width 19 height 19
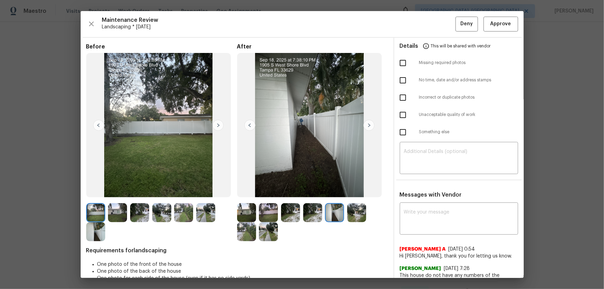
click at [355, 191] on img at bounding box center [356, 212] width 19 height 19
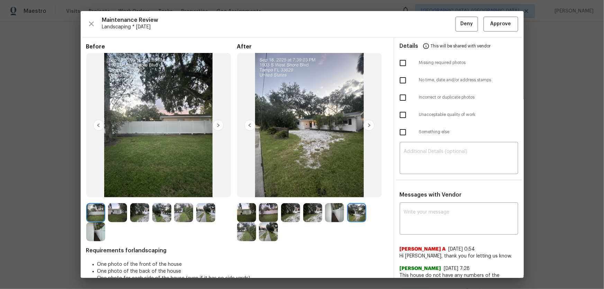
click at [240, 191] on img at bounding box center [246, 231] width 19 height 19
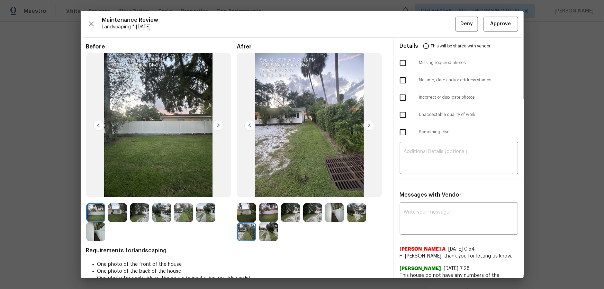
click at [264, 191] on img at bounding box center [268, 231] width 19 height 19
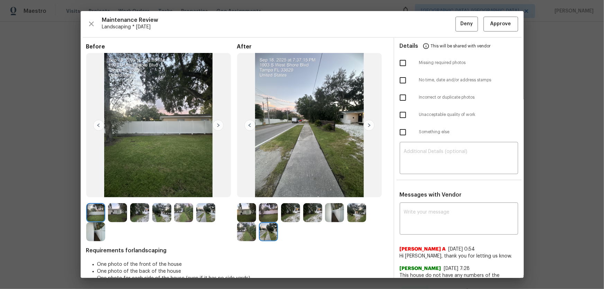
click at [242, 191] on img at bounding box center [246, 212] width 19 height 19
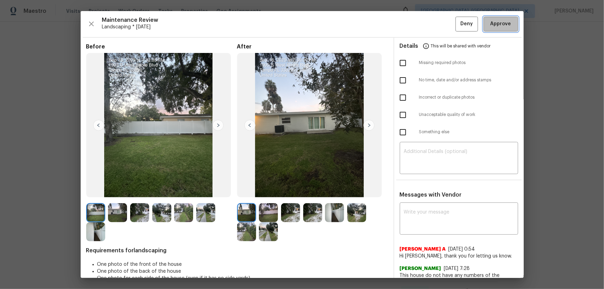
click at [430, 19] on button "Approve" at bounding box center [501, 24] width 35 height 15
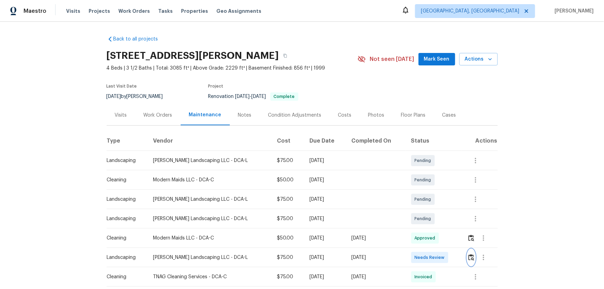
click at [430, 191] on button "button" at bounding box center [471, 257] width 8 height 17
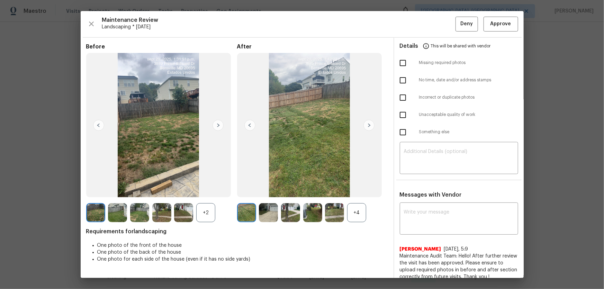
click at [358, 191] on div "+4" at bounding box center [356, 212] width 19 height 19
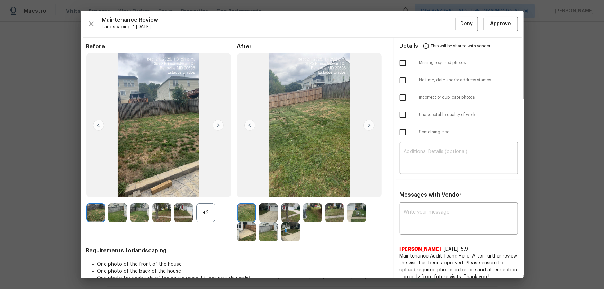
click at [206, 191] on div "+2" at bounding box center [205, 212] width 19 height 19
click at [274, 191] on img at bounding box center [268, 212] width 19 height 19
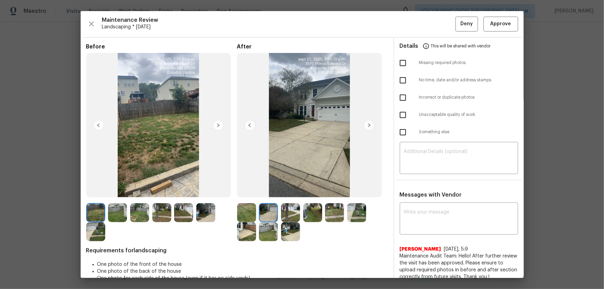
click at [301, 191] on div at bounding box center [292, 212] width 22 height 19
click at [292, 191] on img at bounding box center [290, 212] width 19 height 19
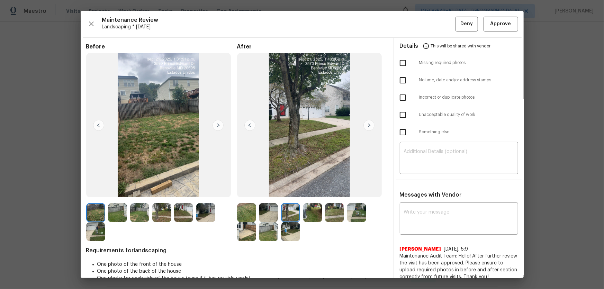
click at [307, 191] on img at bounding box center [312, 212] width 19 height 19
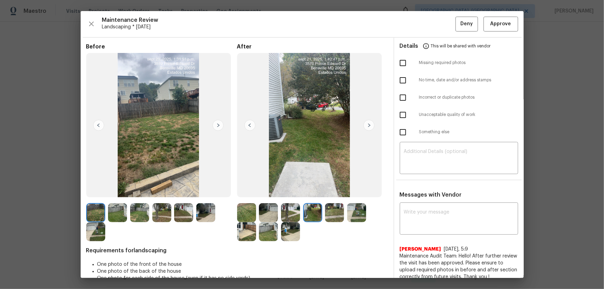
click at [336, 191] on img at bounding box center [334, 212] width 19 height 19
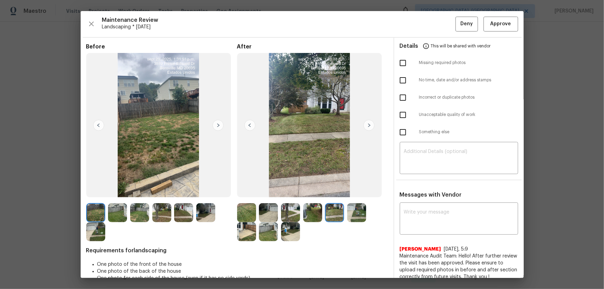
click at [366, 191] on div at bounding box center [358, 212] width 22 height 19
click at [359, 191] on img at bounding box center [356, 212] width 19 height 19
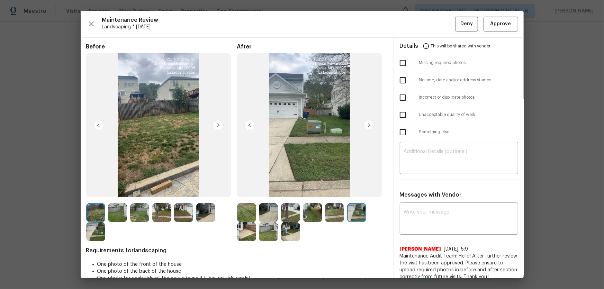
click at [246, 191] on img at bounding box center [246, 231] width 19 height 19
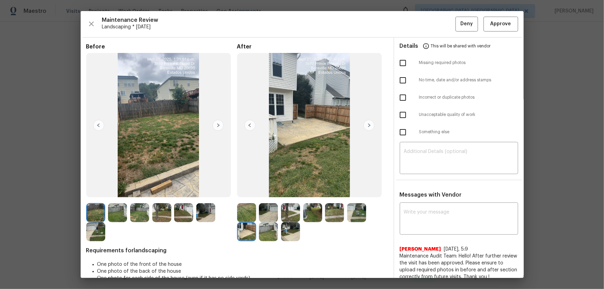
click at [260, 191] on img at bounding box center [268, 231] width 19 height 19
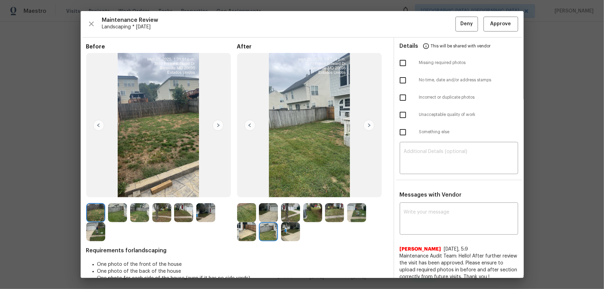
click at [288, 191] on img at bounding box center [290, 231] width 19 height 19
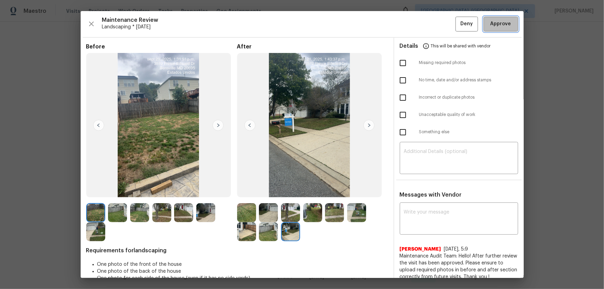
click at [430, 27] on span "Approve" at bounding box center [501, 24] width 21 height 9
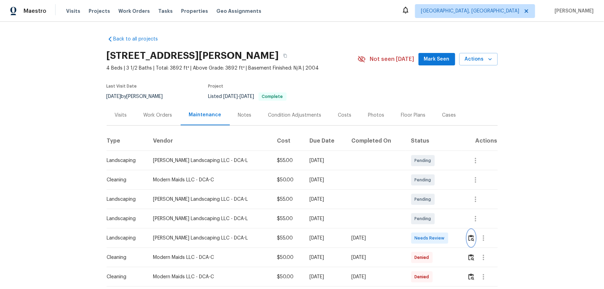
click at [430, 191] on img "button" at bounding box center [471, 238] width 6 height 7
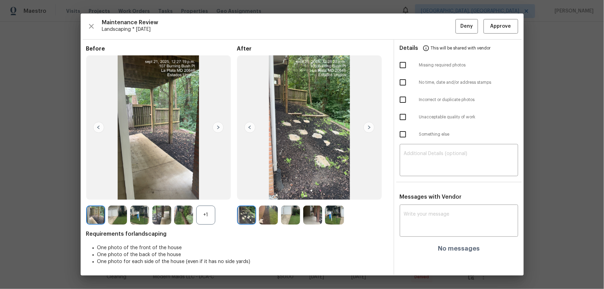
click at [208, 191] on div "+1" at bounding box center [205, 215] width 19 height 19
click at [264, 191] on img at bounding box center [268, 215] width 19 height 19
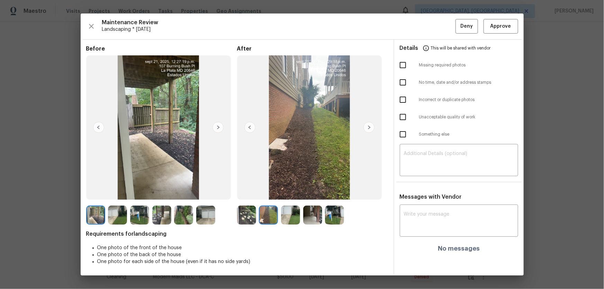
click at [290, 191] on img at bounding box center [290, 215] width 19 height 19
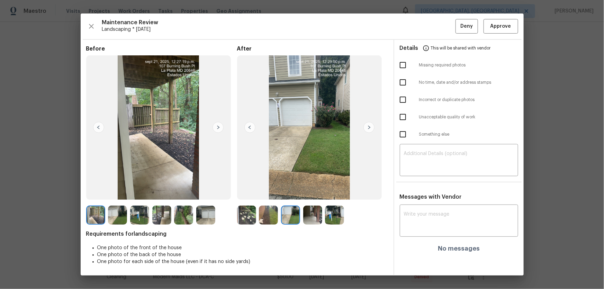
click at [307, 191] on img at bounding box center [312, 215] width 19 height 19
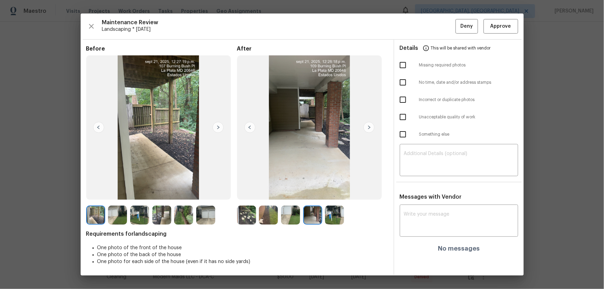
click at [339, 191] on img at bounding box center [334, 215] width 19 height 19
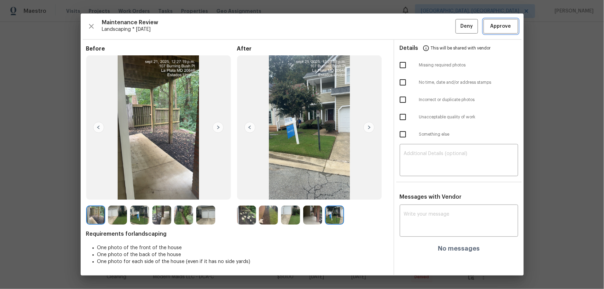
click at [430, 26] on span "Approve" at bounding box center [501, 26] width 21 height 9
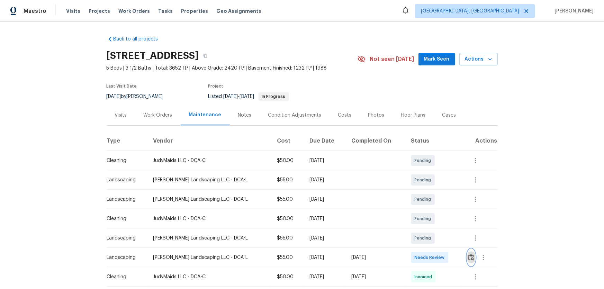
click at [430, 191] on img "button" at bounding box center [471, 257] width 6 height 7
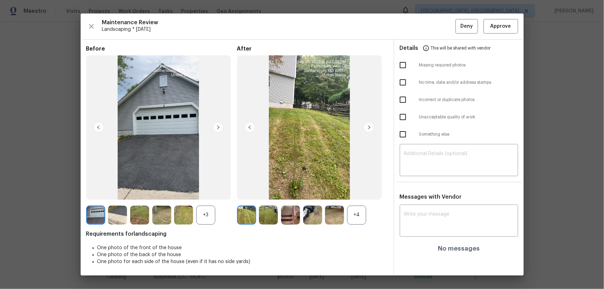
click at [358, 191] on div "+4" at bounding box center [356, 215] width 19 height 19
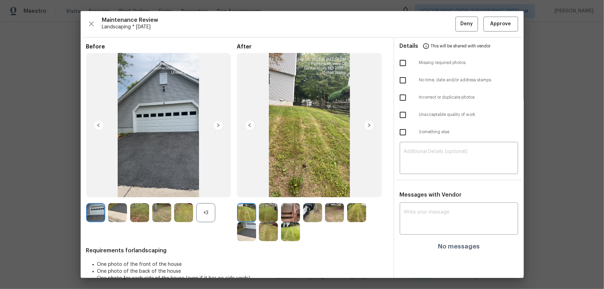
click at [203, 191] on div "+3" at bounding box center [205, 212] width 19 height 19
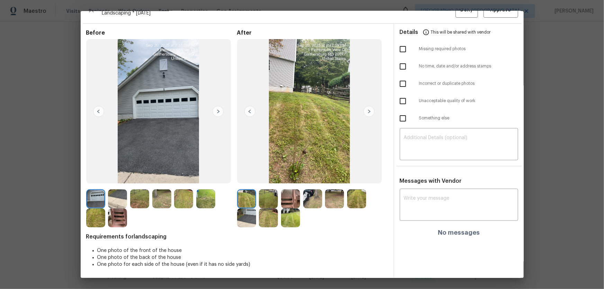
click at [269, 191] on img at bounding box center [268, 198] width 19 height 19
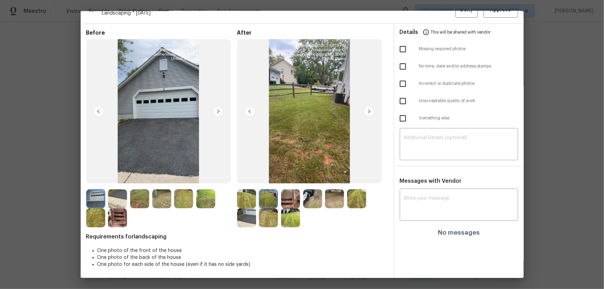
click at [281, 191] on img at bounding box center [290, 198] width 19 height 19
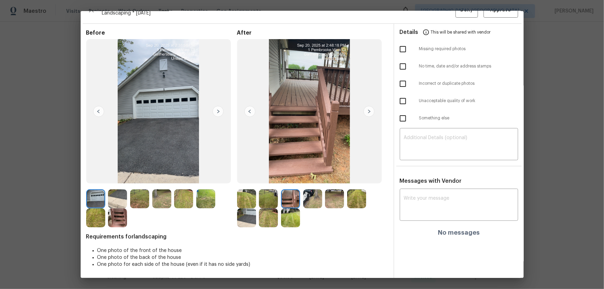
click at [303, 191] on img at bounding box center [312, 198] width 19 height 19
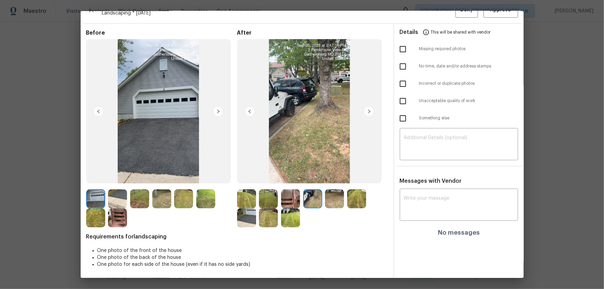
click at [332, 191] on img at bounding box center [334, 198] width 19 height 19
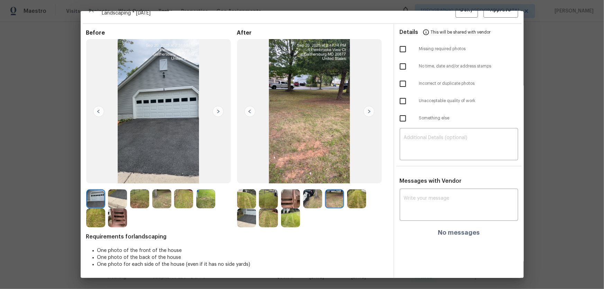
click at [350, 191] on img at bounding box center [356, 198] width 19 height 19
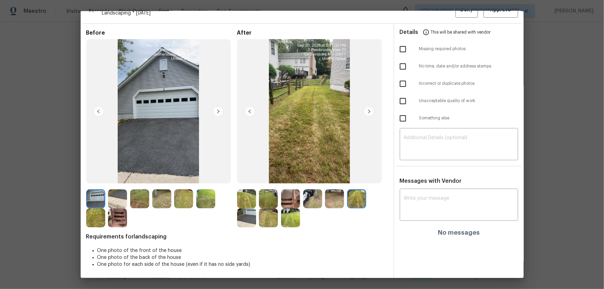
click at [247, 191] on img at bounding box center [246, 217] width 19 height 19
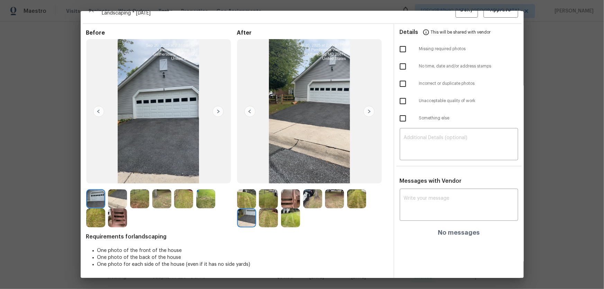
click at [268, 191] on img at bounding box center [268, 217] width 19 height 19
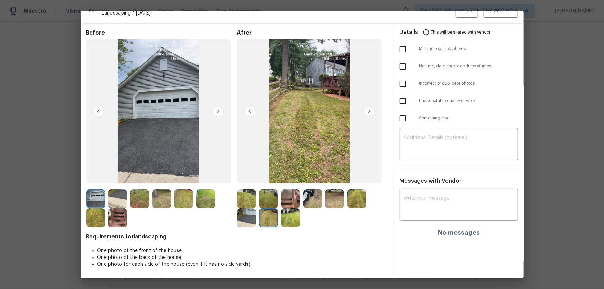
click at [288, 191] on img at bounding box center [290, 217] width 19 height 19
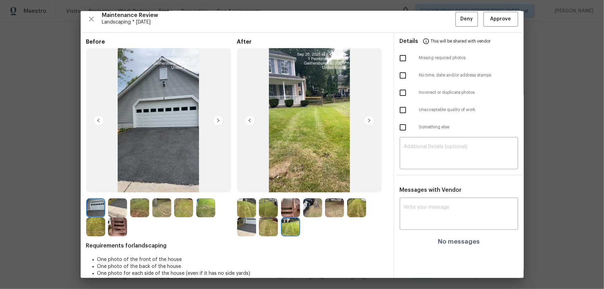
scroll to position [0, 0]
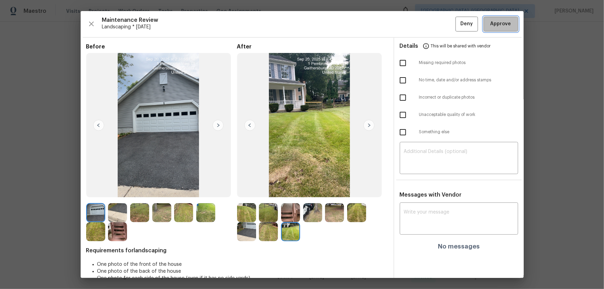
click at [430, 27] on span "Approve" at bounding box center [501, 24] width 21 height 9
